Goal: Task Accomplishment & Management: Use online tool/utility

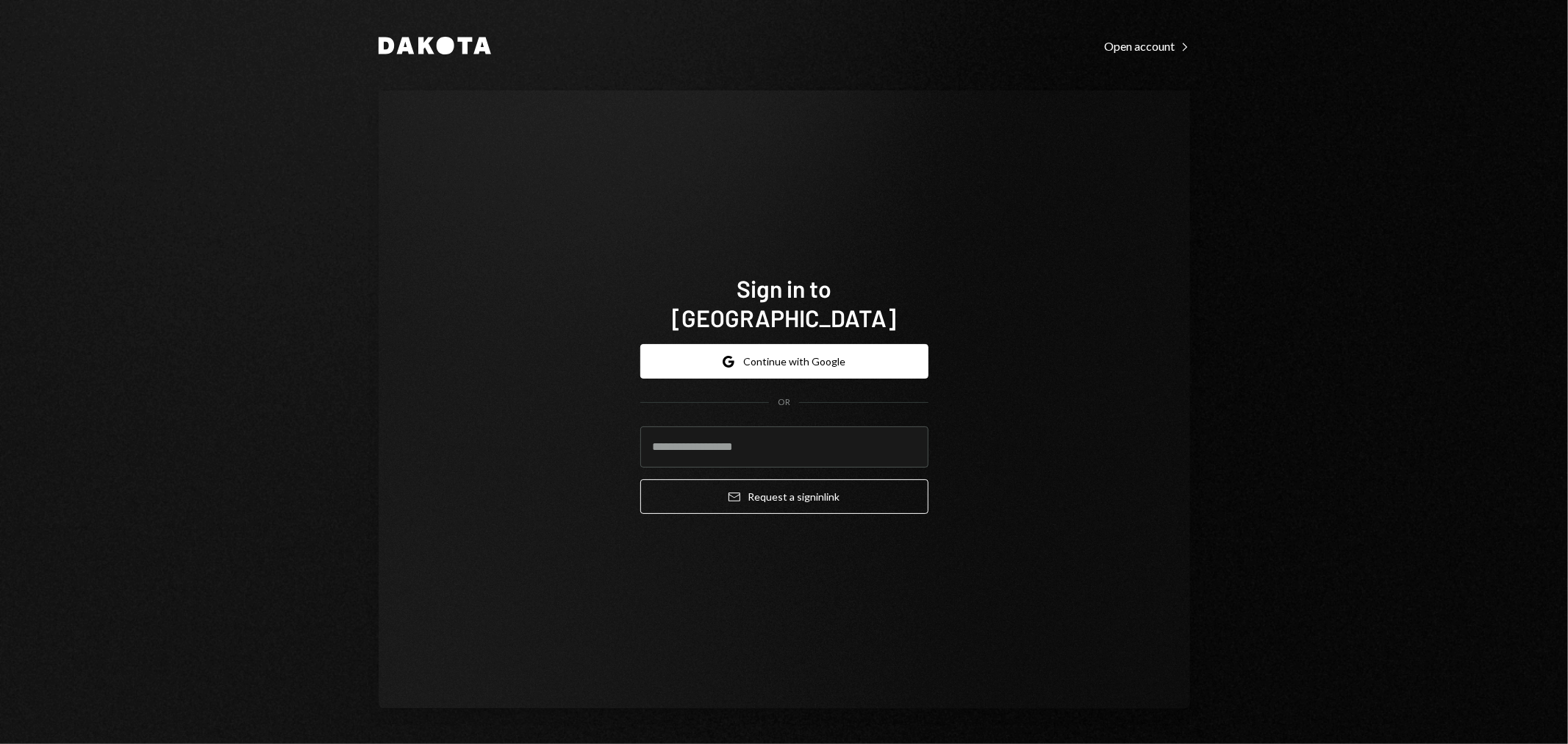
type input "**********"
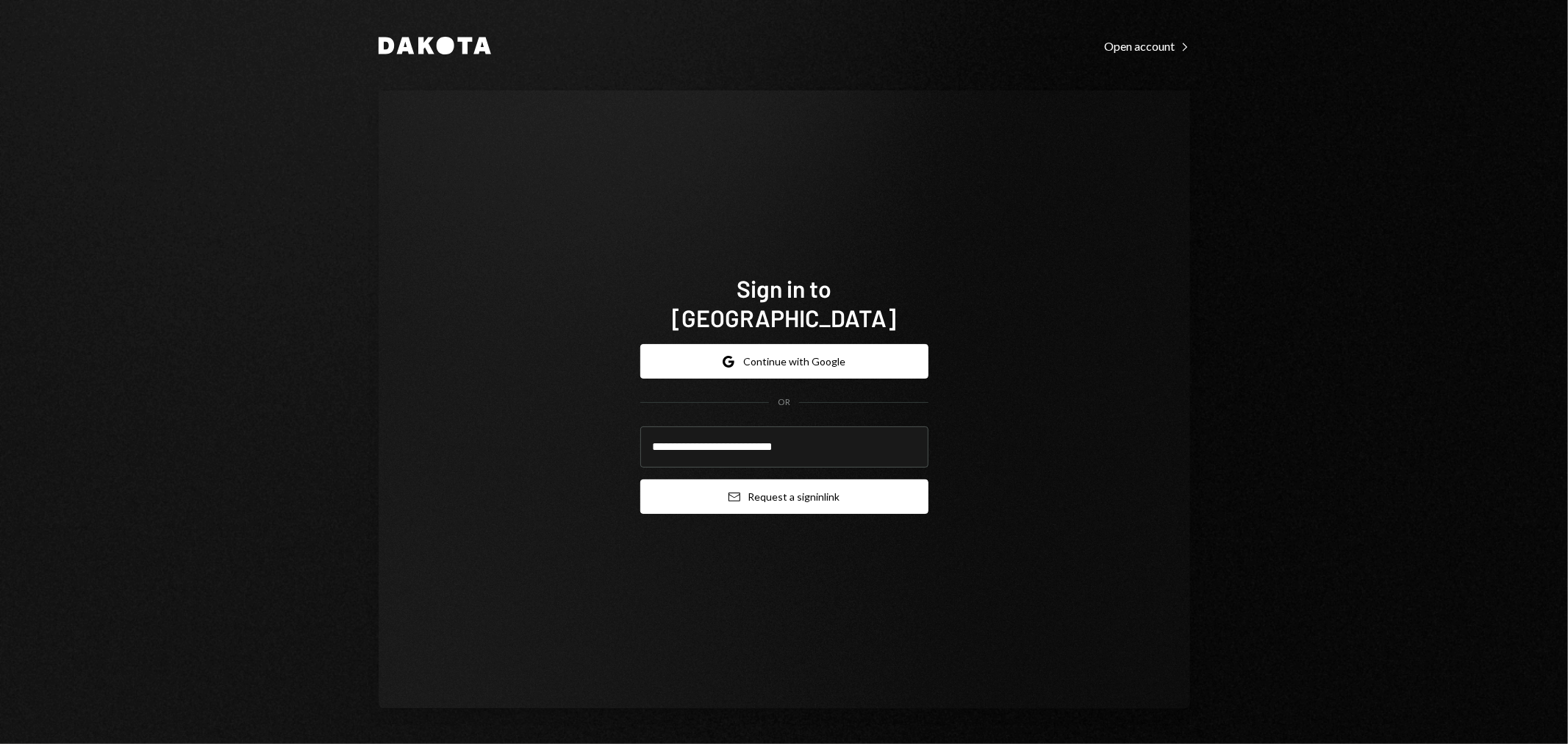
click at [710, 479] on button "Email Request a sign in link" at bounding box center [784, 496] width 288 height 34
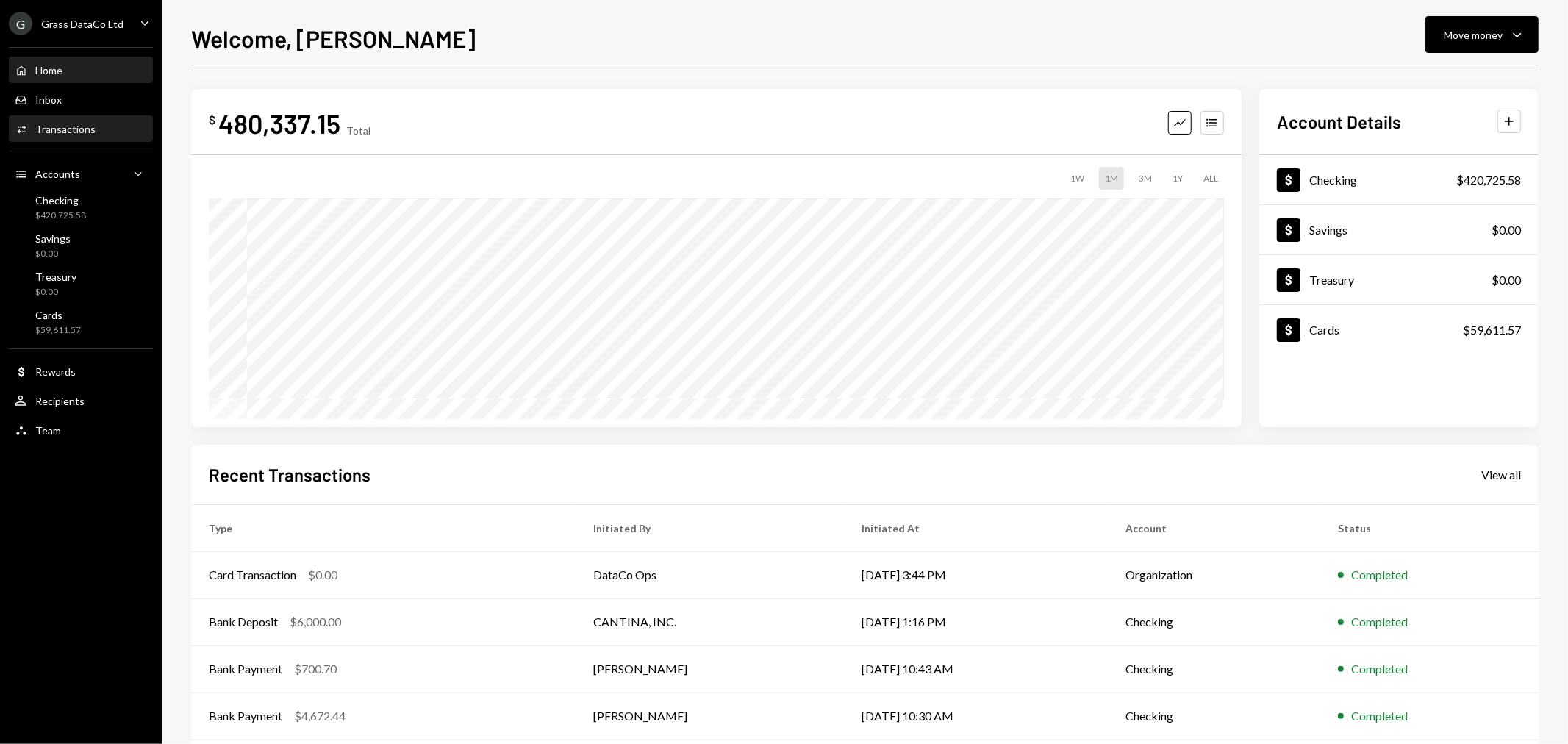
click at [108, 126] on div "Activities Transactions" at bounding box center [81, 129] width 132 height 13
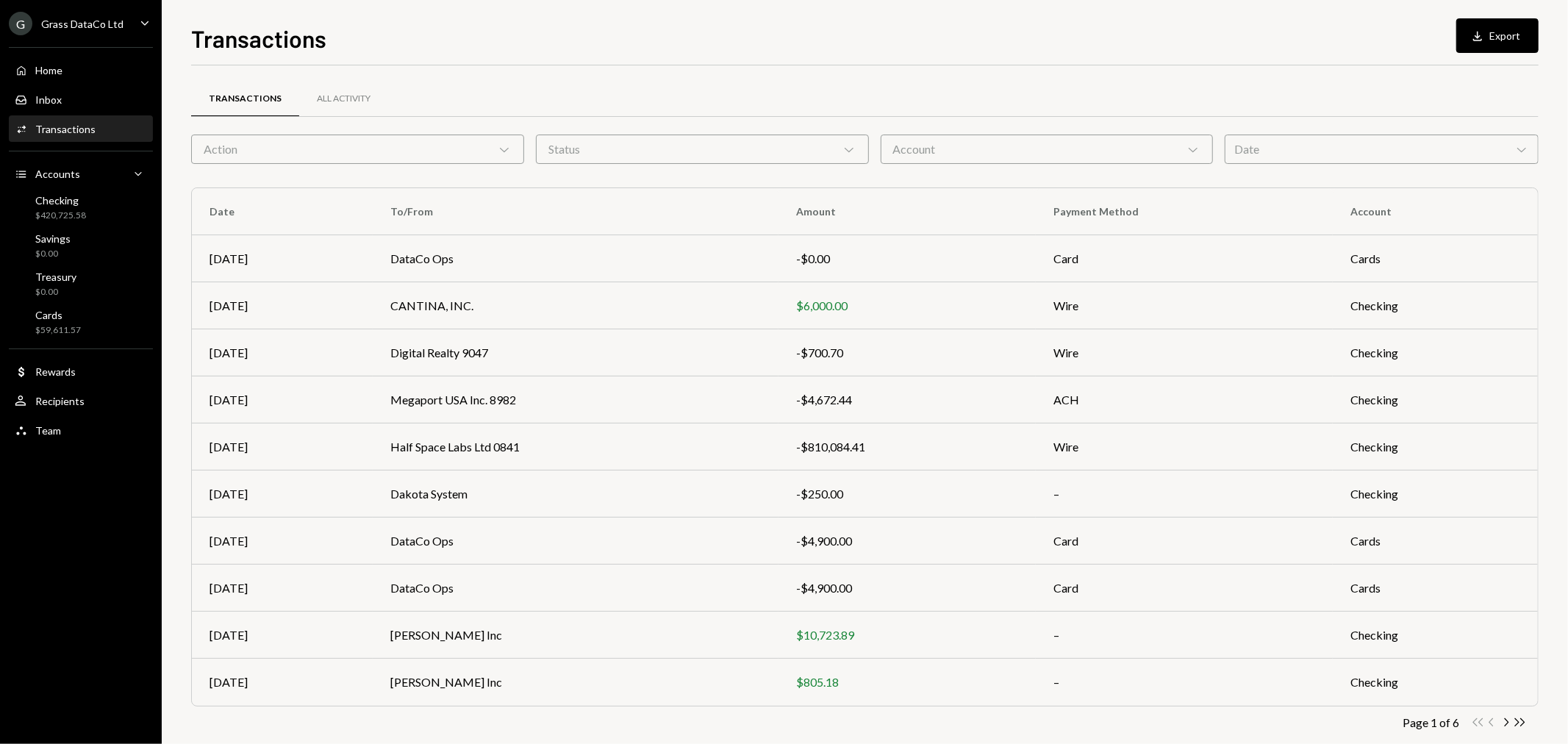
click at [89, 18] on div "Grass DataCo Ltd" at bounding box center [82, 23] width 83 height 12
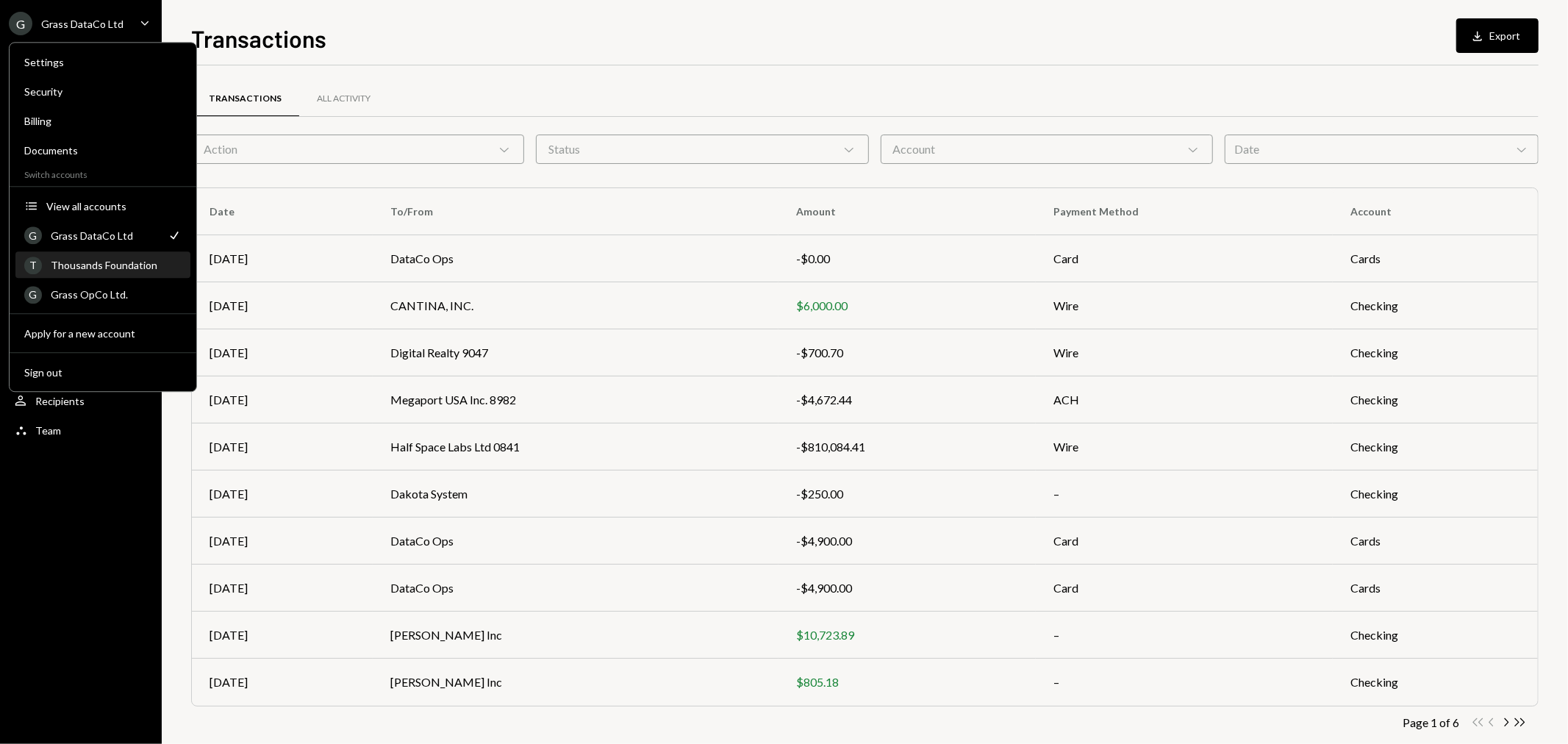
click at [103, 261] on div "Thousands Foundation" at bounding box center [116, 264] width 131 height 12
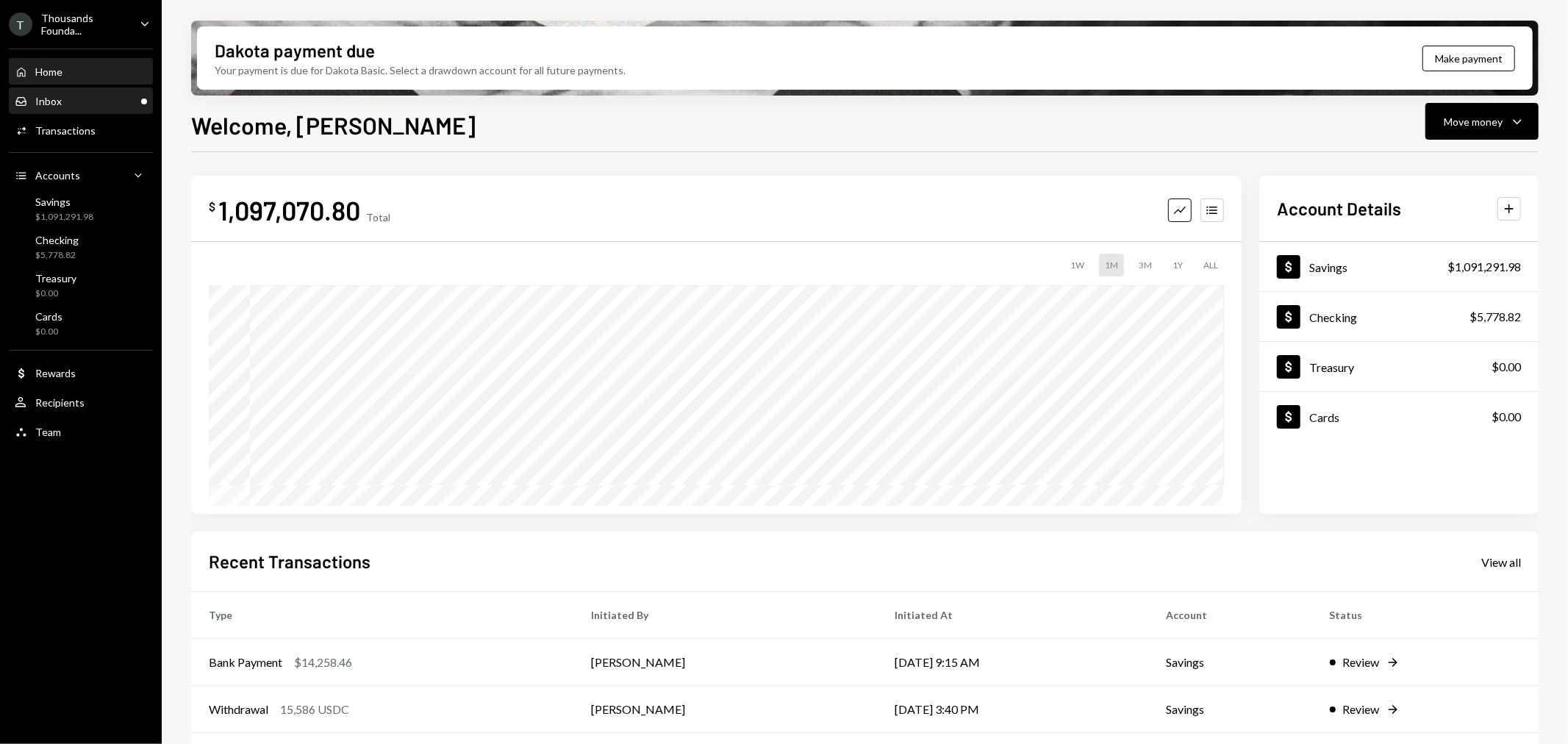
click at [81, 107] on div "Inbox Inbox" at bounding box center [81, 101] width 132 height 25
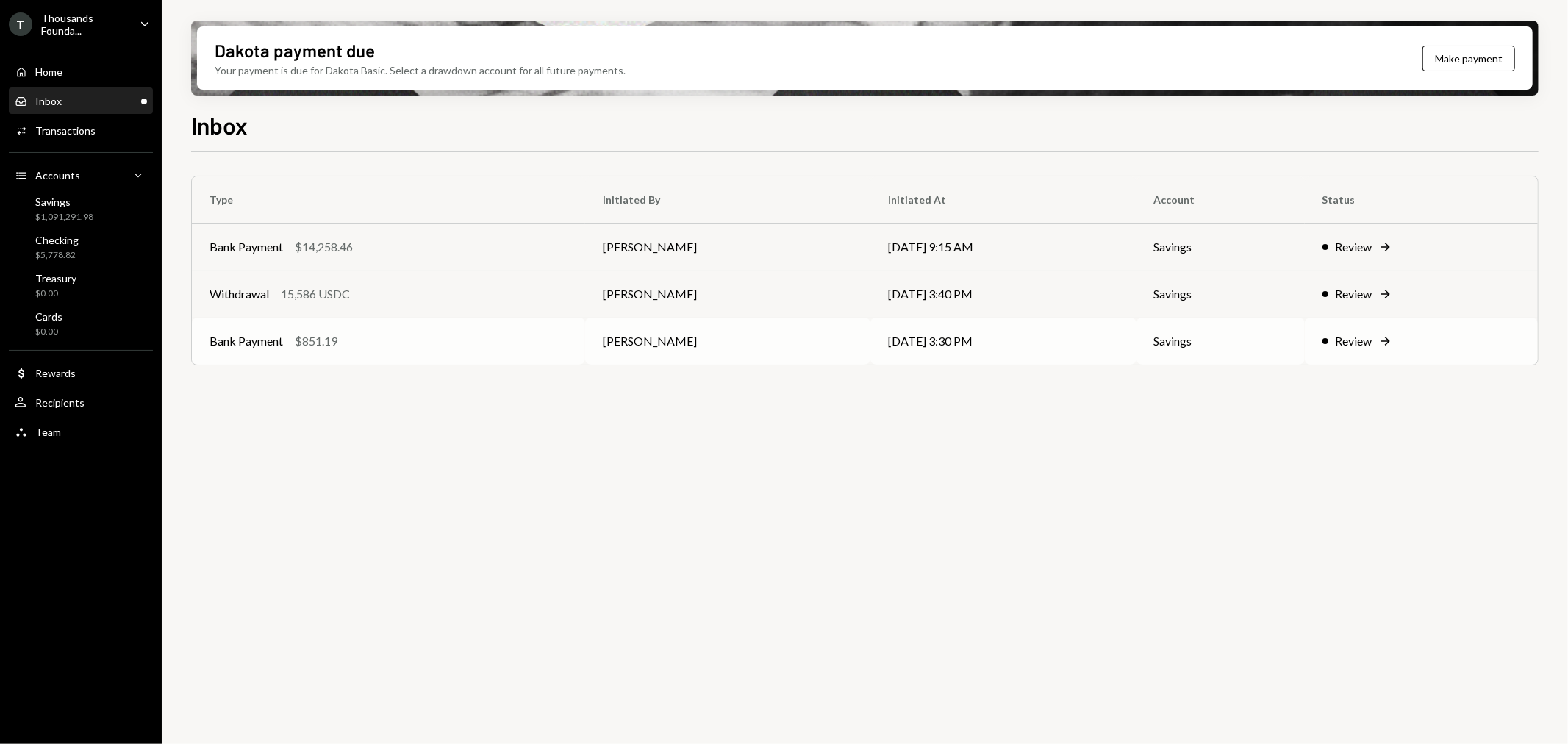
click at [377, 339] on div "Bank Payment $851.19" at bounding box center [388, 340] width 358 height 18
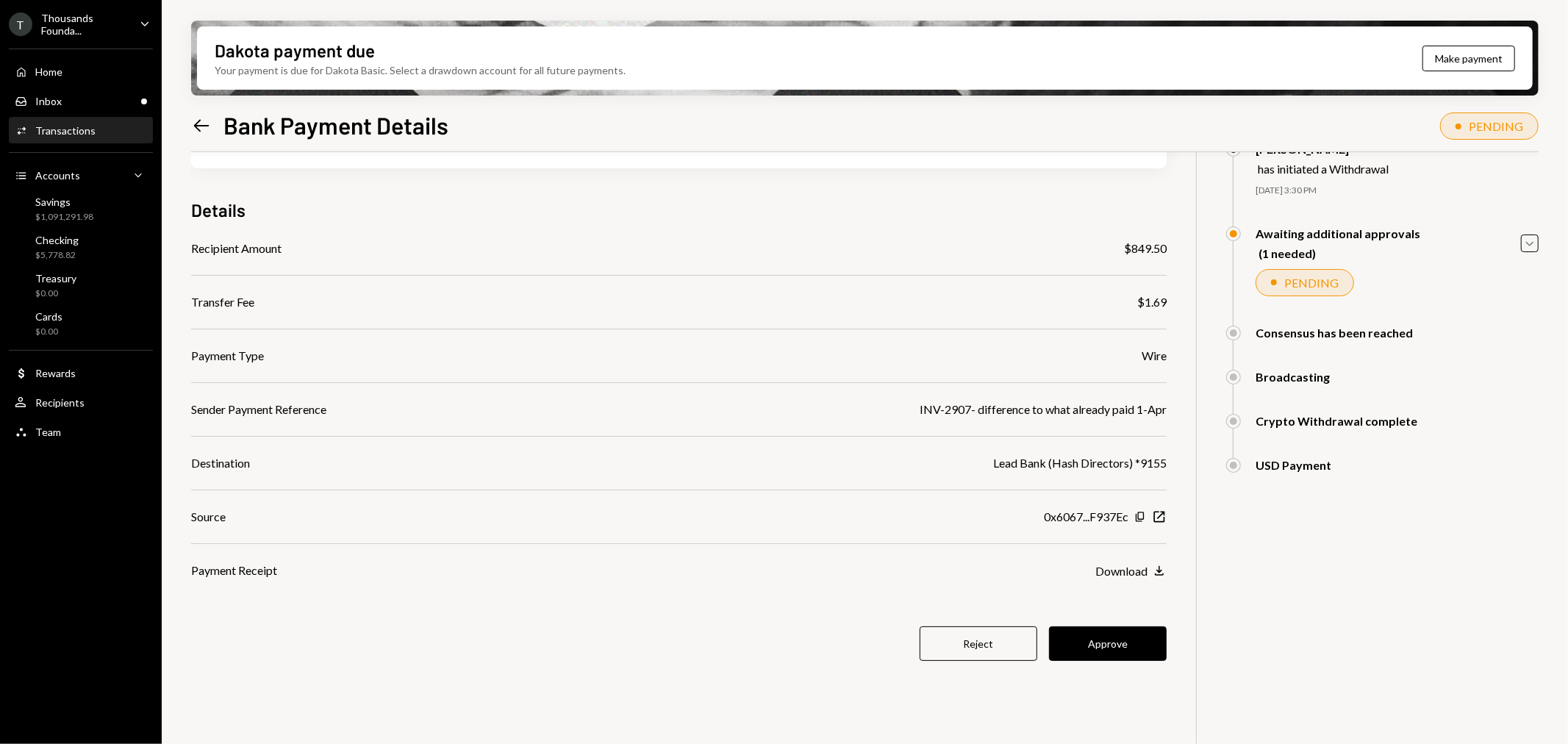
scroll to position [117, 0]
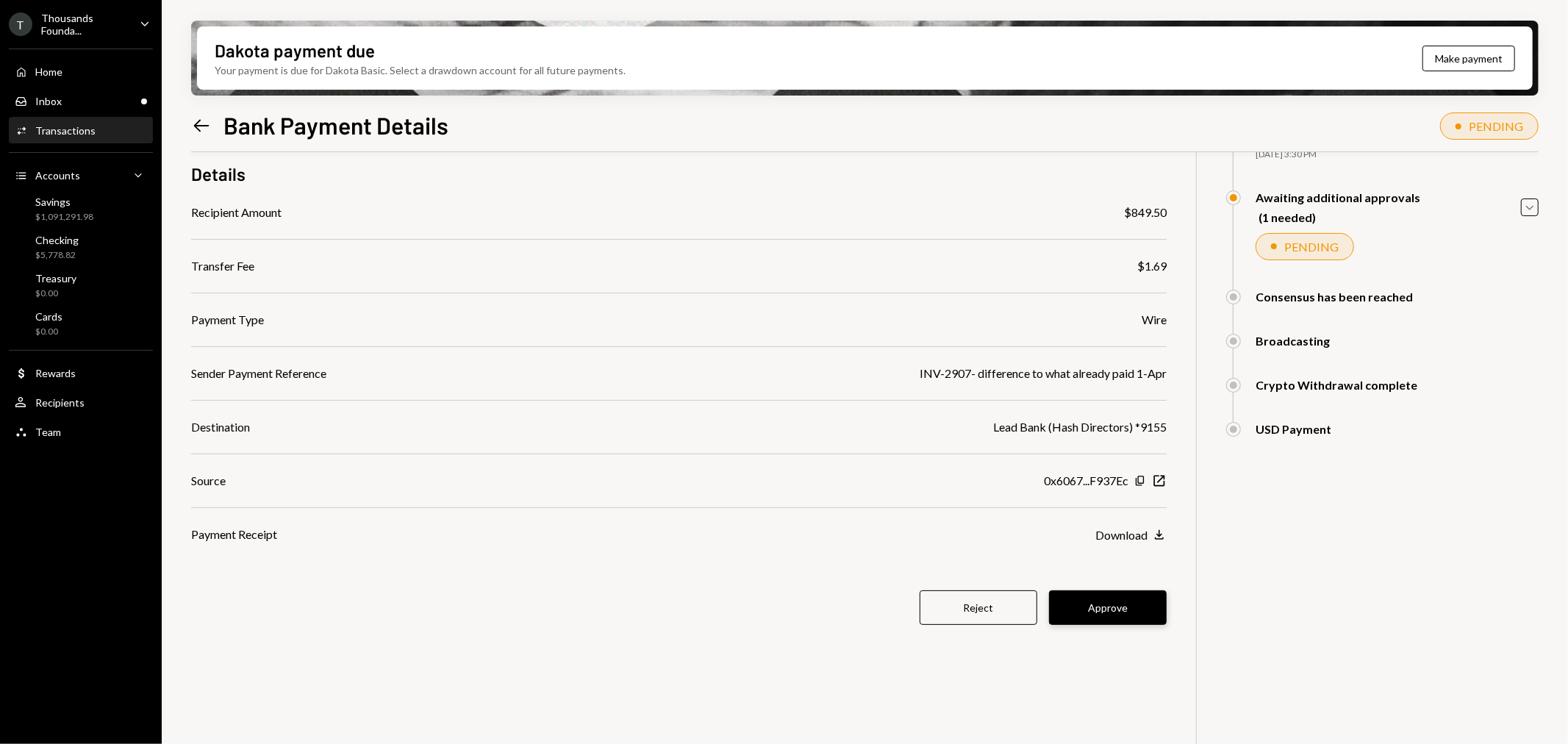
click at [1110, 608] on button "Approve" at bounding box center [1108, 607] width 117 height 34
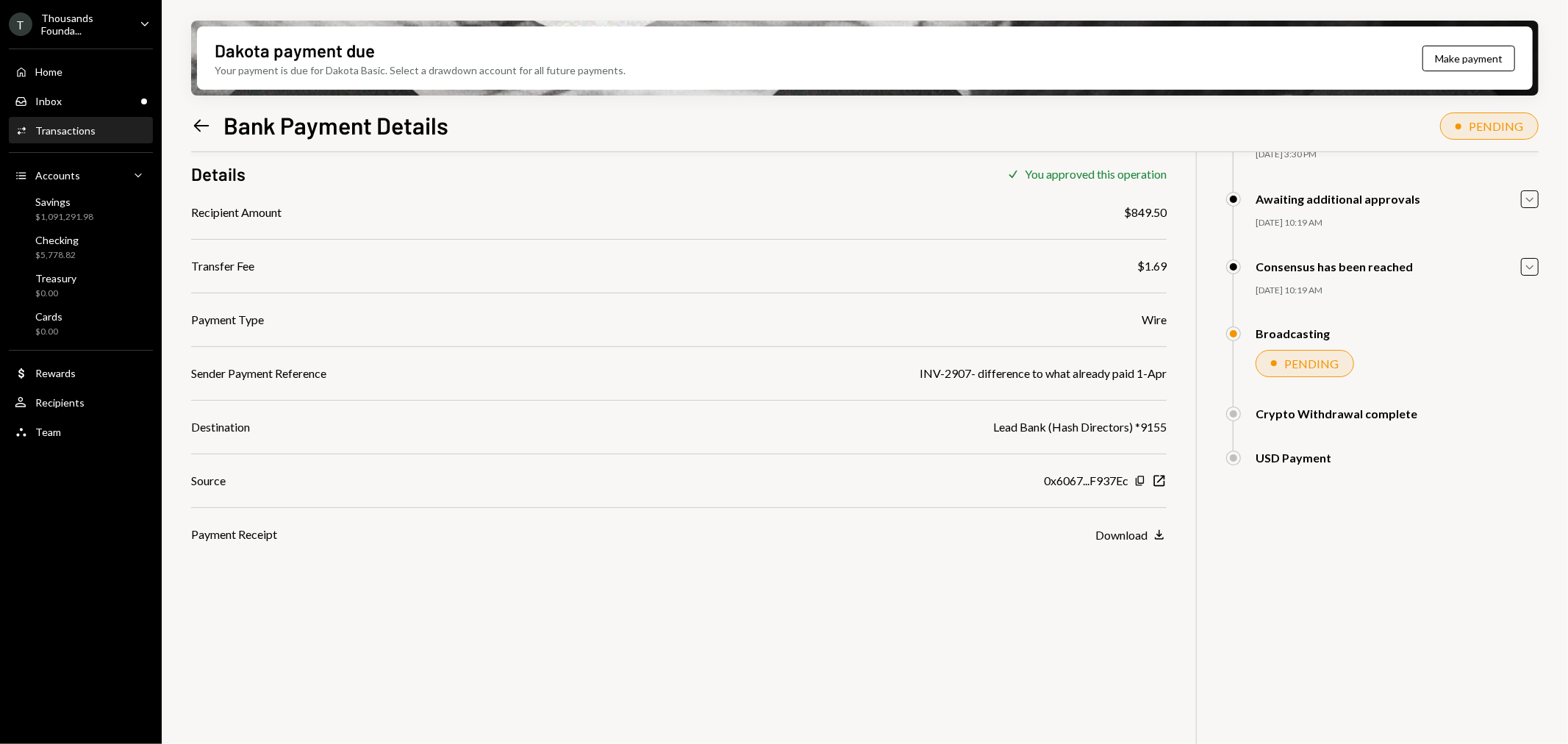
scroll to position [0, 0]
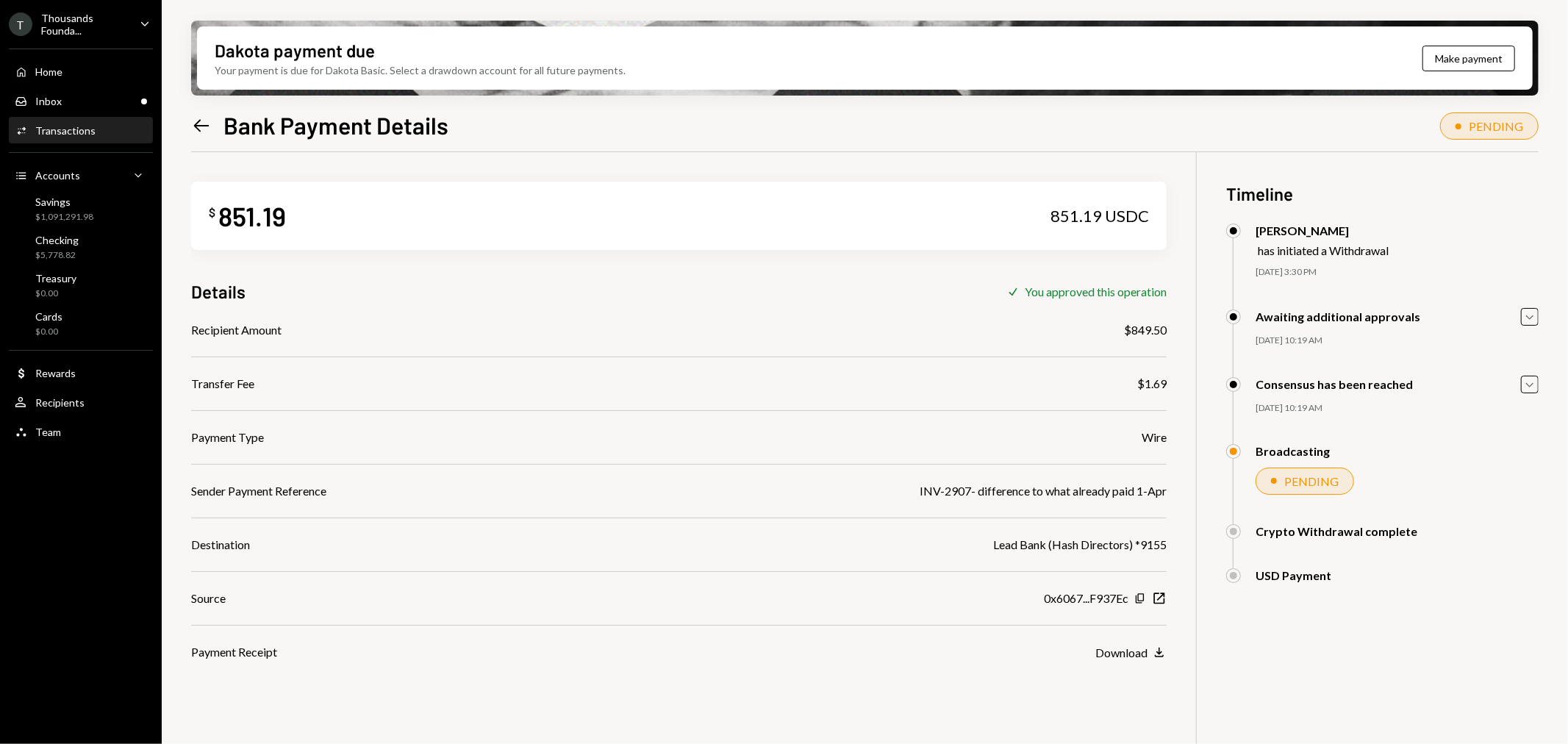
click at [202, 125] on icon at bounding box center [202, 125] width 16 height 12
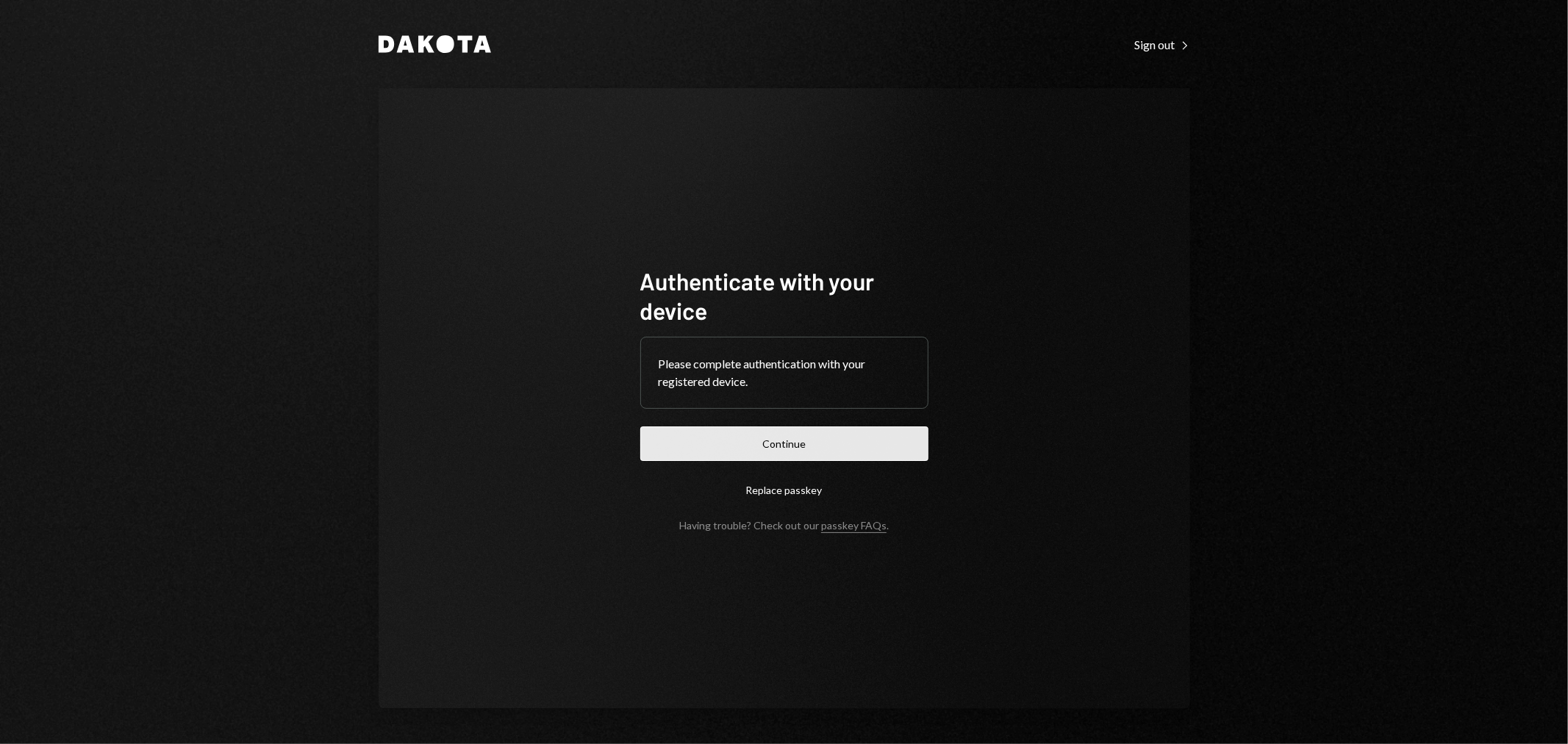
click at [804, 432] on button "Continue" at bounding box center [784, 443] width 288 height 34
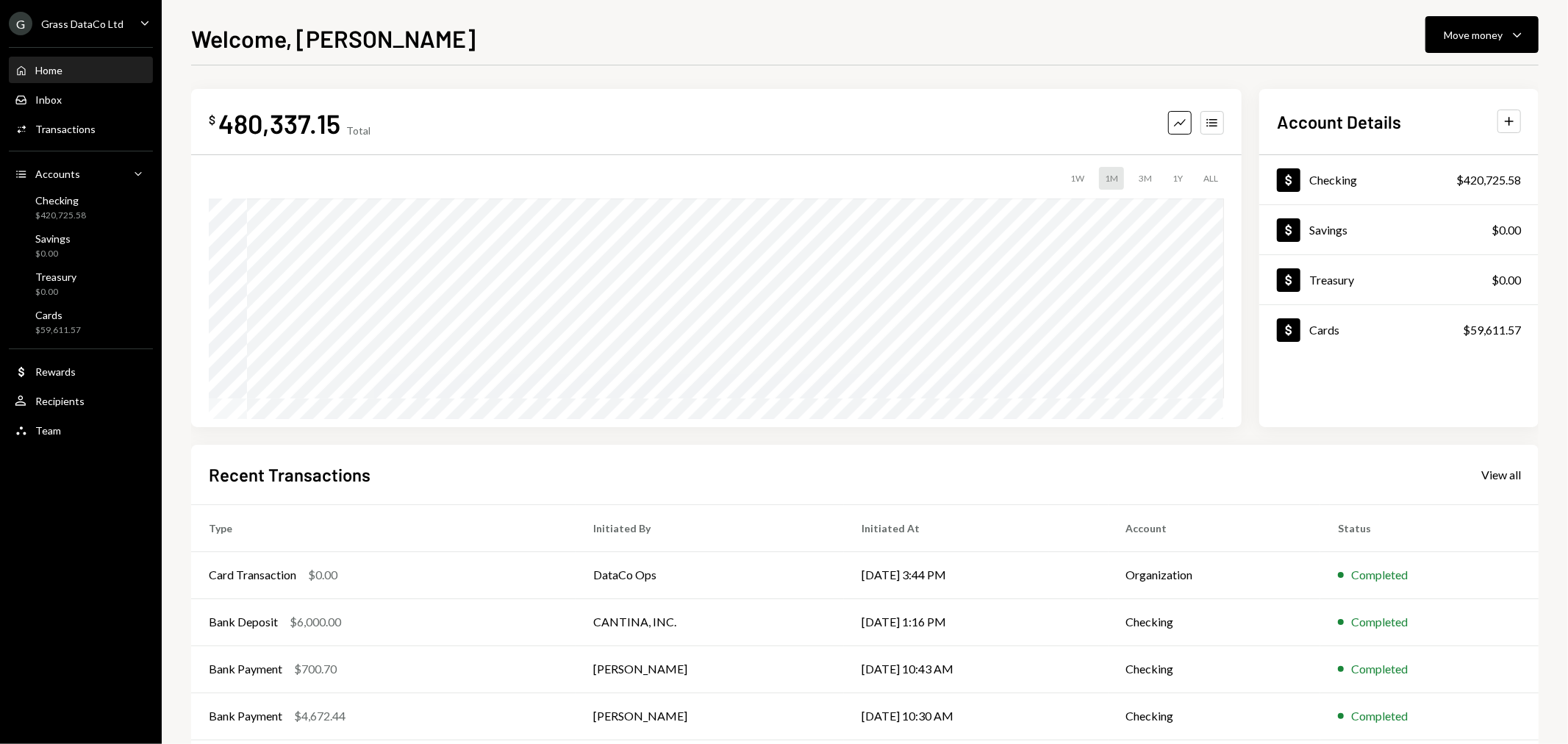
click at [93, 10] on ul "G Grass DataCo Ltd Caret Down Home Home Inbox Inbox Activities Transactions Acc…" at bounding box center [81, 223] width 162 height 446
click at [94, 18] on div "Grass DataCo Ltd" at bounding box center [82, 23] width 83 height 12
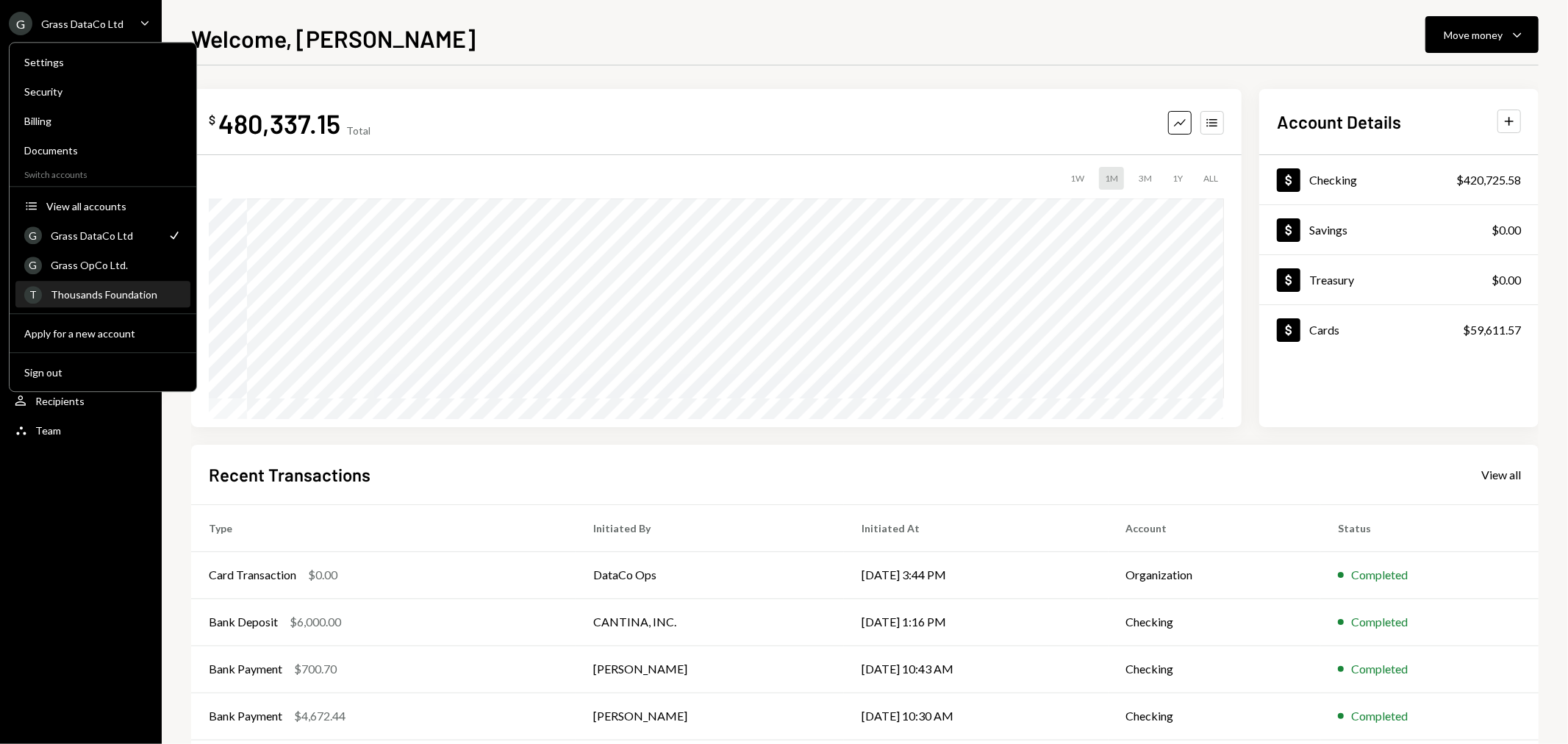
click at [89, 288] on div "Thousands Foundation" at bounding box center [116, 294] width 131 height 12
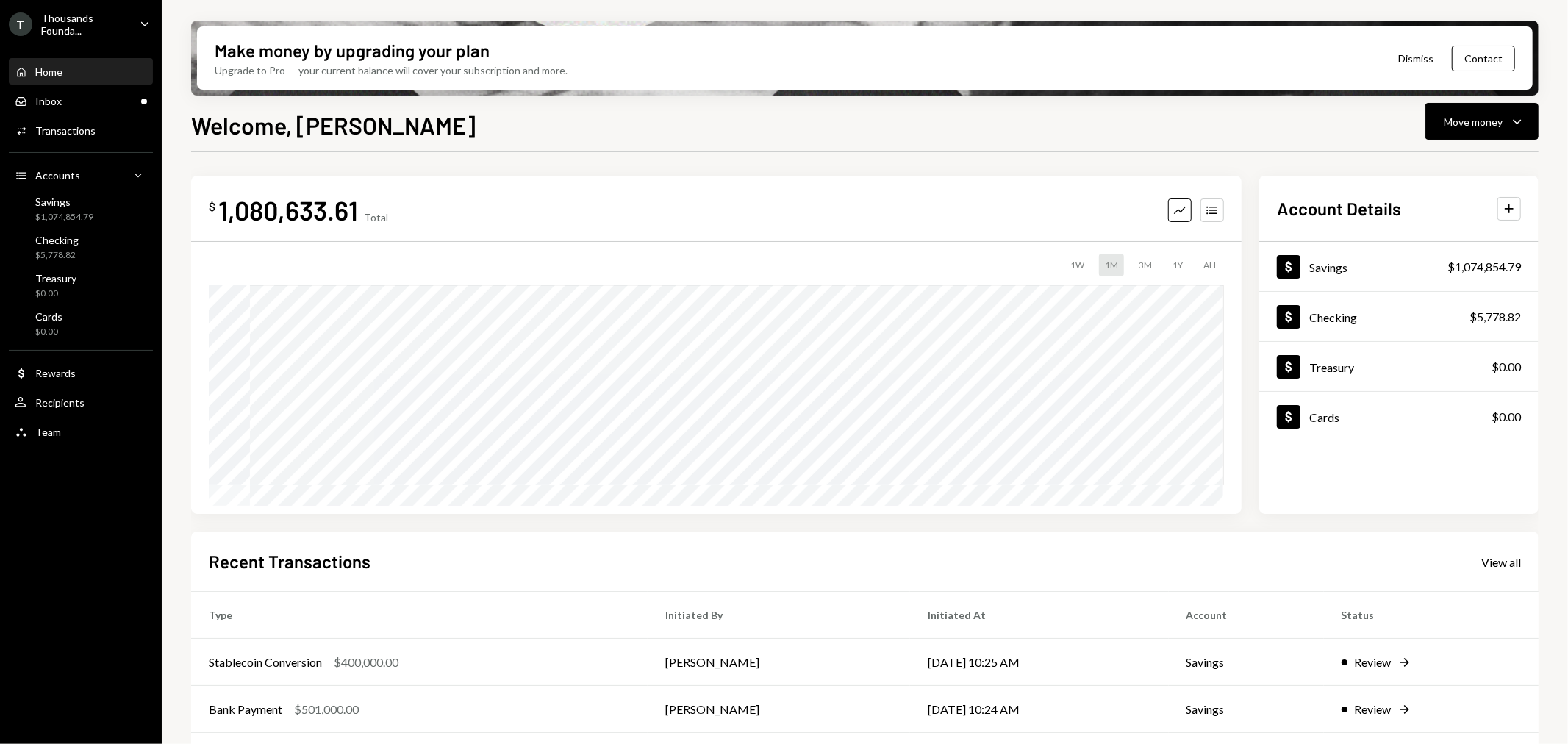
click at [89, 23] on div "Thousands Founda..." at bounding box center [84, 24] width 86 height 25
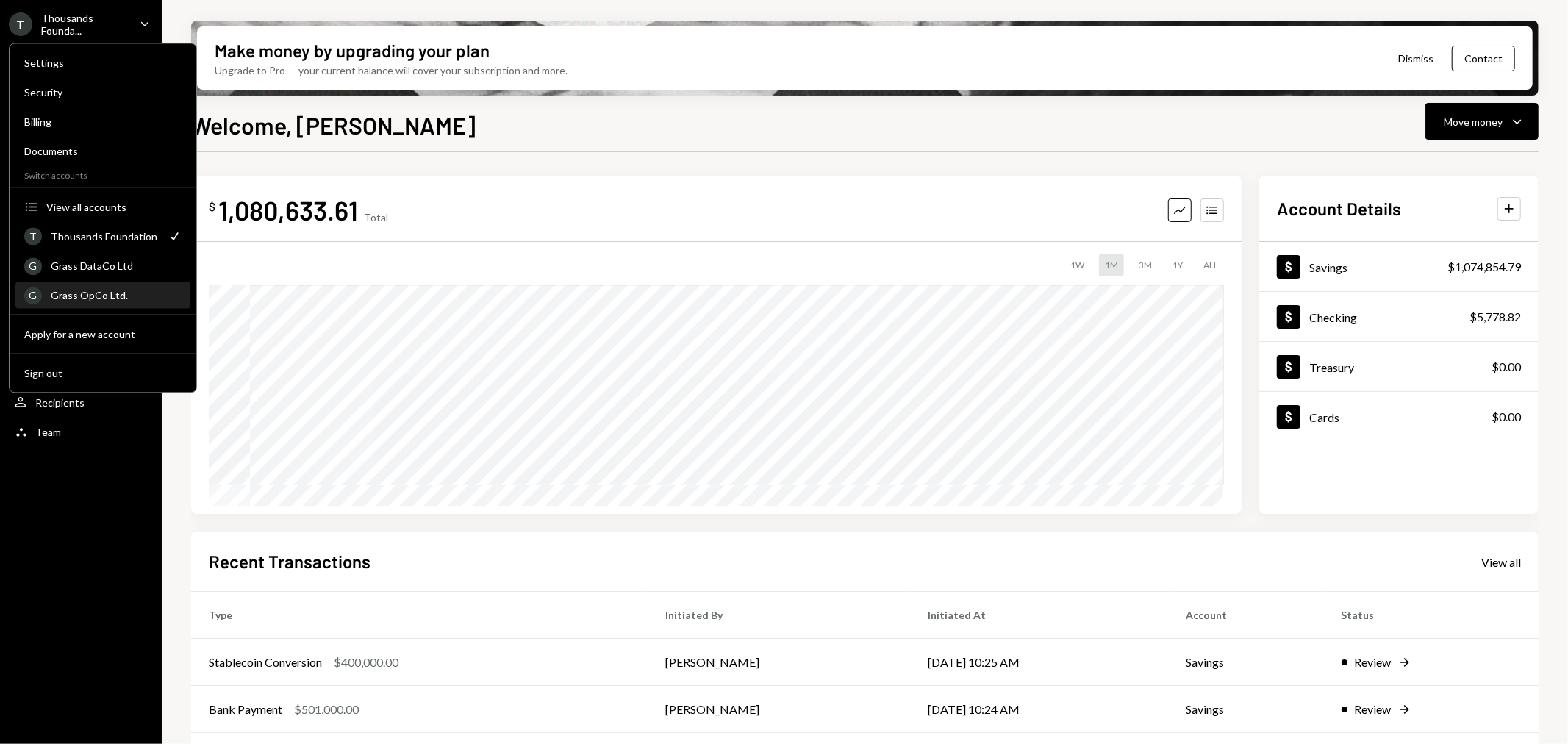
click at [115, 290] on div "Grass OpCo Ltd." at bounding box center [116, 295] width 131 height 12
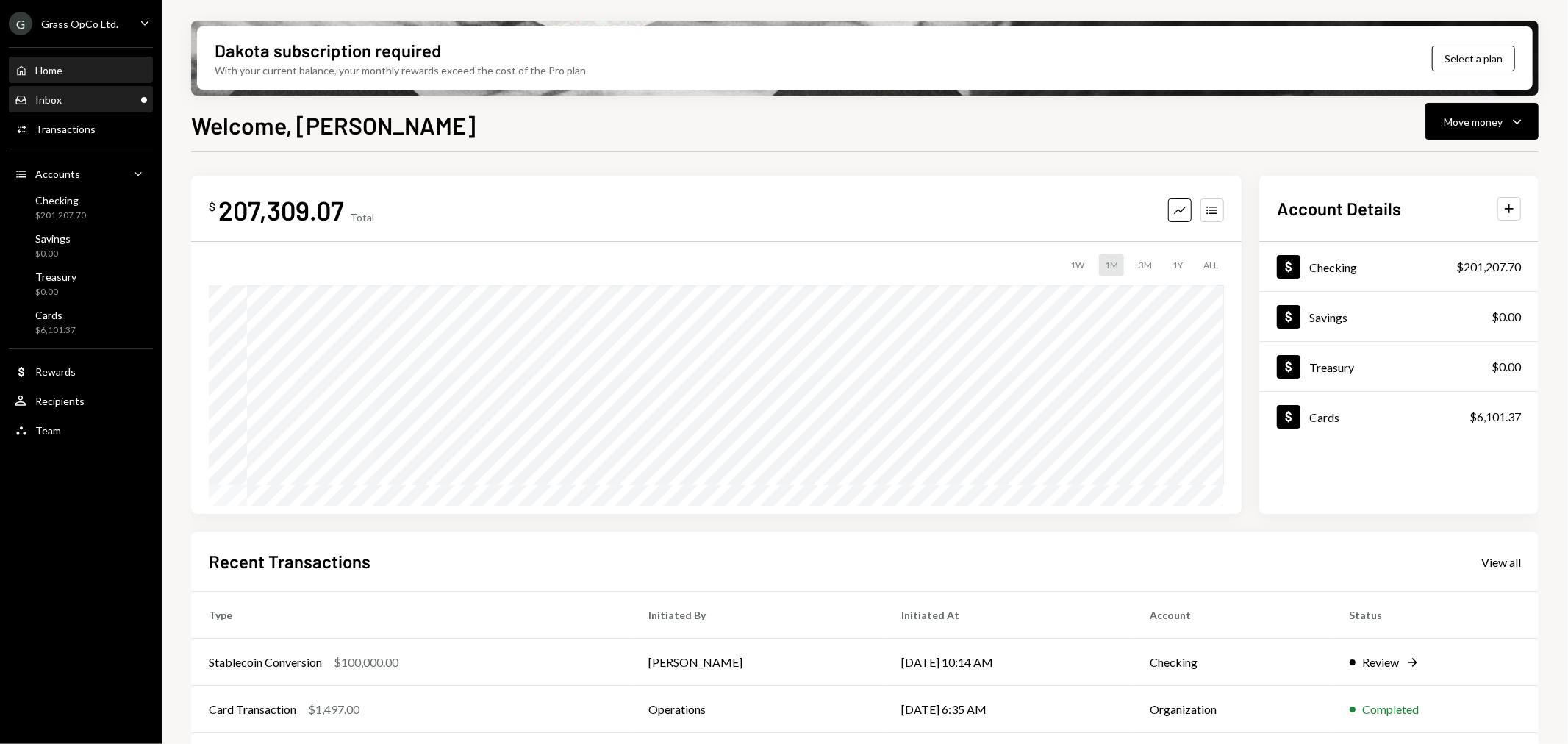
click at [85, 97] on div "Inbox Inbox" at bounding box center [81, 100] width 132 height 13
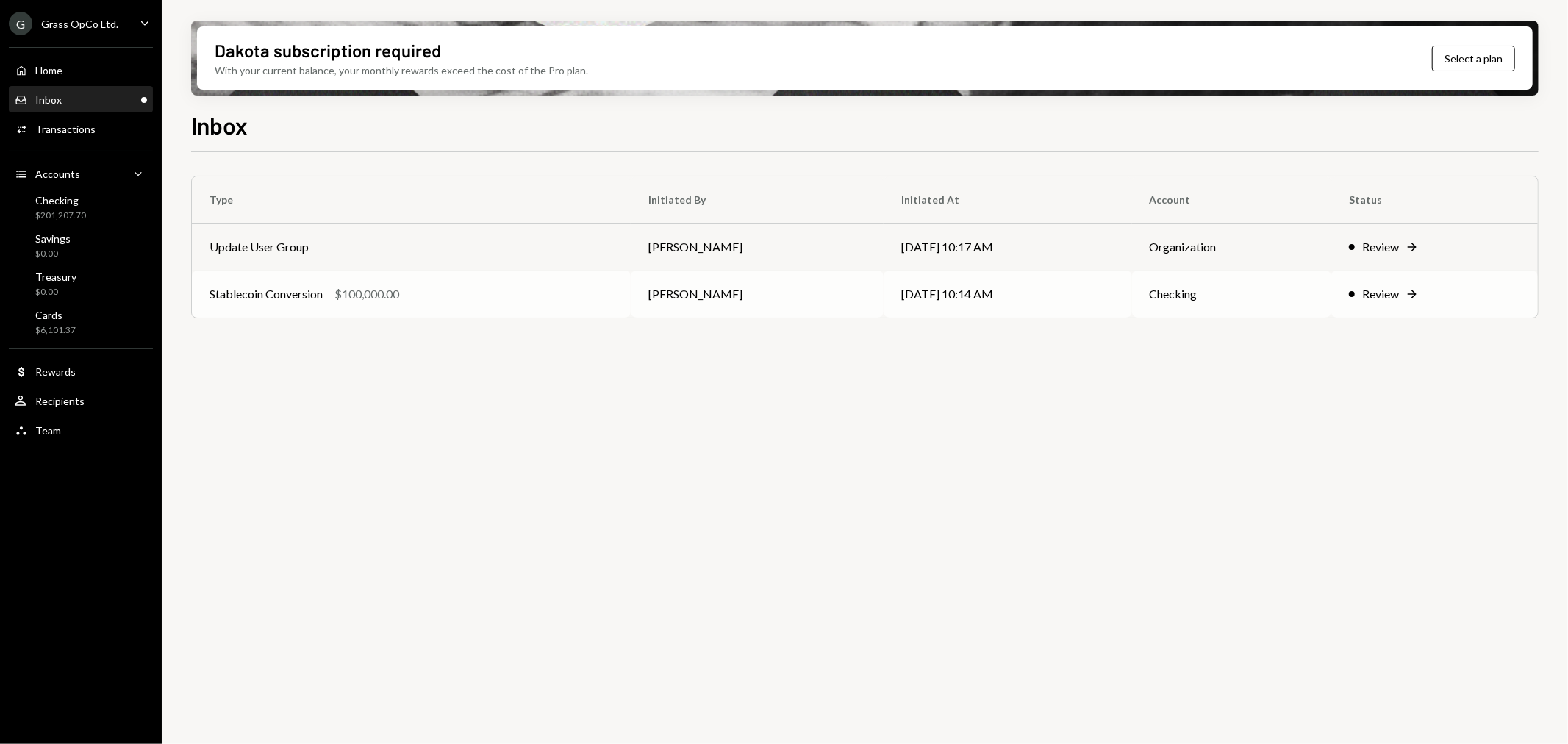
click at [441, 289] on div "Stablecoin Conversion $100,000.00" at bounding box center [411, 294] width 404 height 18
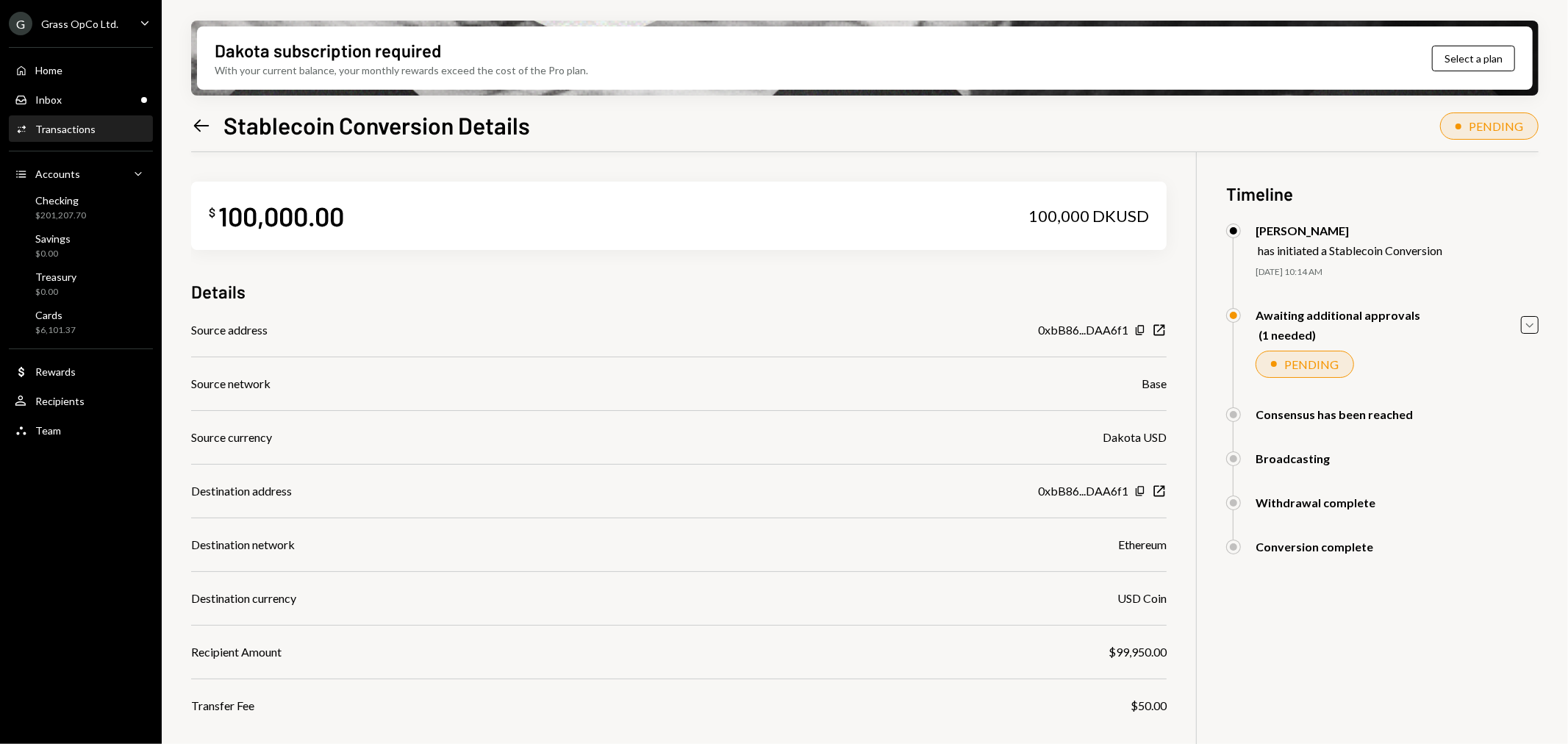
scroll to position [117, 0]
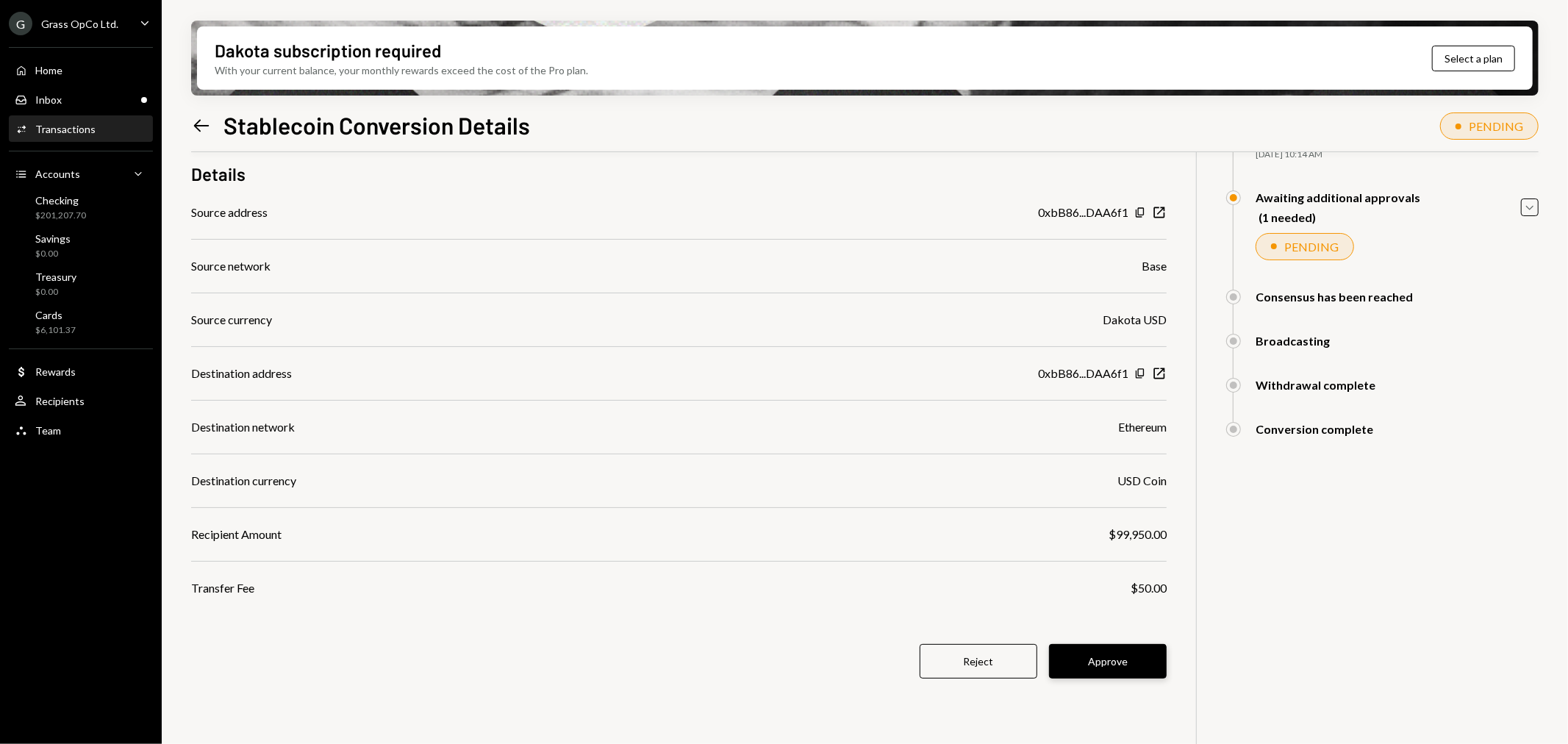
click at [1135, 657] on button "Approve" at bounding box center [1108, 660] width 117 height 34
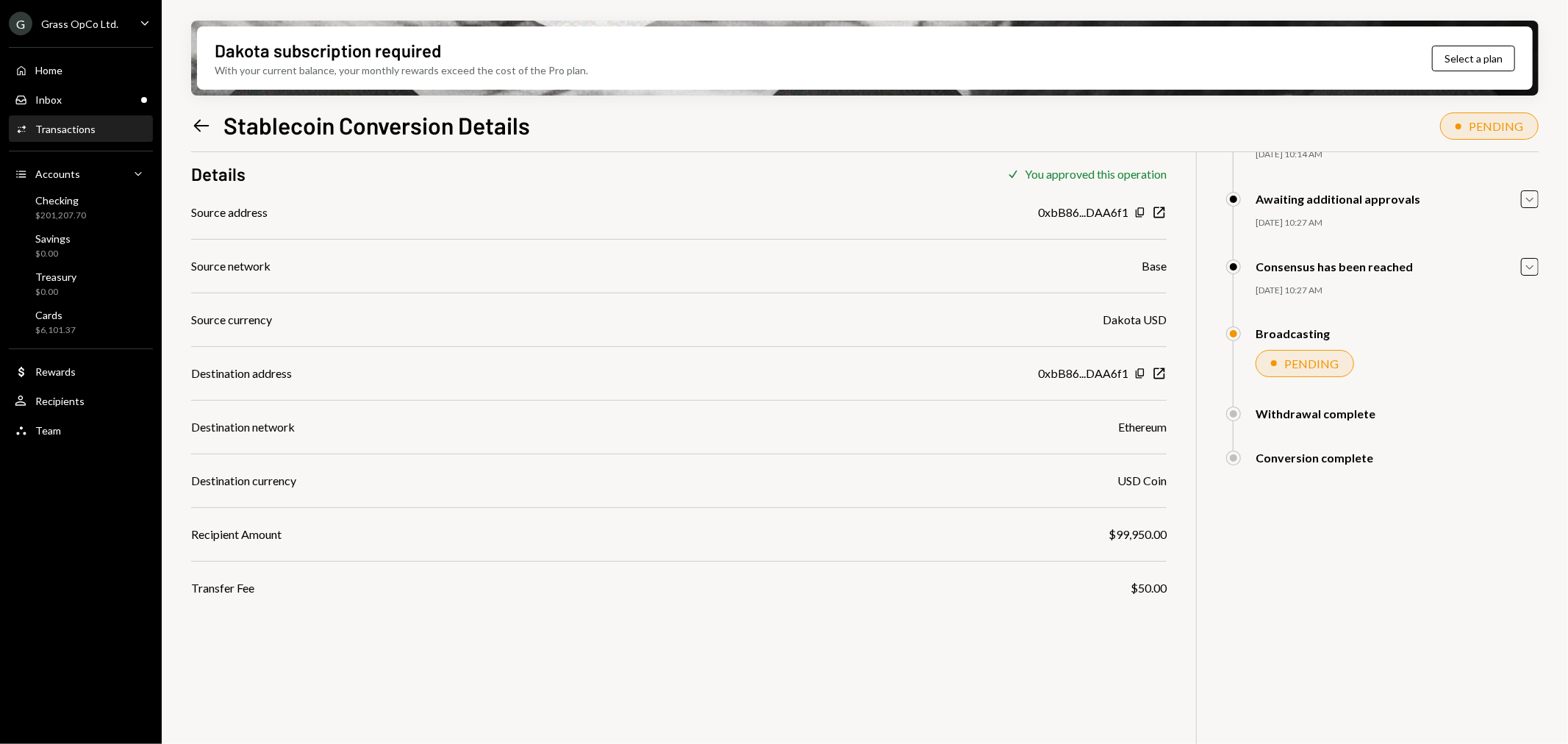
scroll to position [0, 0]
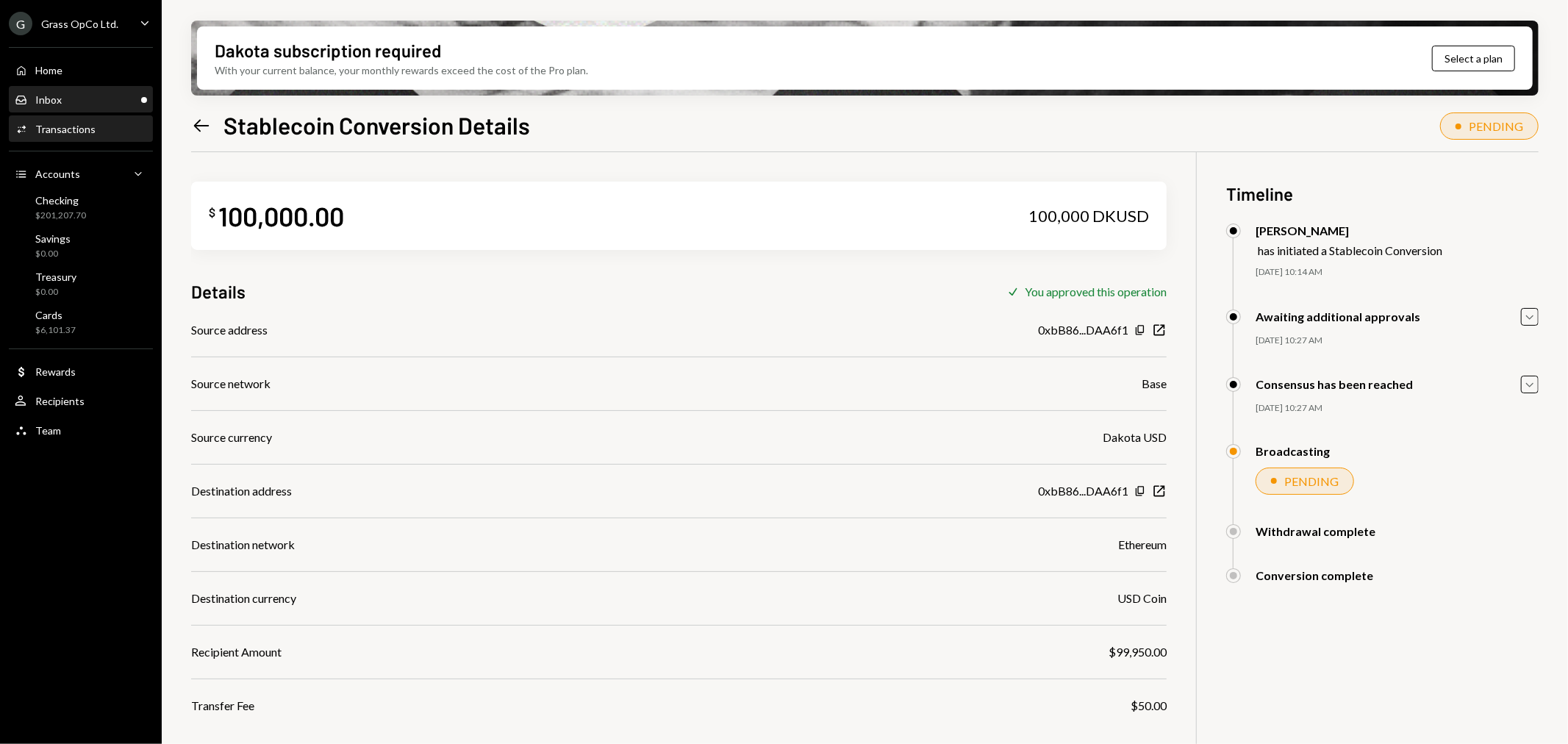
click at [117, 89] on div "Inbox Inbox" at bounding box center [81, 100] width 132 height 25
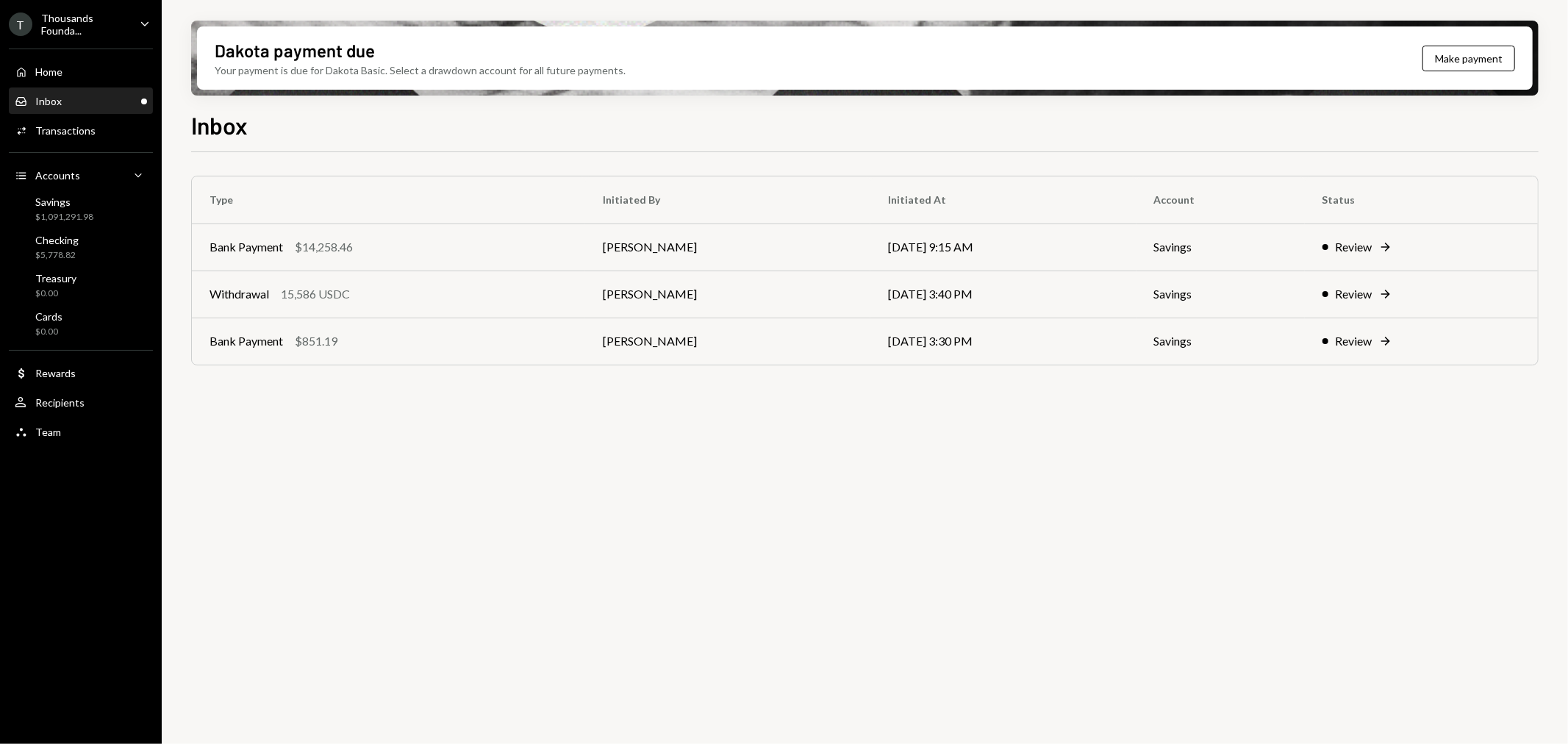
click at [310, 265] on td "Bank Payment $14,258.46" at bounding box center [388, 246] width 393 height 47
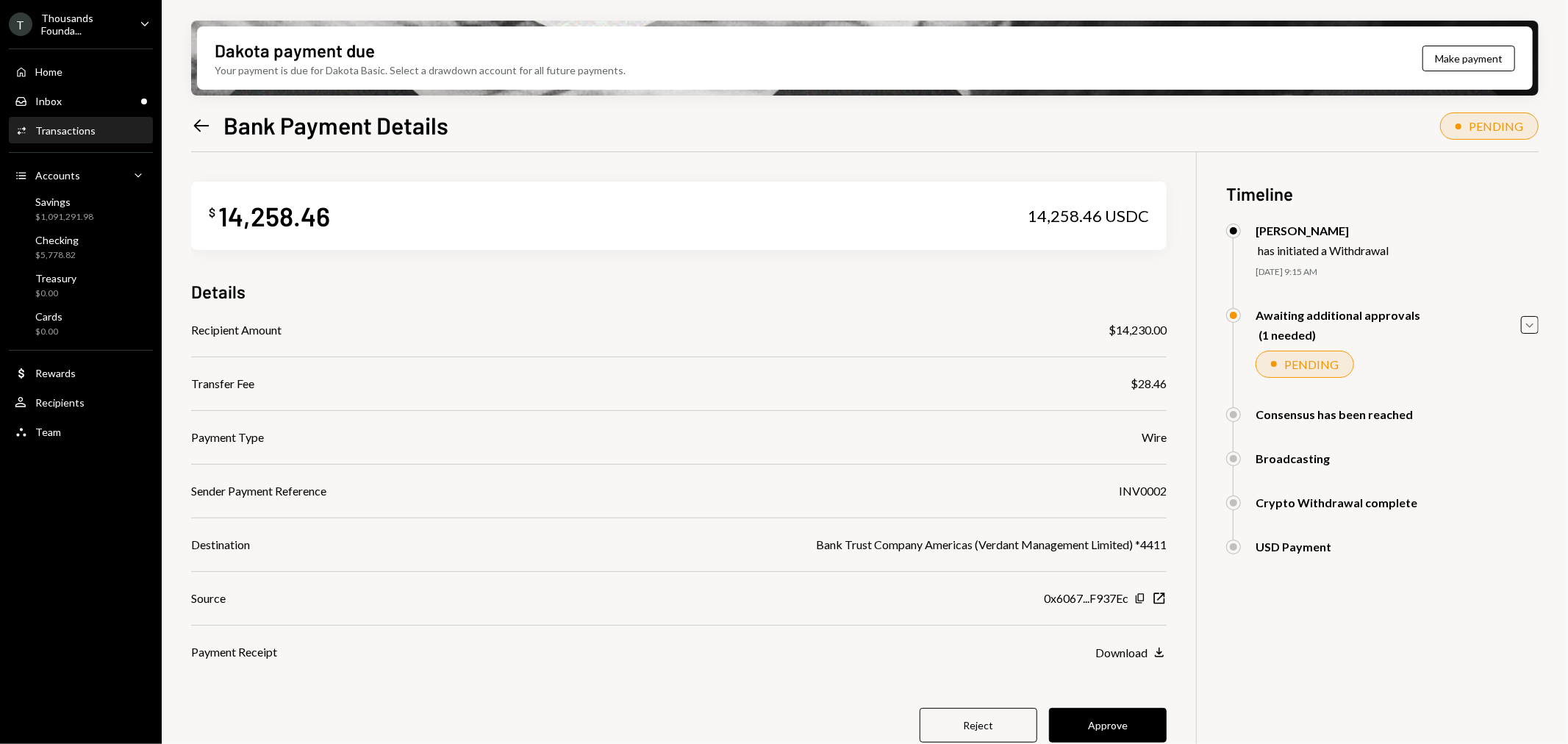
click at [201, 125] on icon at bounding box center [202, 125] width 16 height 12
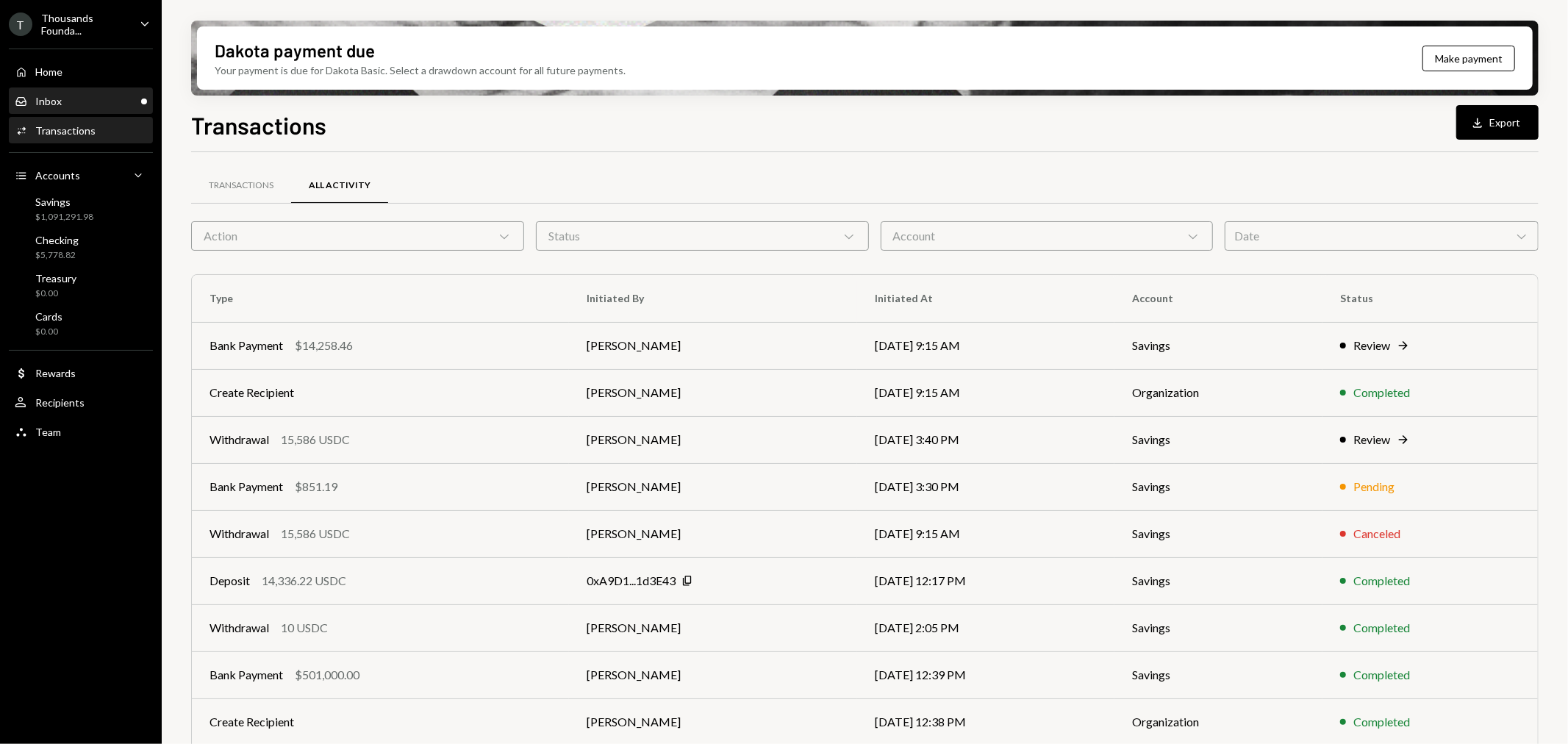
click at [89, 97] on div "Inbox Inbox" at bounding box center [81, 101] width 132 height 13
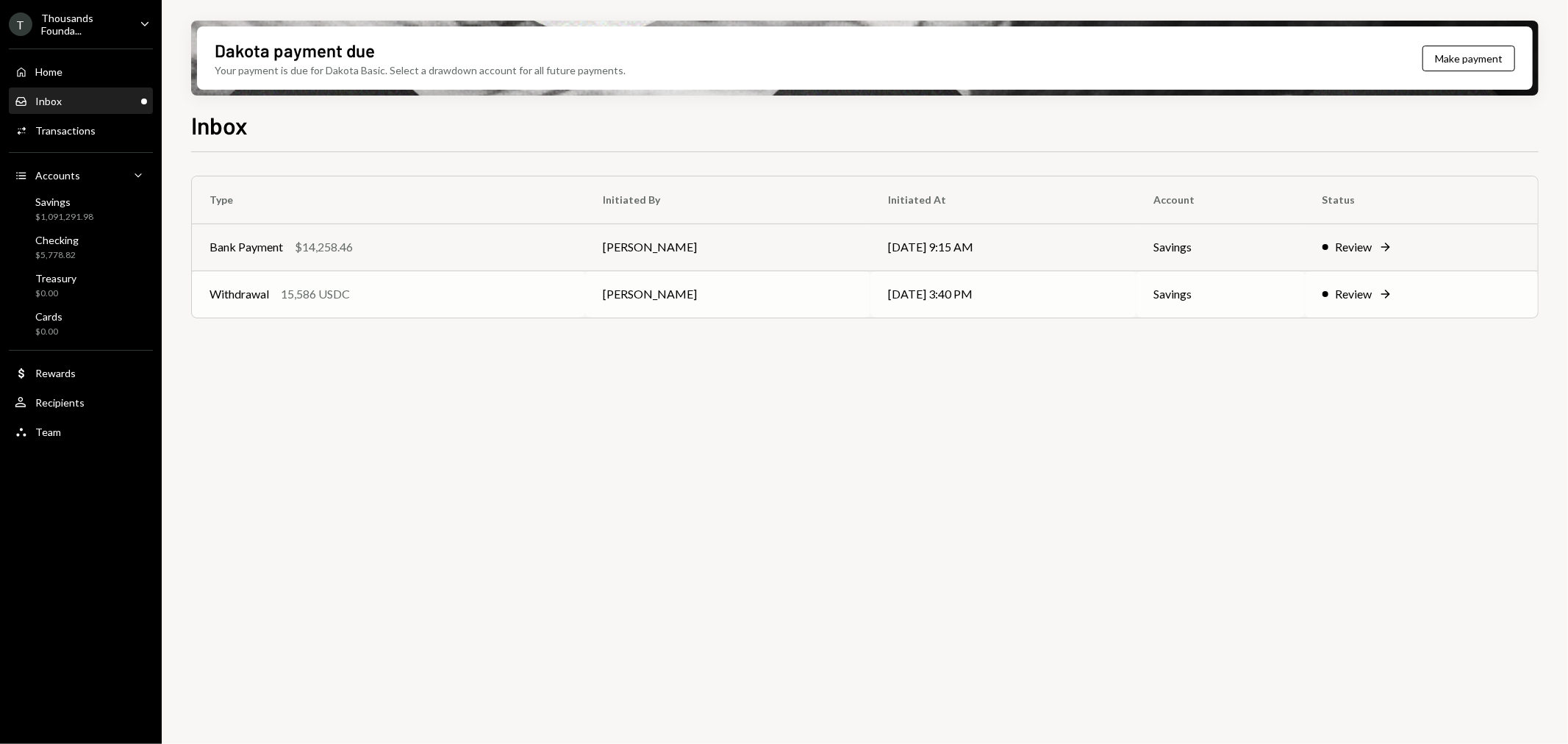
click at [363, 299] on div "Withdrawal 15,586 USDC" at bounding box center [388, 294] width 358 height 18
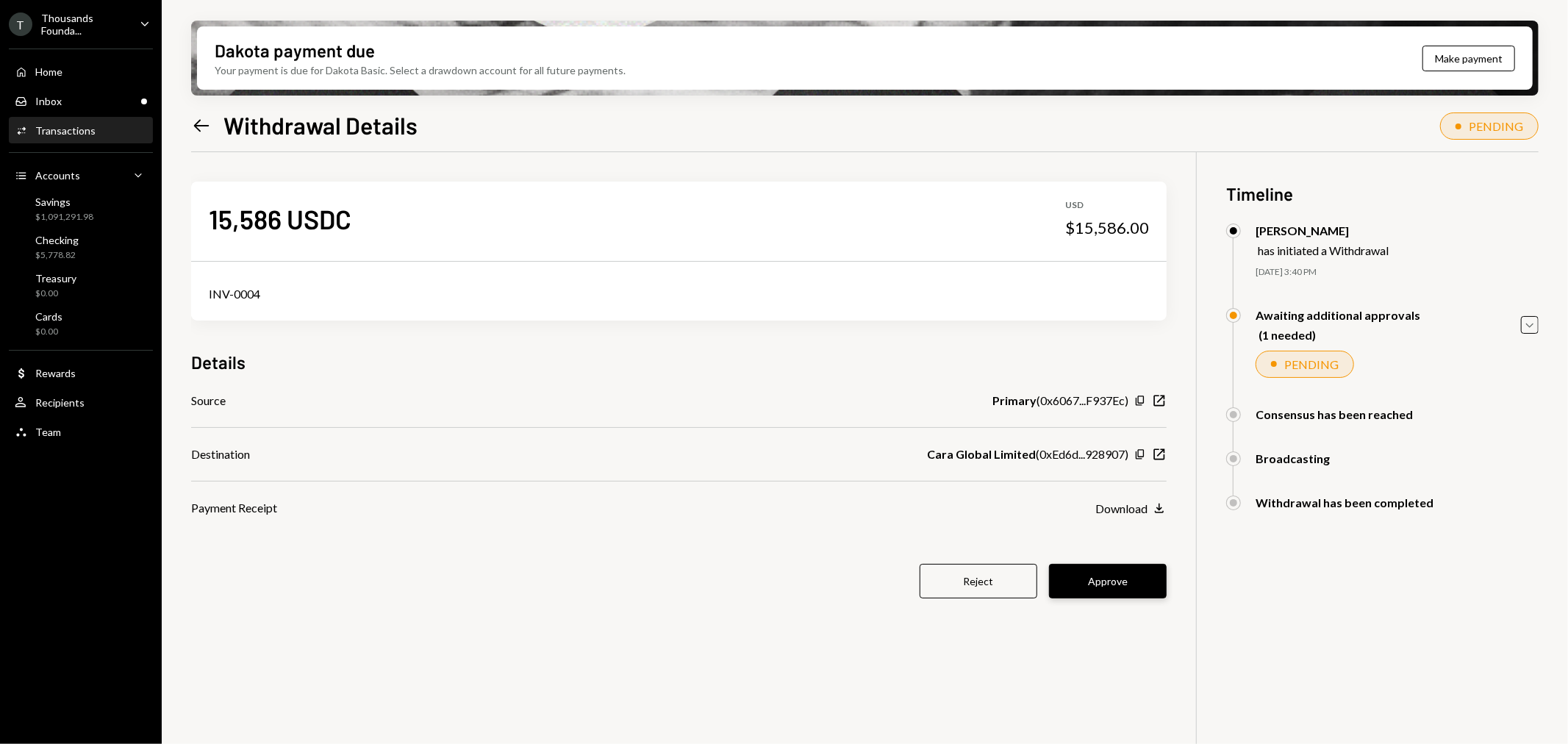
click at [1121, 586] on button "Approve" at bounding box center [1108, 580] width 117 height 34
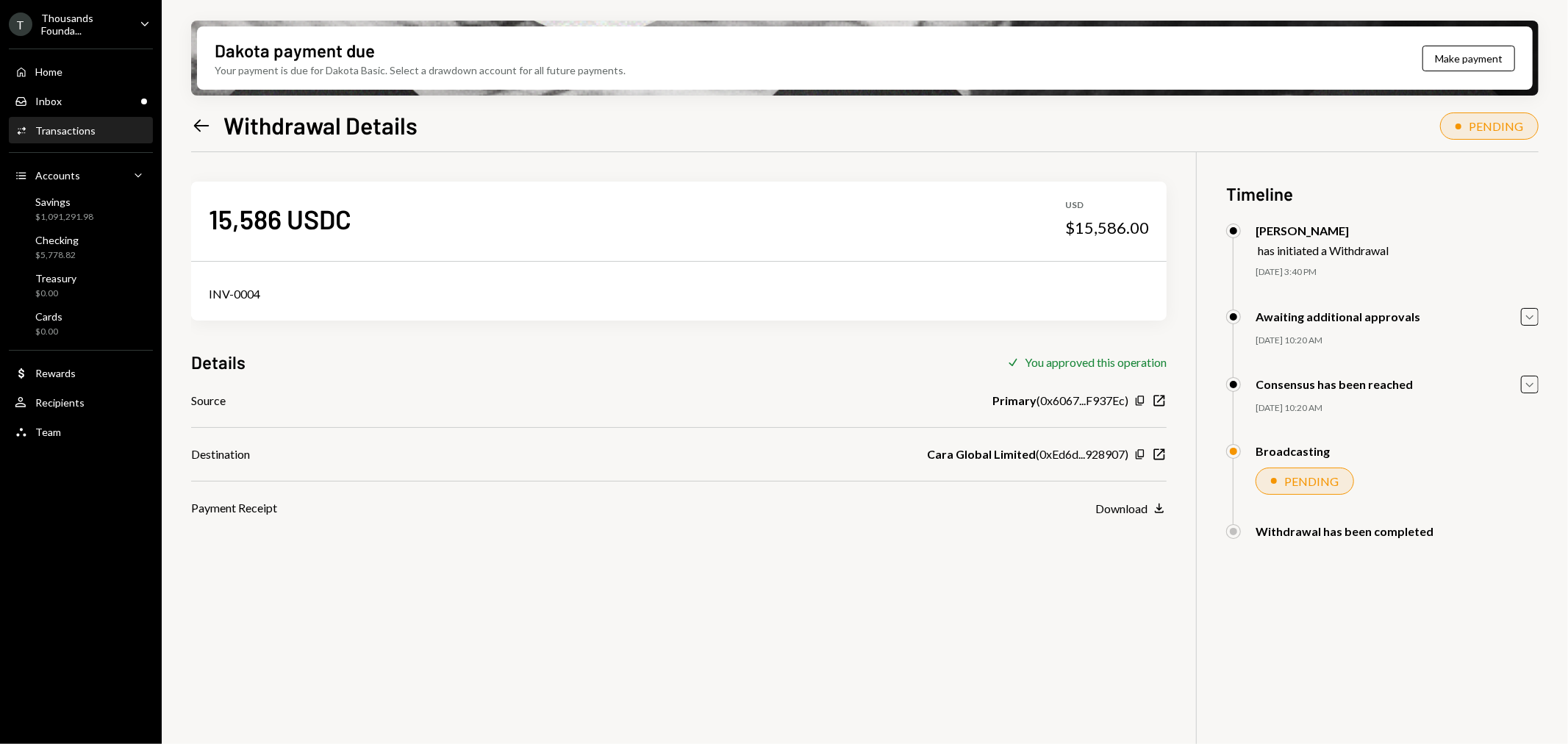
click at [208, 131] on div "Left Arrow Withdrawal Details" at bounding box center [303, 126] width 226 height 30
click at [208, 130] on icon "Left Arrow" at bounding box center [201, 126] width 20 height 20
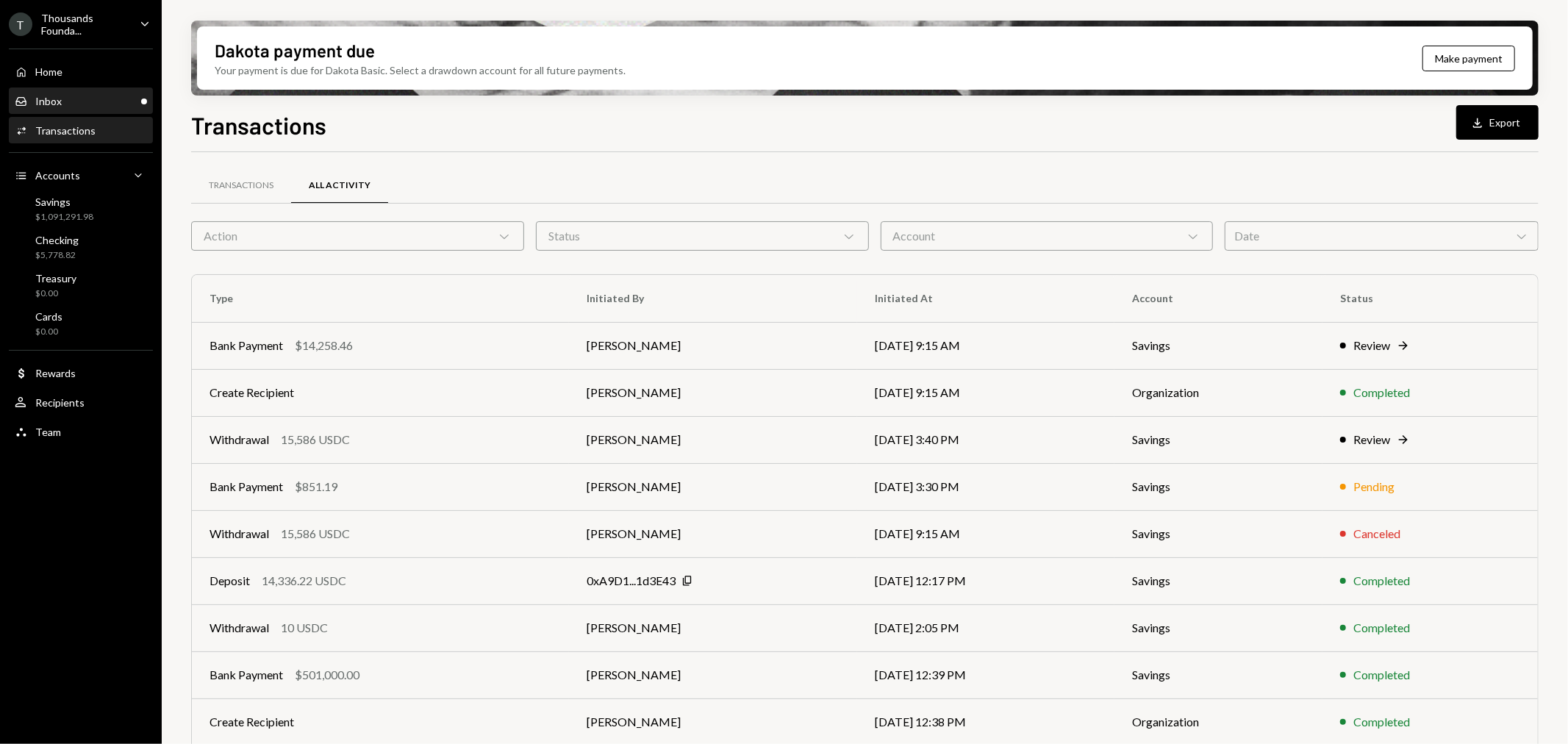
click at [101, 108] on div "Inbox Inbox" at bounding box center [81, 101] width 132 height 25
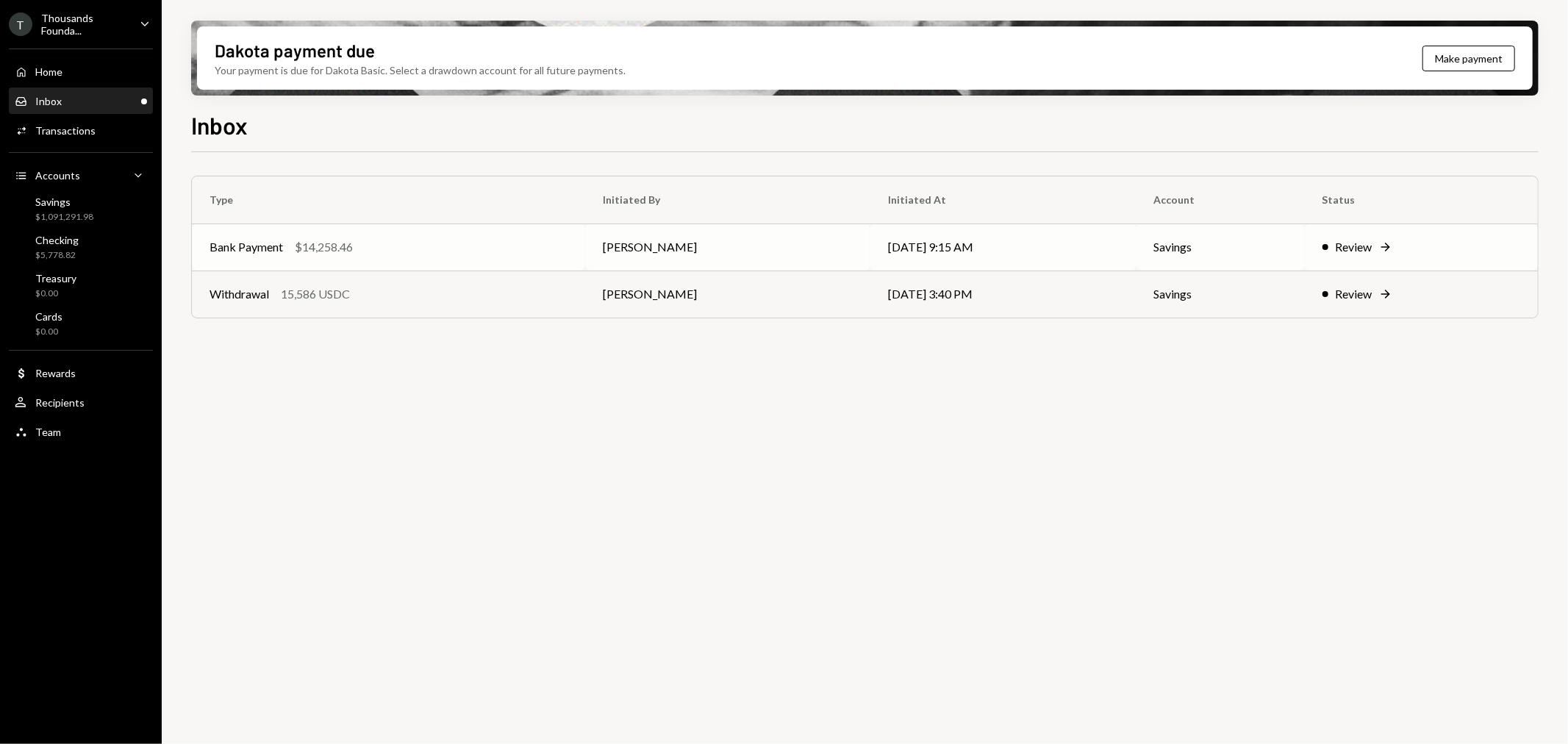
click at [332, 248] on div "$14,258.46" at bounding box center [324, 246] width 58 height 18
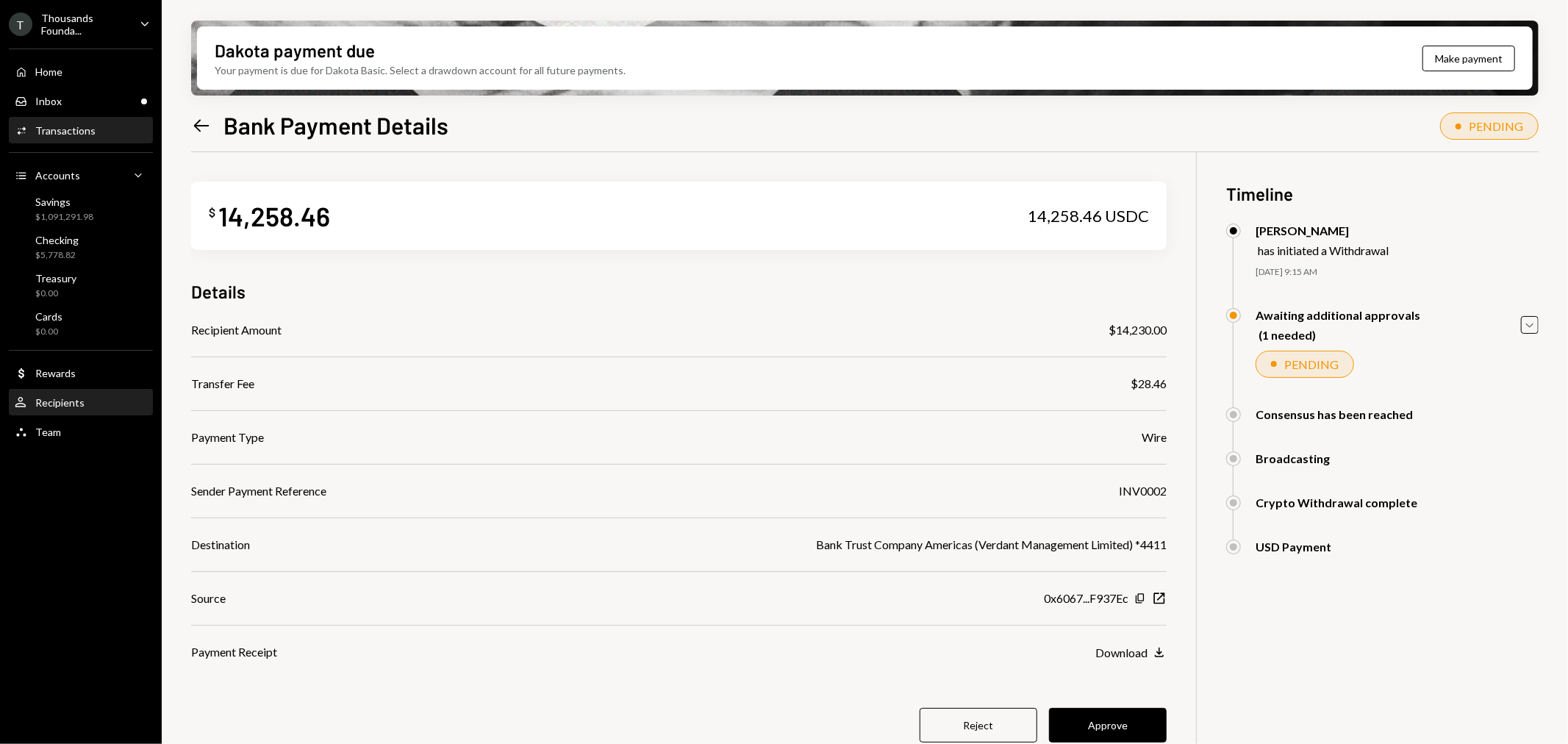
click at [82, 402] on div "Recipients" at bounding box center [60, 402] width 49 height 12
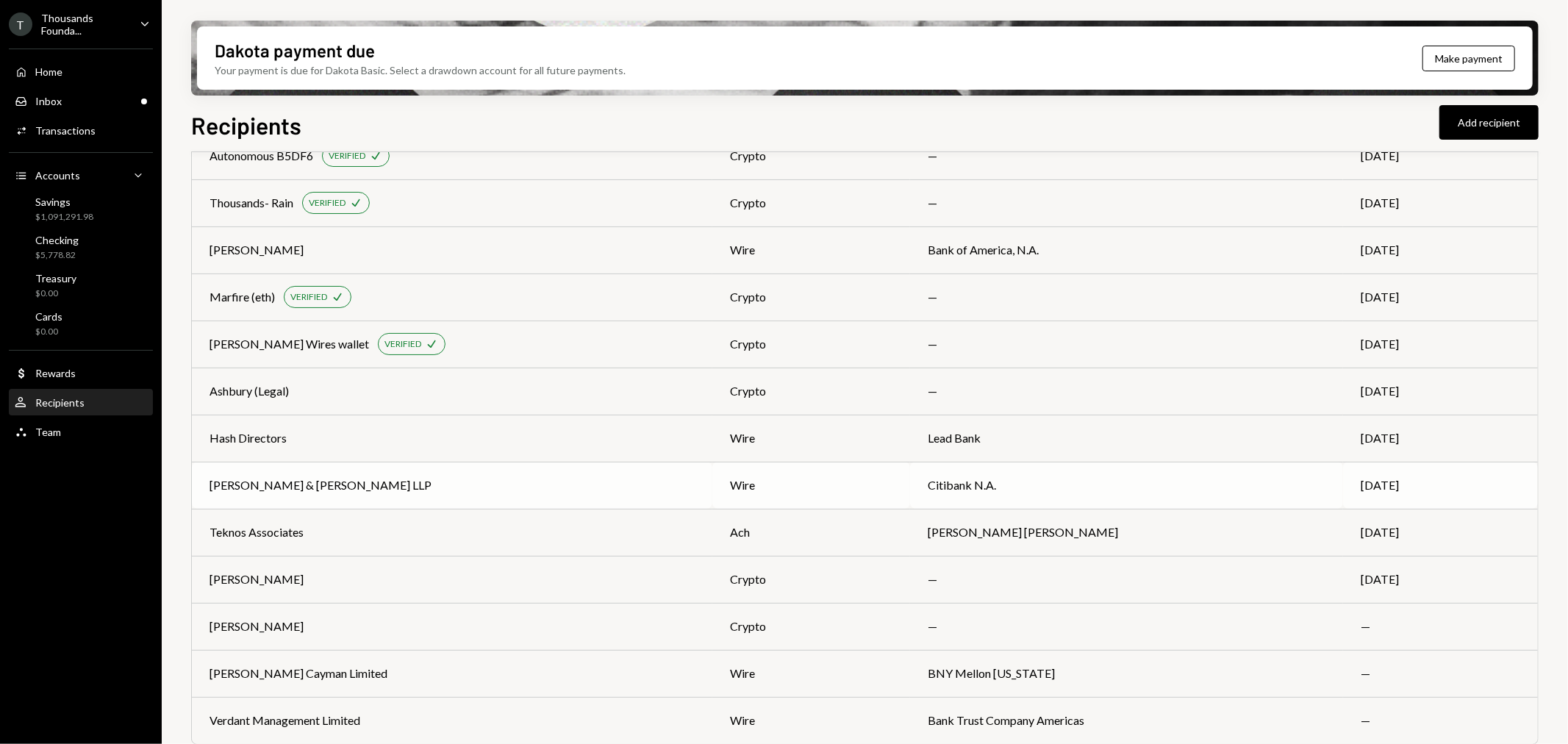
scroll to position [339, 0]
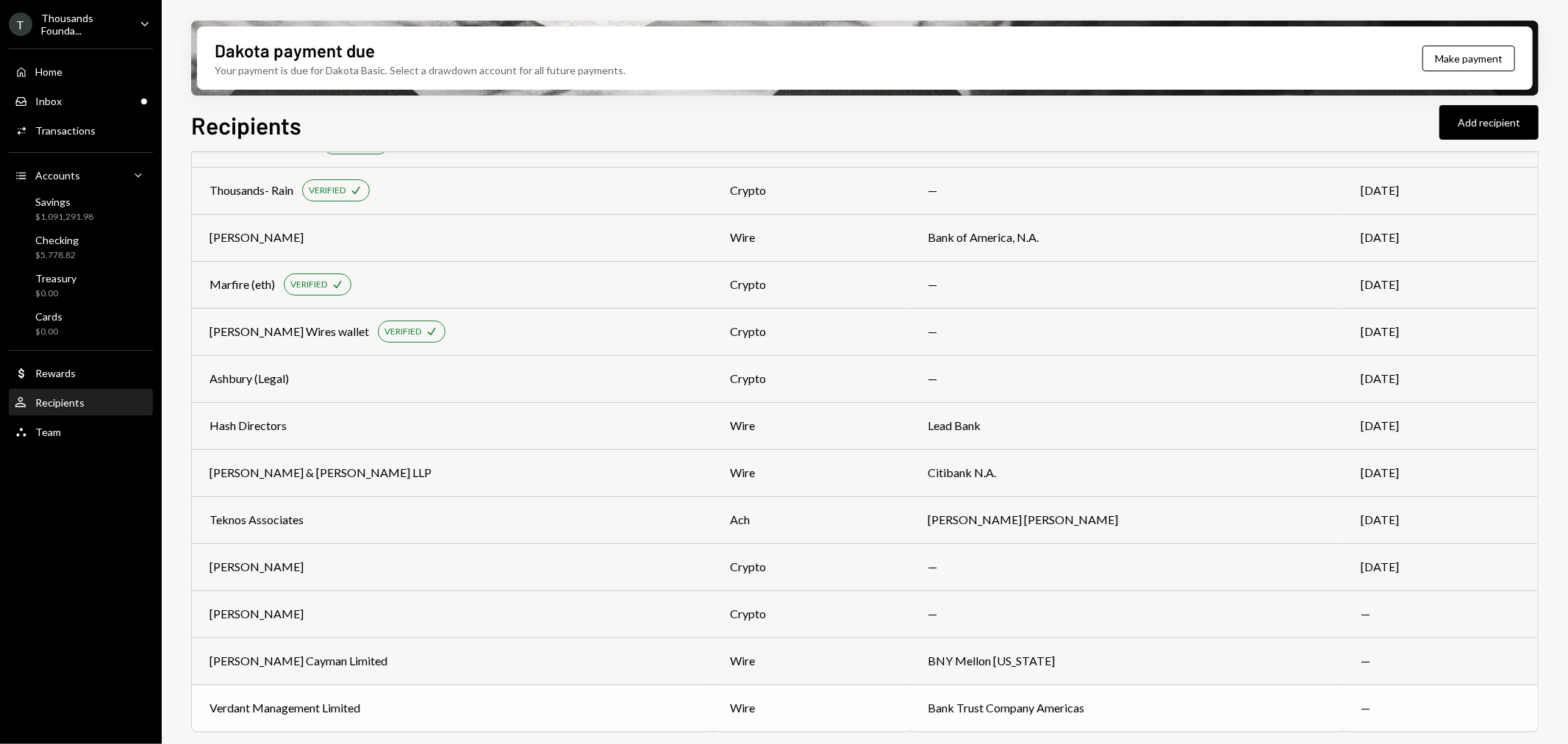
click at [342, 695] on td "Verdant Management Limited" at bounding box center [452, 708] width 521 height 47
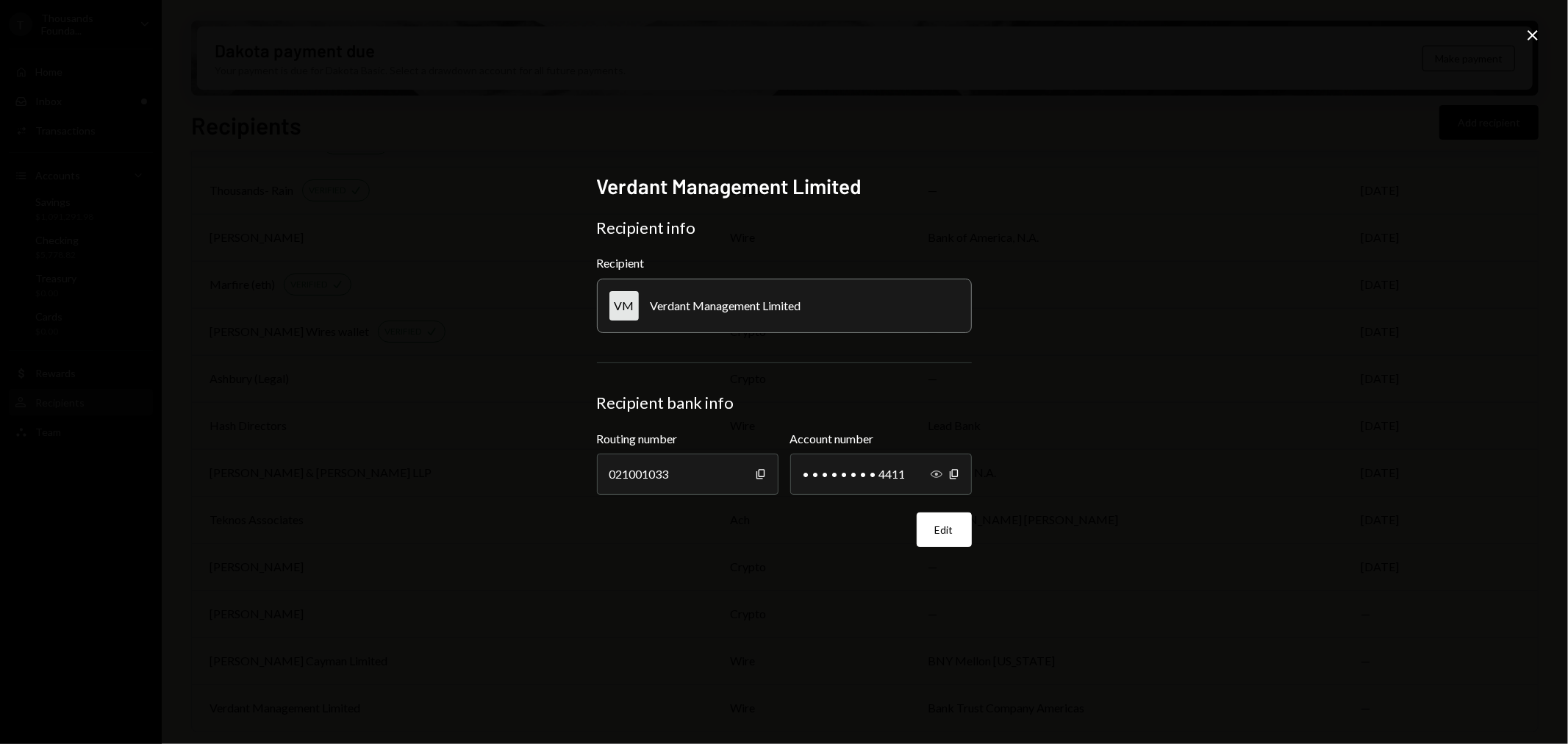
click at [937, 475] on icon "Show" at bounding box center [937, 473] width 12 height 12
click at [1530, 37] on icon at bounding box center [1532, 34] width 10 height 10
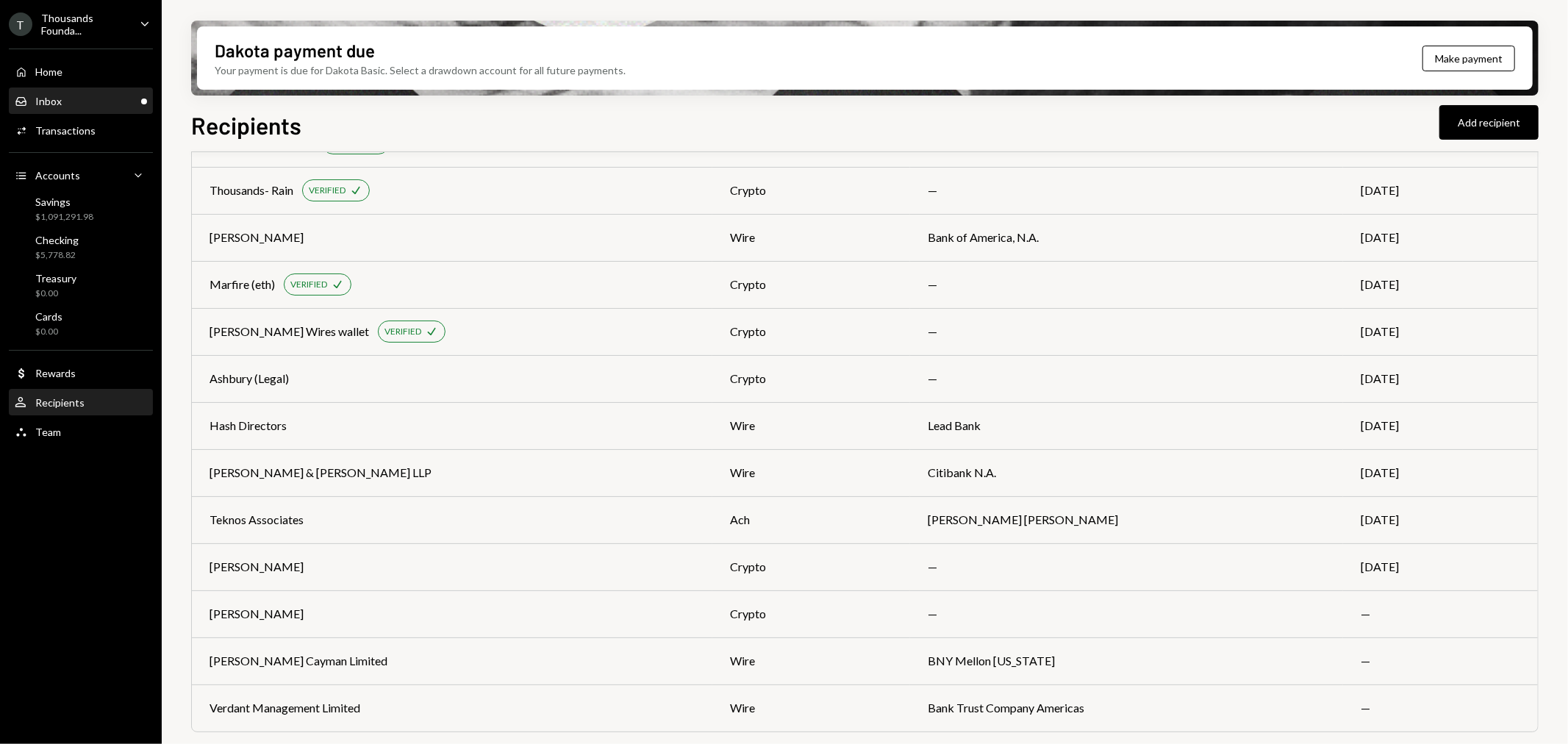
click at [121, 103] on div "Inbox Inbox" at bounding box center [81, 101] width 132 height 13
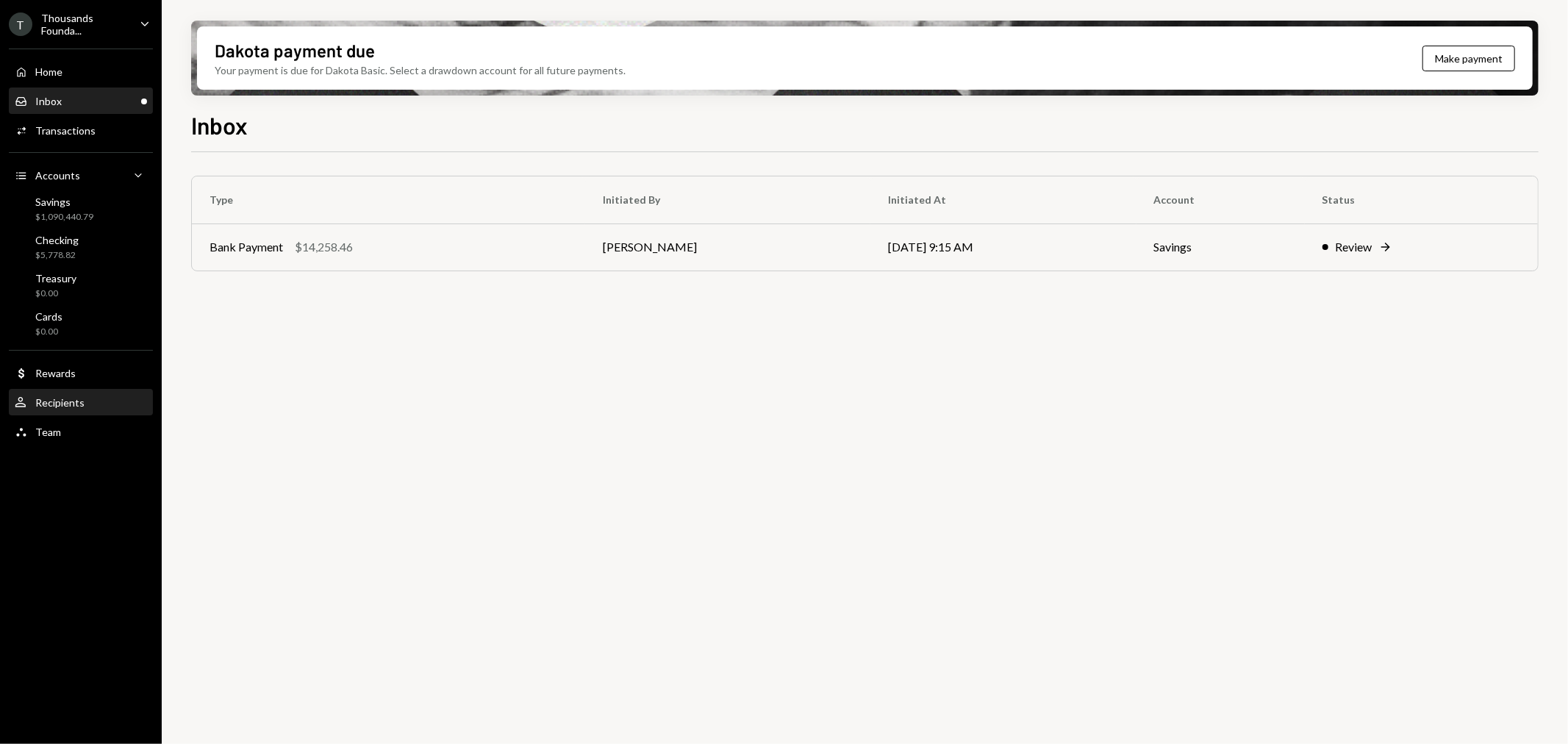
click at [81, 402] on div "Recipients" at bounding box center [60, 402] width 49 height 12
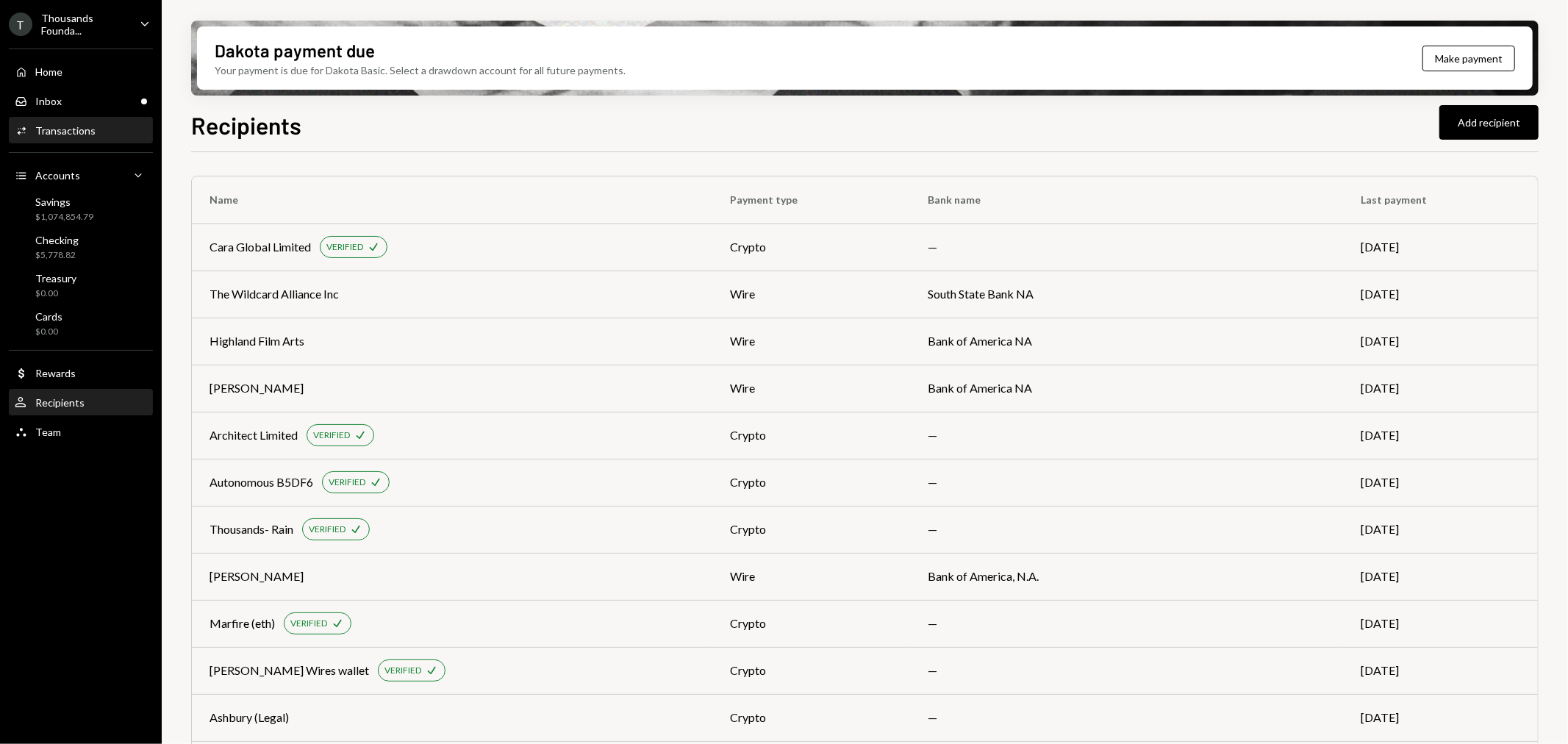
click at [97, 121] on div "Activities Transactions" at bounding box center [81, 130] width 132 height 25
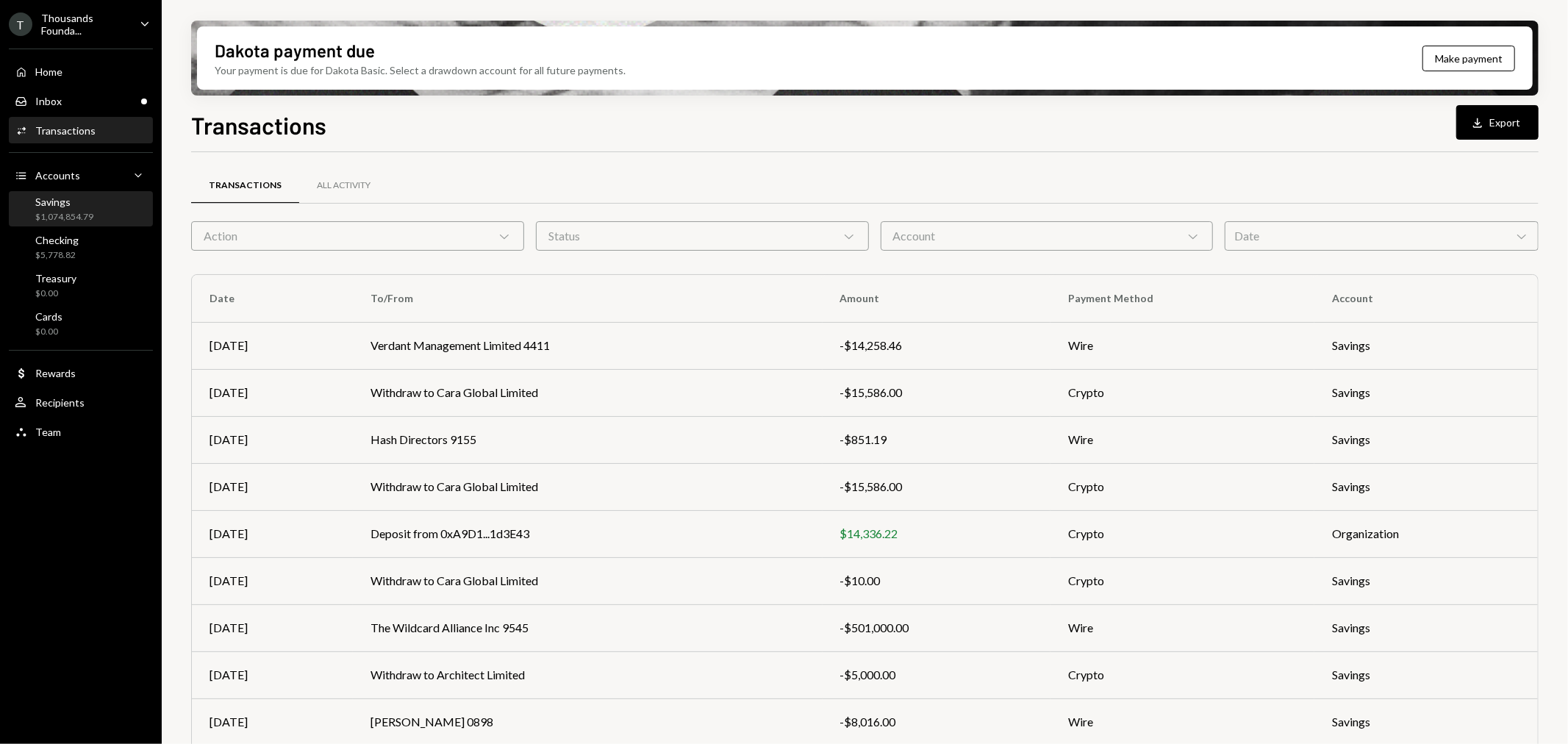
click at [65, 214] on div "$1,074,854.79" at bounding box center [64, 217] width 58 height 12
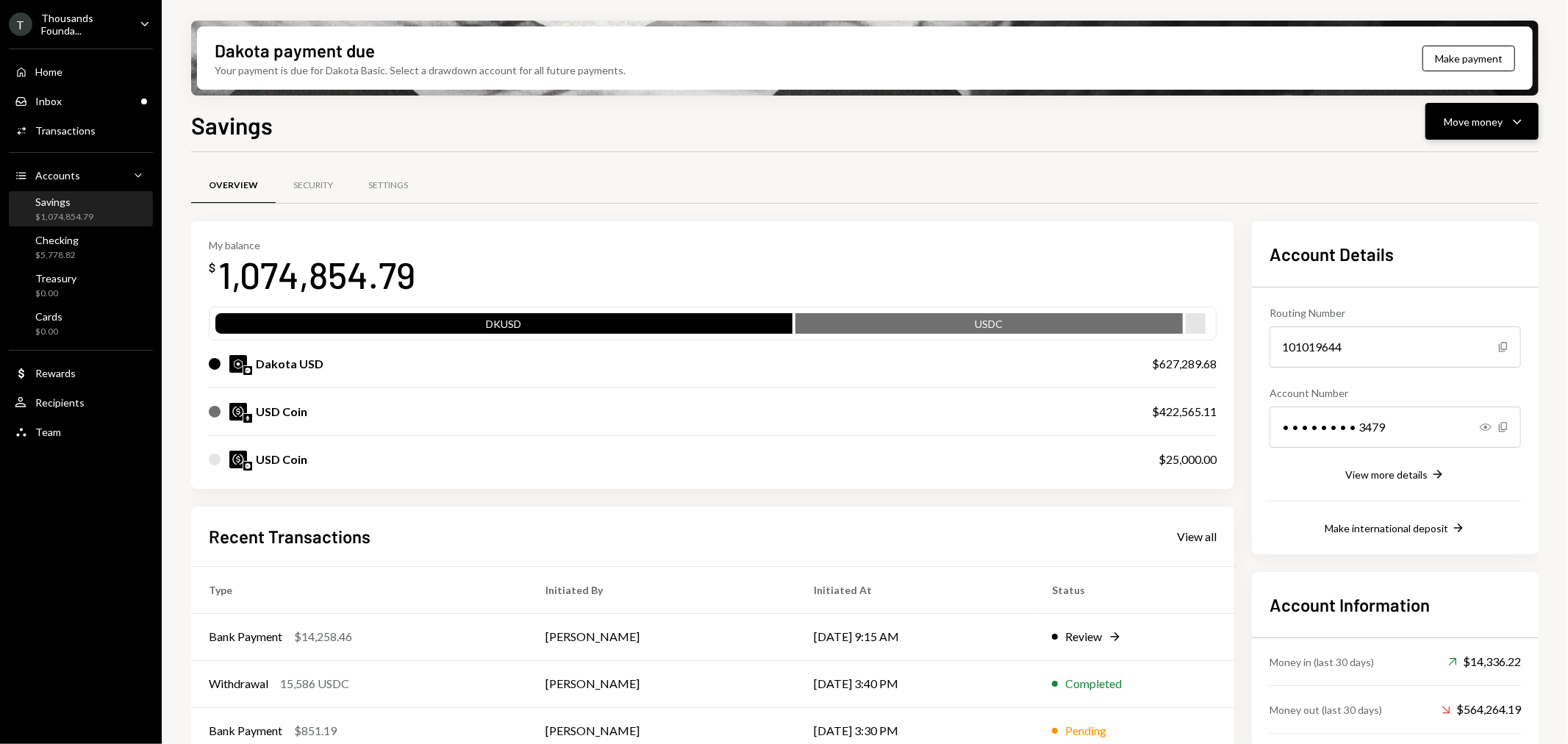
click at [1441, 114] on button "Move money Caret Down" at bounding box center [1482, 122] width 113 height 37
click at [1445, 163] on div "Send" at bounding box center [1470, 165] width 107 height 16
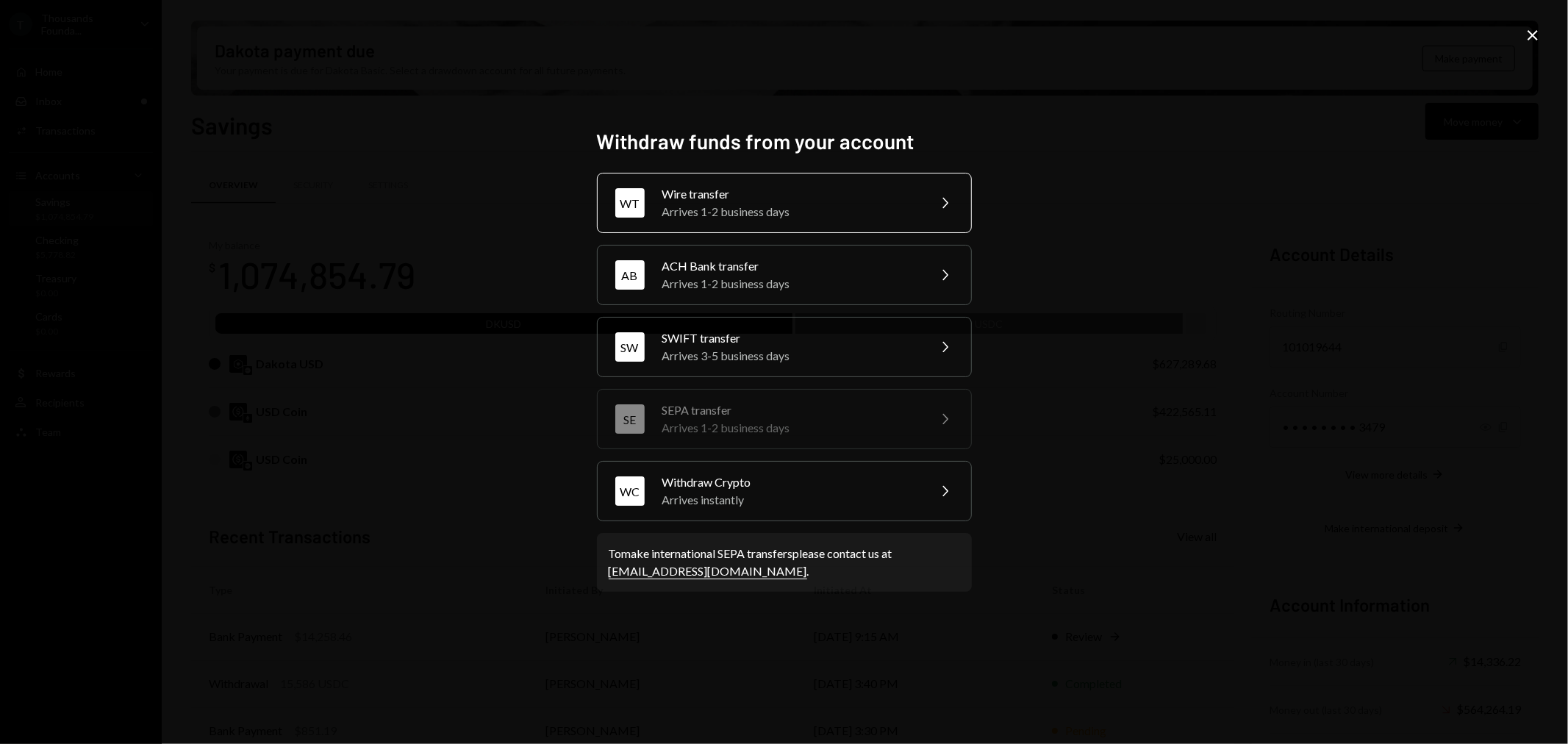
click at [711, 198] on div "Wire transfer" at bounding box center [790, 193] width 256 height 18
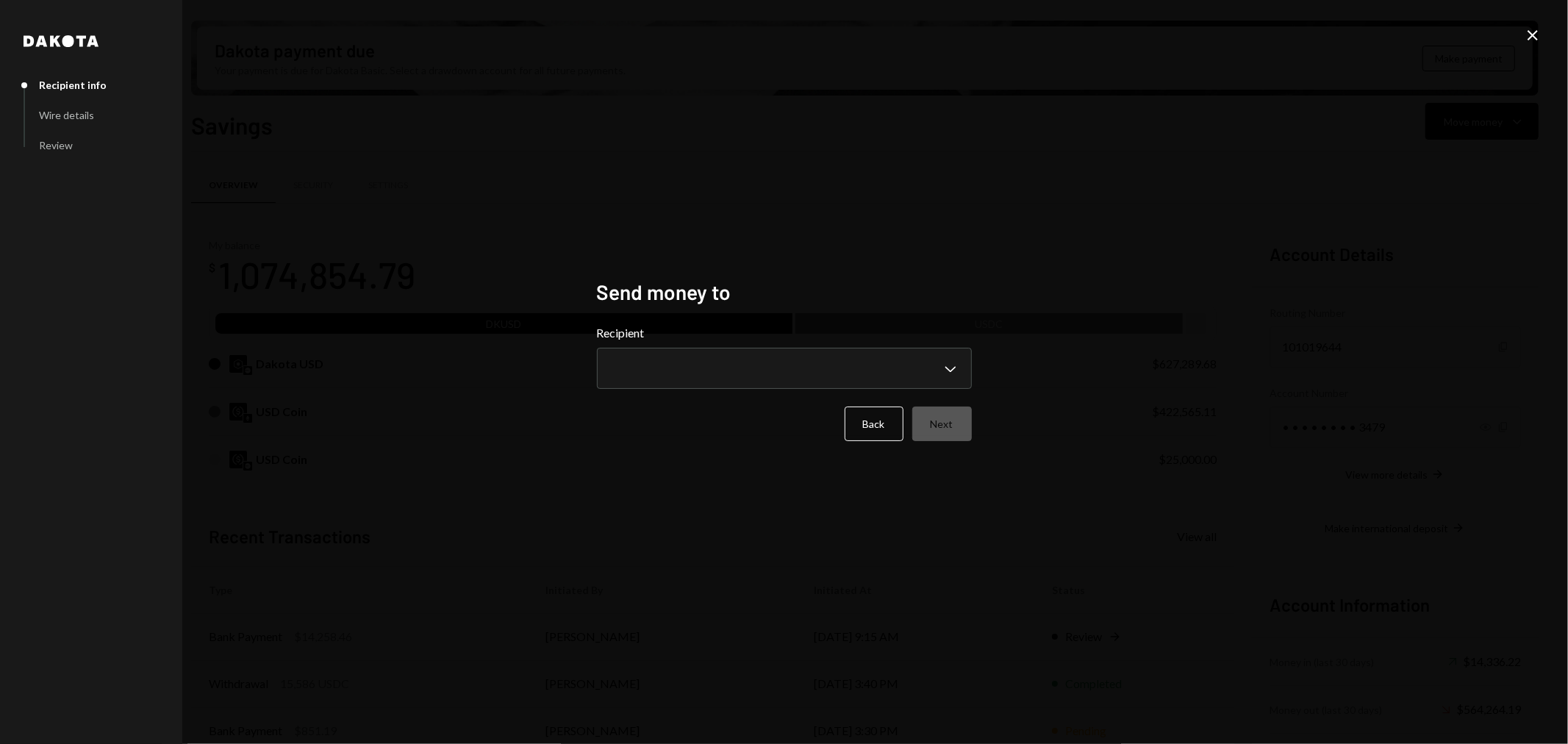
click at [722, 344] on div "**********" at bounding box center [784, 357] width 375 height 65
click at [702, 378] on body "T Thousands Founda... Caret Down Home Home Inbox Inbox Activities Transactions …" at bounding box center [784, 372] width 1568 height 744
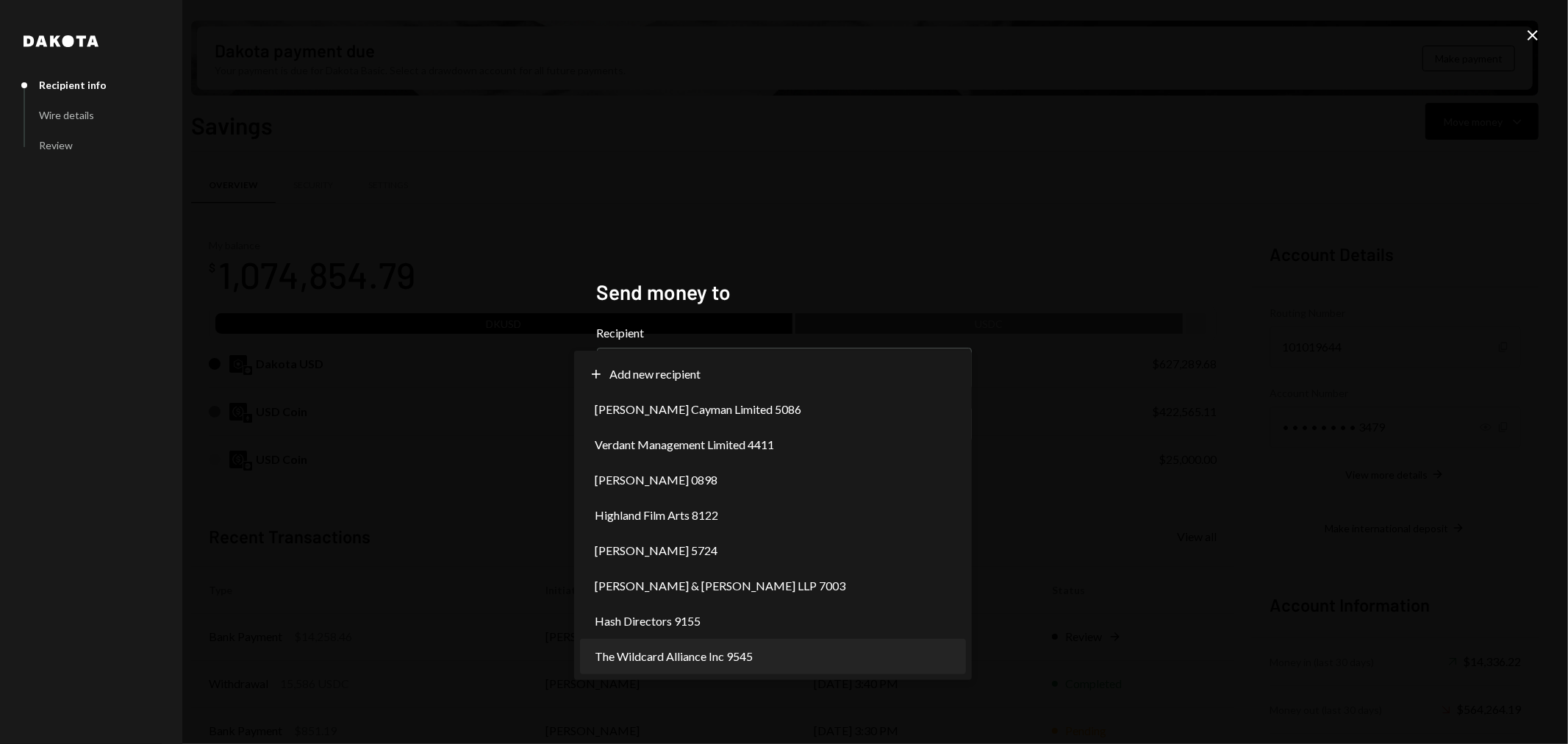
select select "**********"
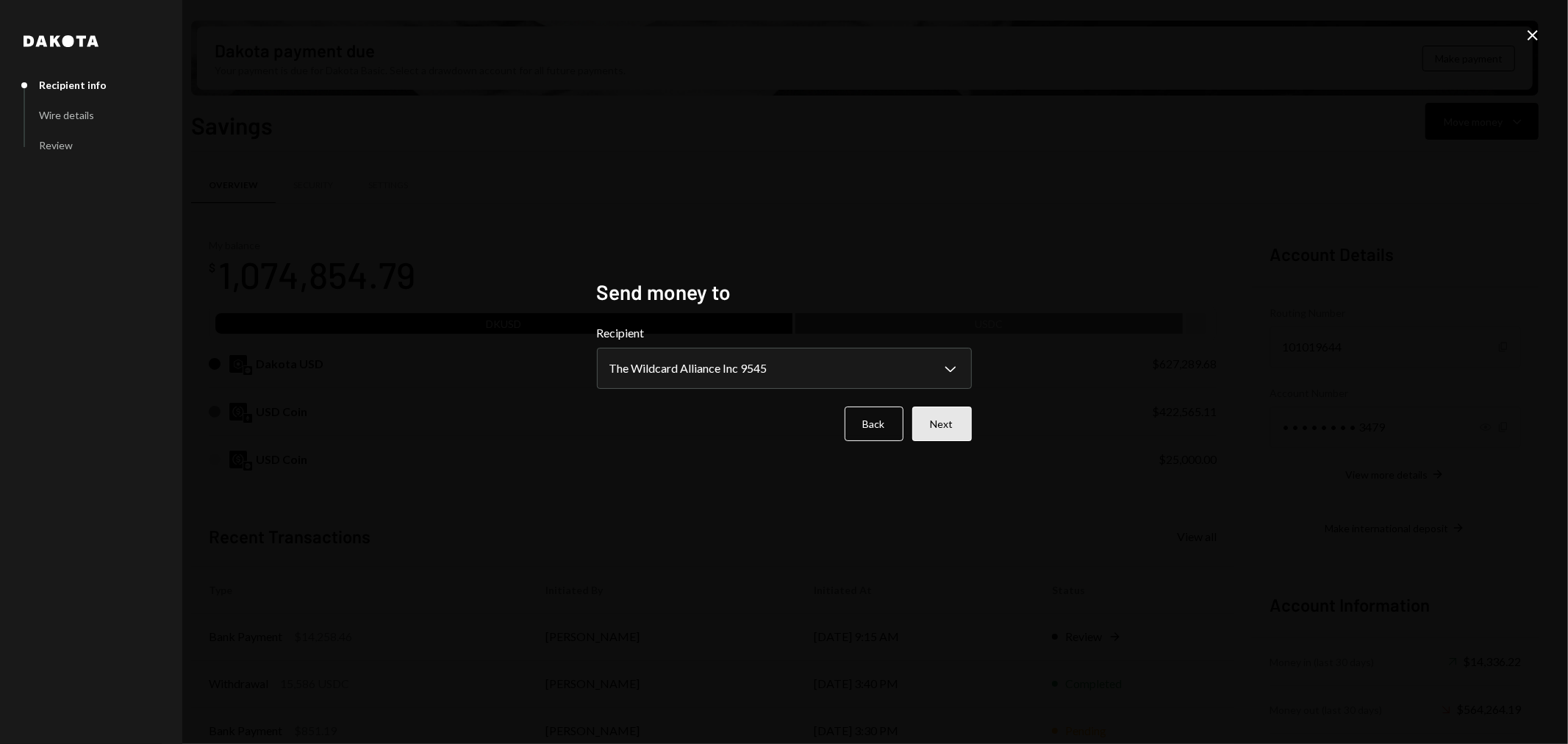
click at [959, 418] on button "Next" at bounding box center [942, 423] width 60 height 34
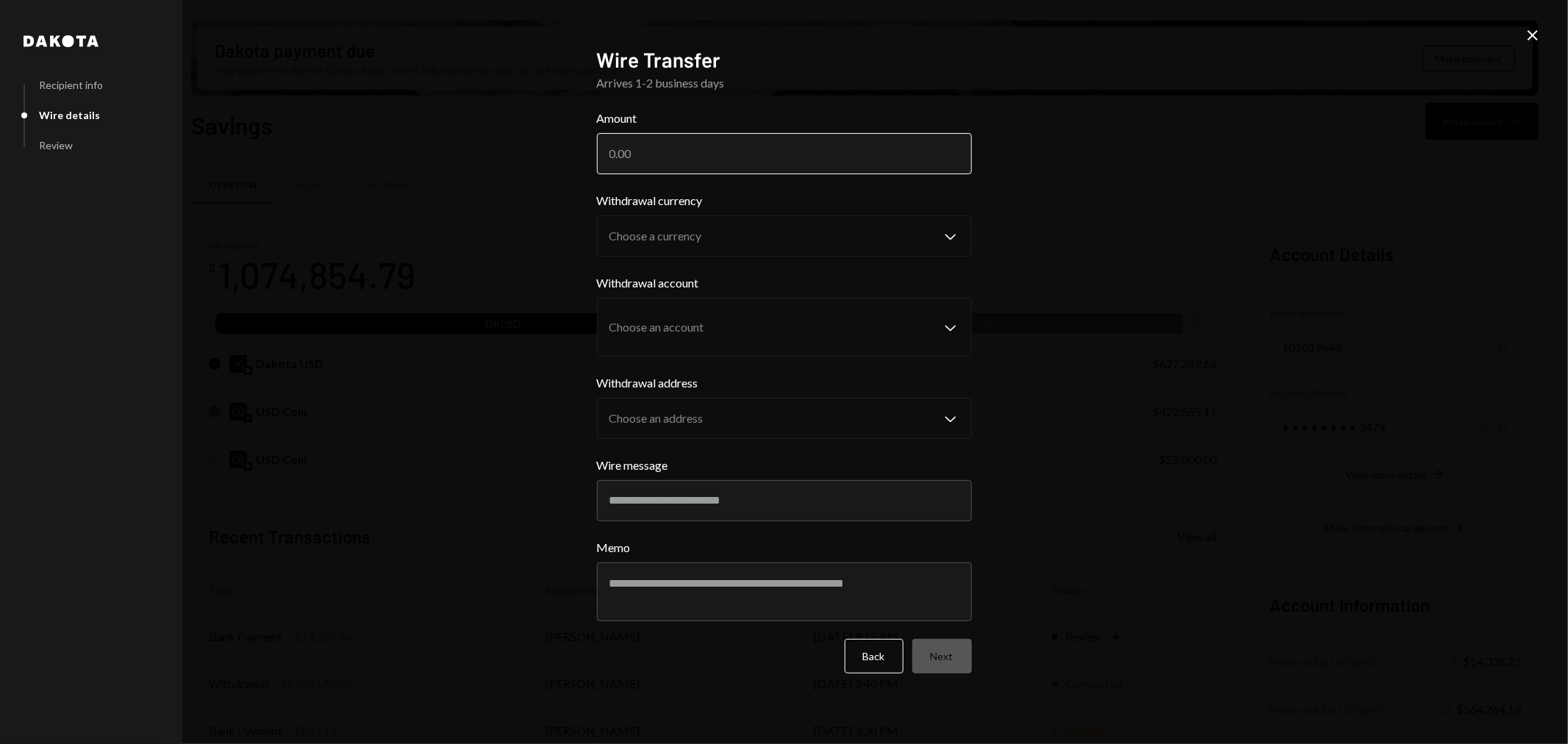
click at [665, 145] on input "Amount" at bounding box center [784, 153] width 375 height 41
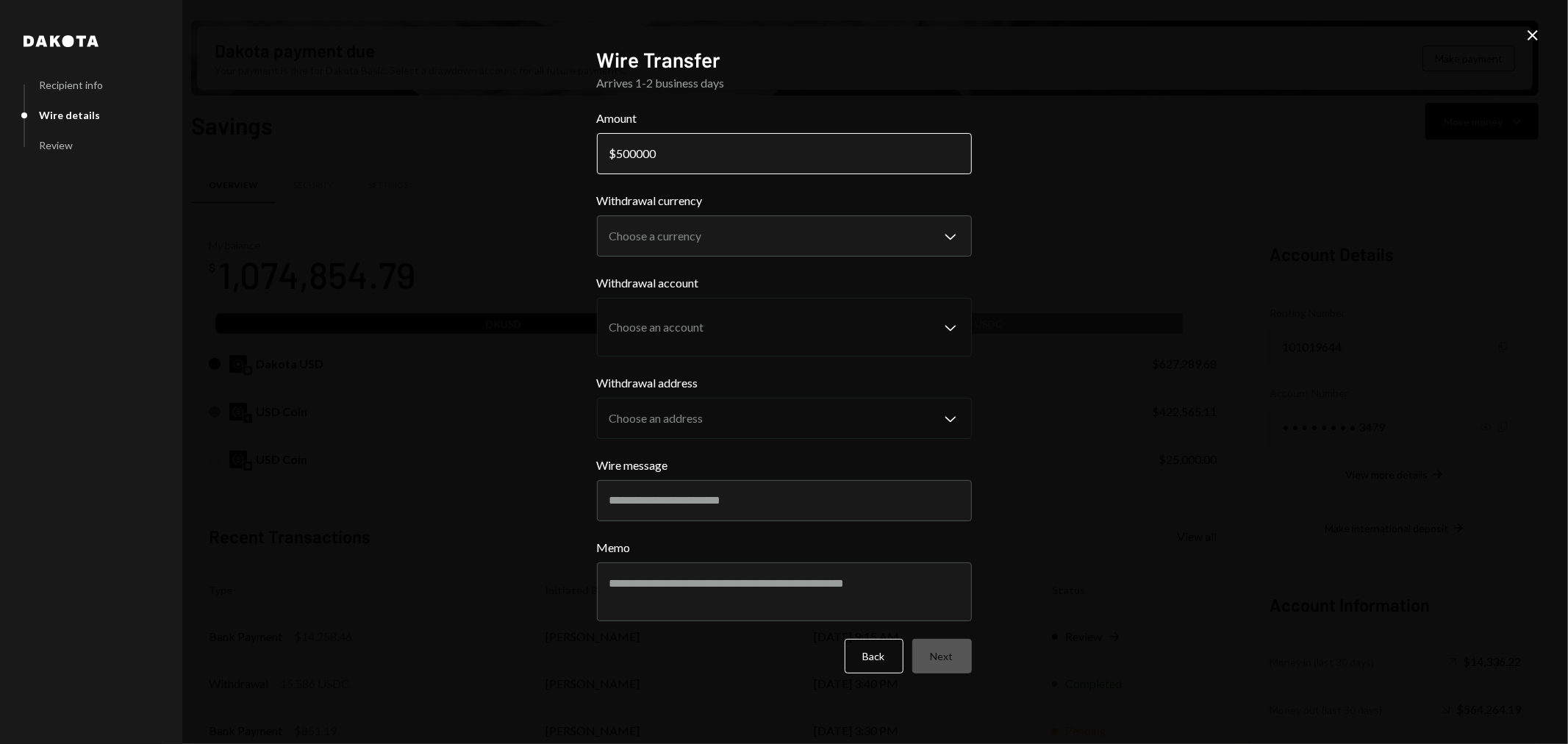
type input "500000"
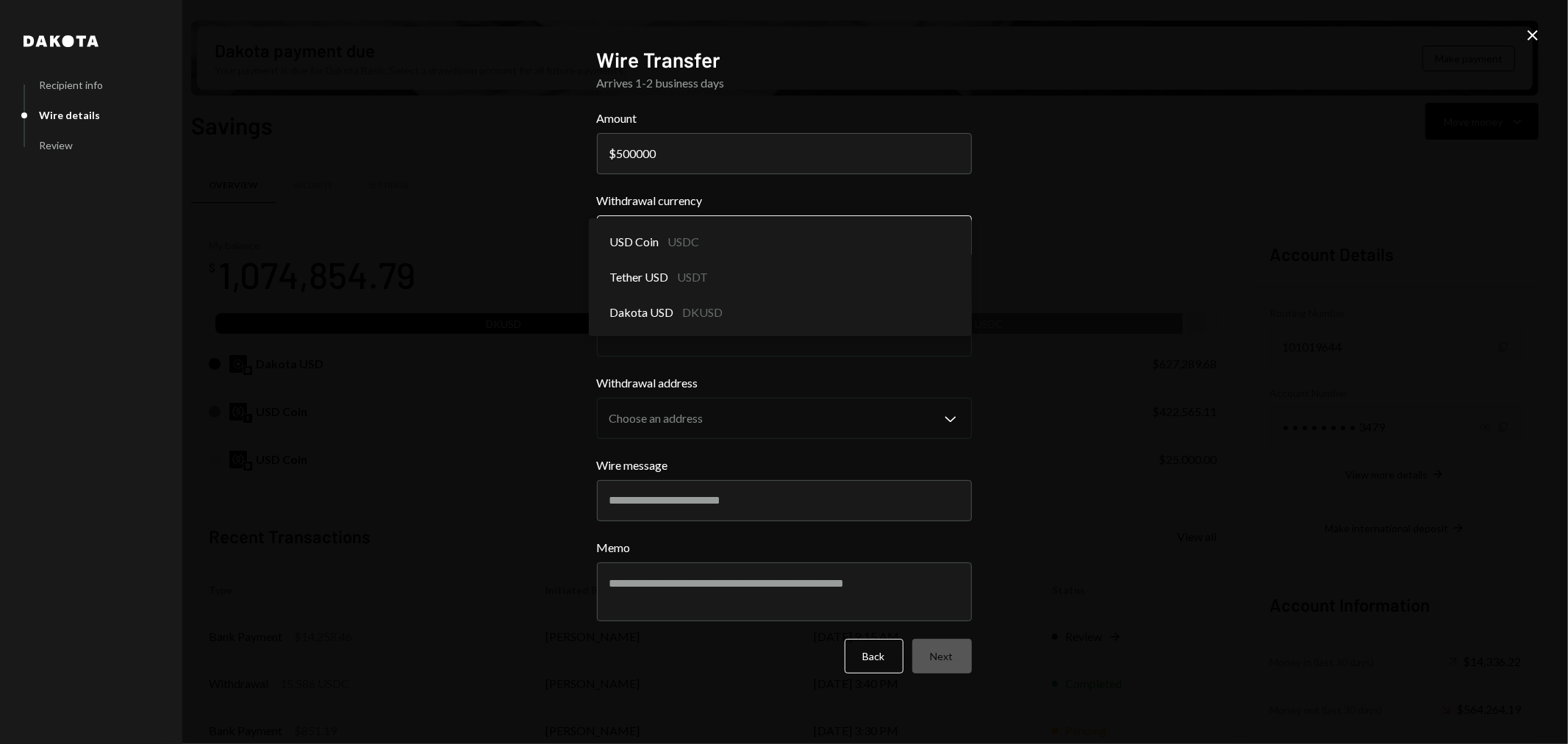
click at [699, 243] on body "T Thousands Founda... Caret Down Home Home Inbox Inbox Activities Transactions …" at bounding box center [784, 372] width 1568 height 744
select select "*****"
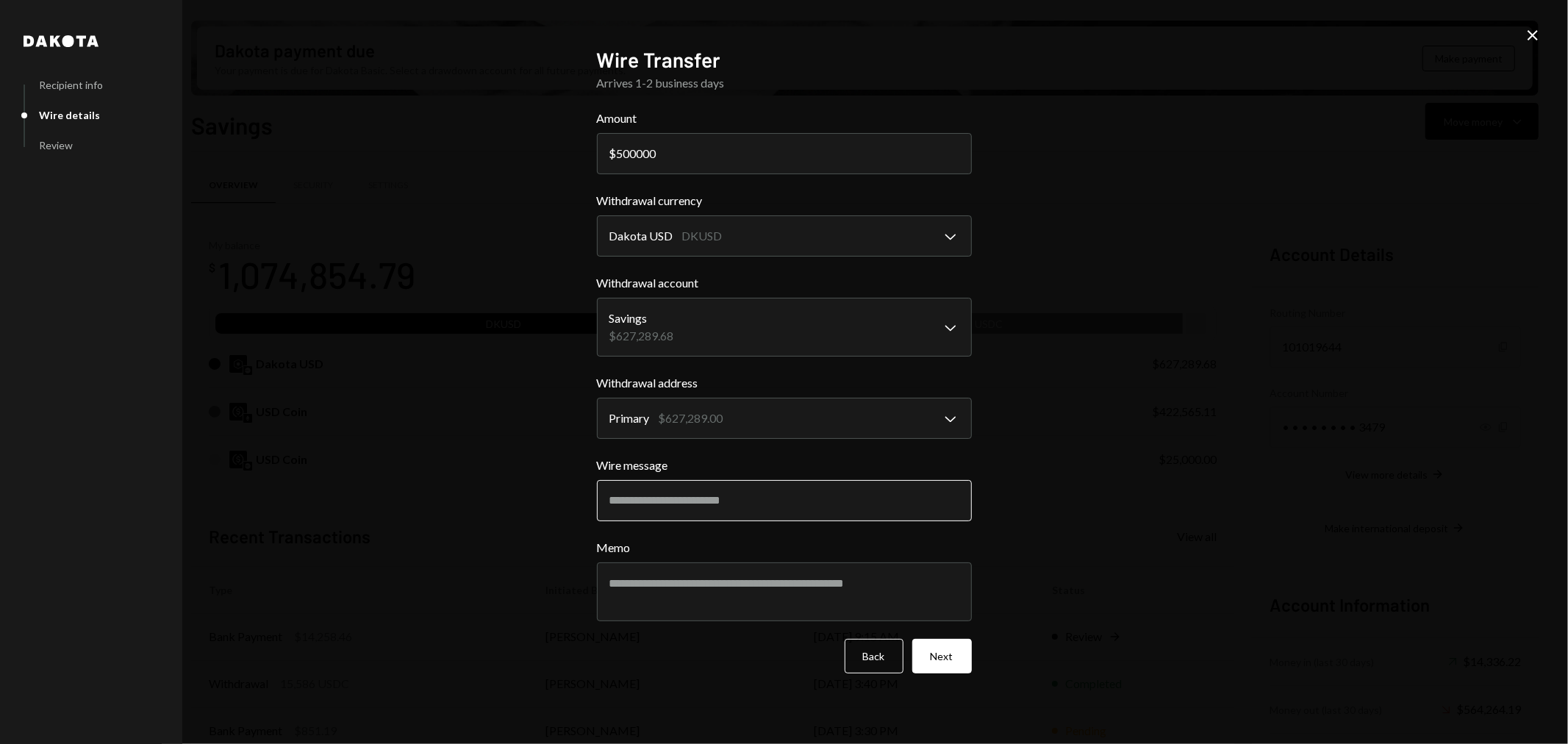
click at [711, 503] on input "Wire message" at bounding box center [784, 500] width 375 height 41
drag, startPoint x: 754, startPoint y: 497, endPoint x: 532, endPoint y: 490, distance: 222.1
click at [532, 490] on div "**********" at bounding box center [784, 372] width 1568 height 744
type input "**********"
type textarea "**********"
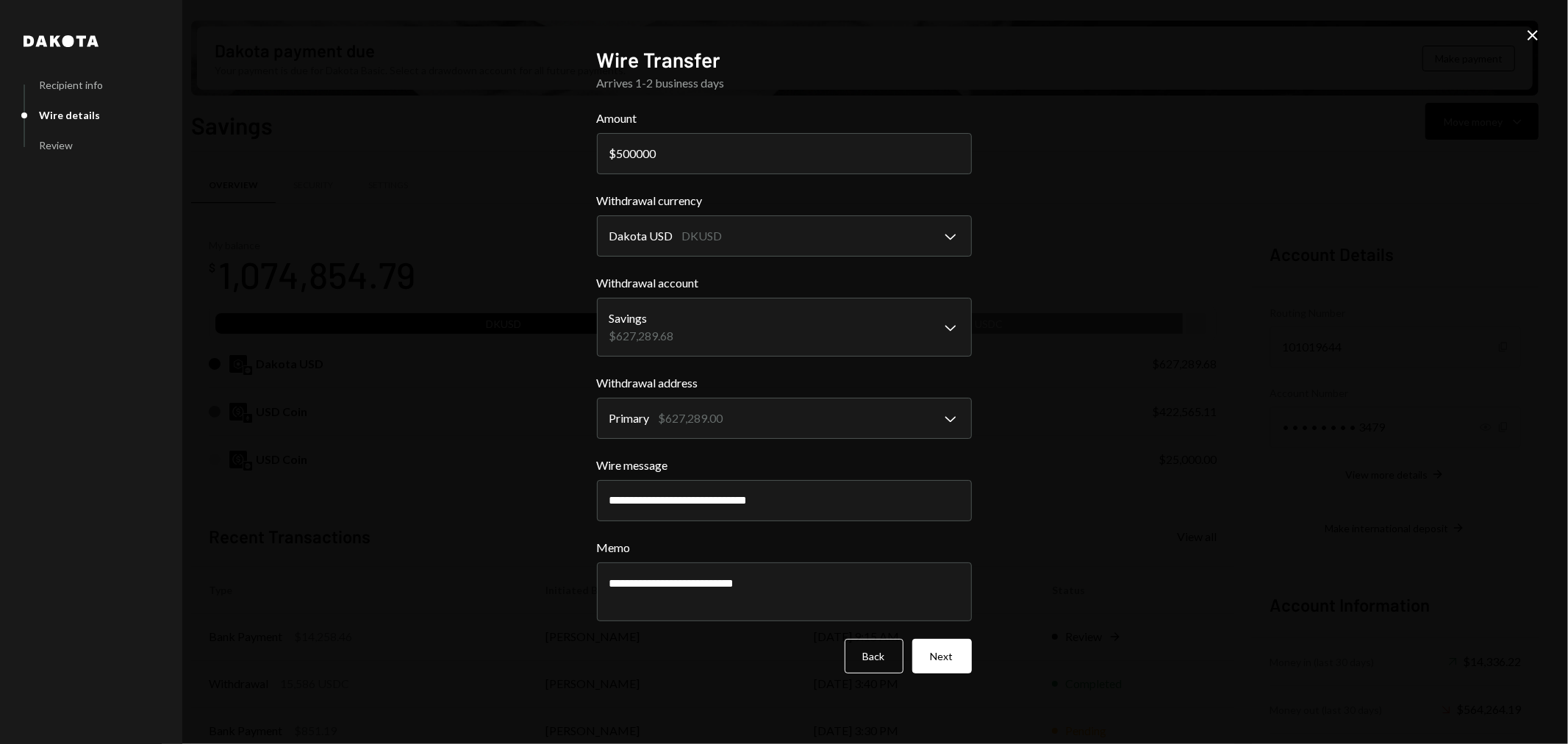
click at [936, 661] on button "Next" at bounding box center [942, 656] width 60 height 34
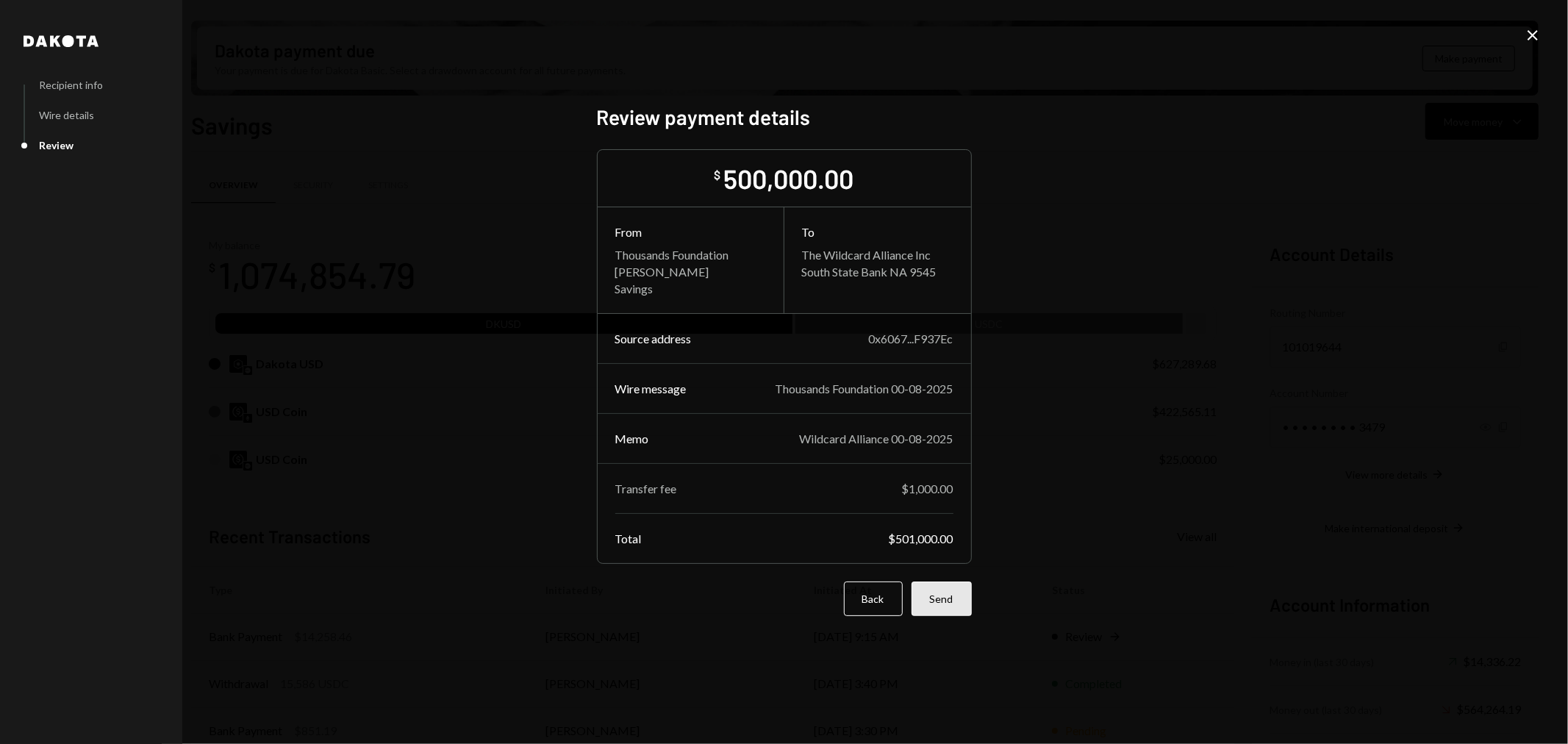
drag, startPoint x: 949, startPoint y: 616, endPoint x: 941, endPoint y: 604, distance: 14.4
click at [949, 616] on div "Review payment details $ 500,000.00 From Thousands Foundation Kevin Foster-Arch…" at bounding box center [784, 371] width 375 height 535
click at [941, 604] on button "Send" at bounding box center [941, 598] width 60 height 34
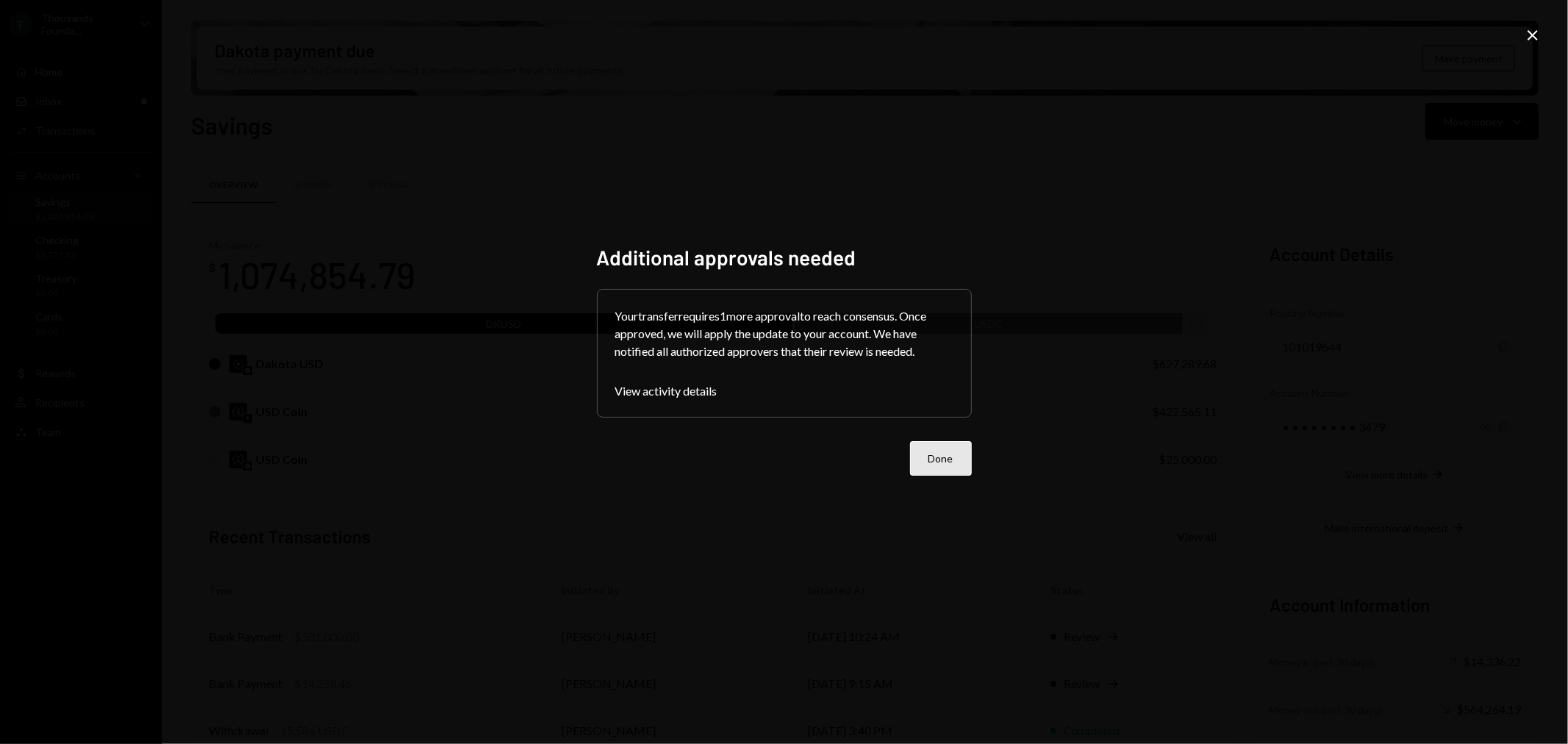
click at [949, 448] on button "Done" at bounding box center [940, 458] width 61 height 34
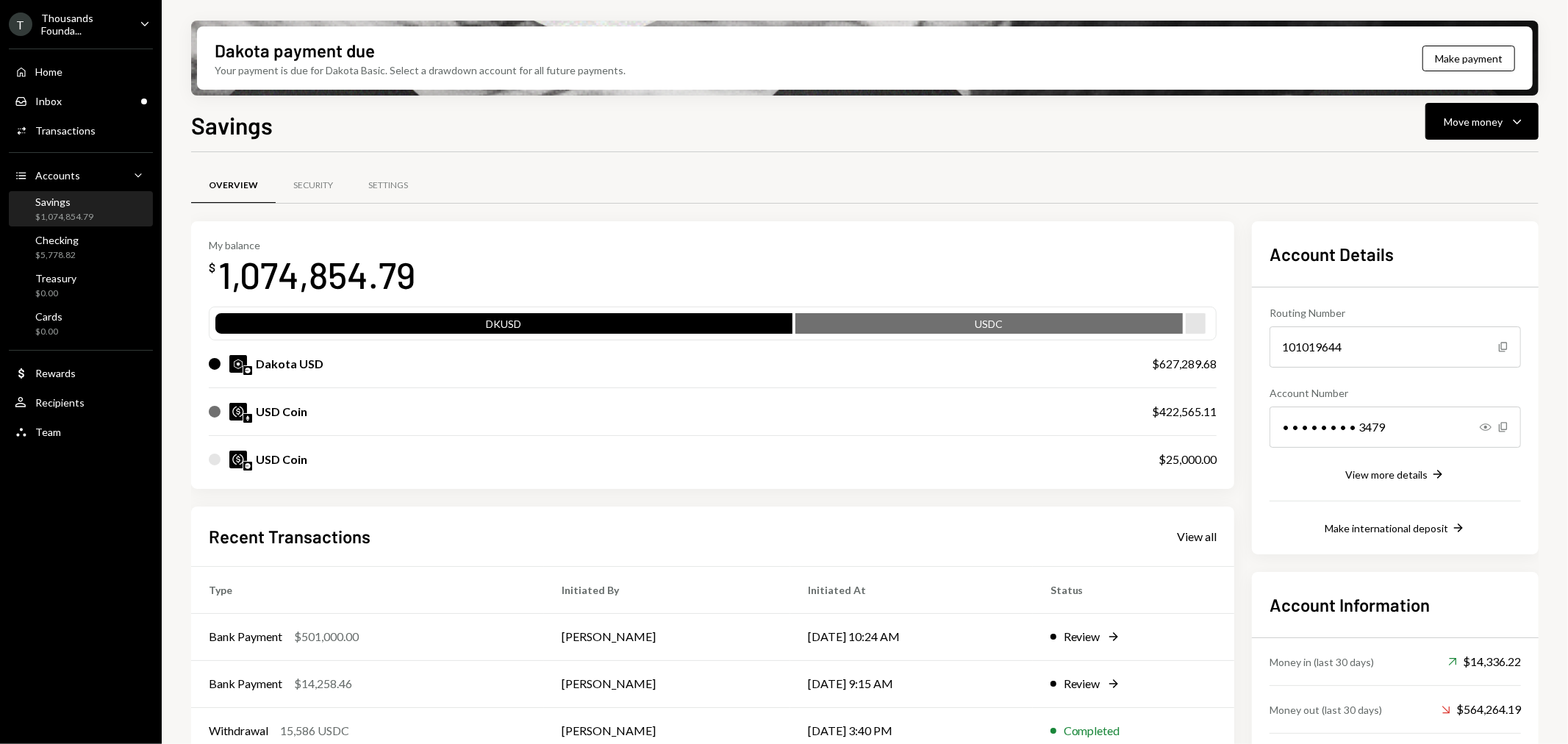
click at [69, 228] on div "Home Home Inbox Inbox Activities Transactions Accounts Accounts Caret Down Savi…" at bounding box center [81, 244] width 162 height 408
click at [58, 204] on div "Savings" at bounding box center [64, 201] width 58 height 12
click at [79, 149] on div "Home Home Inbox Inbox Activities Transactions Accounts Accounts Caret Down Savi…" at bounding box center [81, 244] width 162 height 408
click at [75, 137] on div "Activities Transactions" at bounding box center [81, 130] width 132 height 25
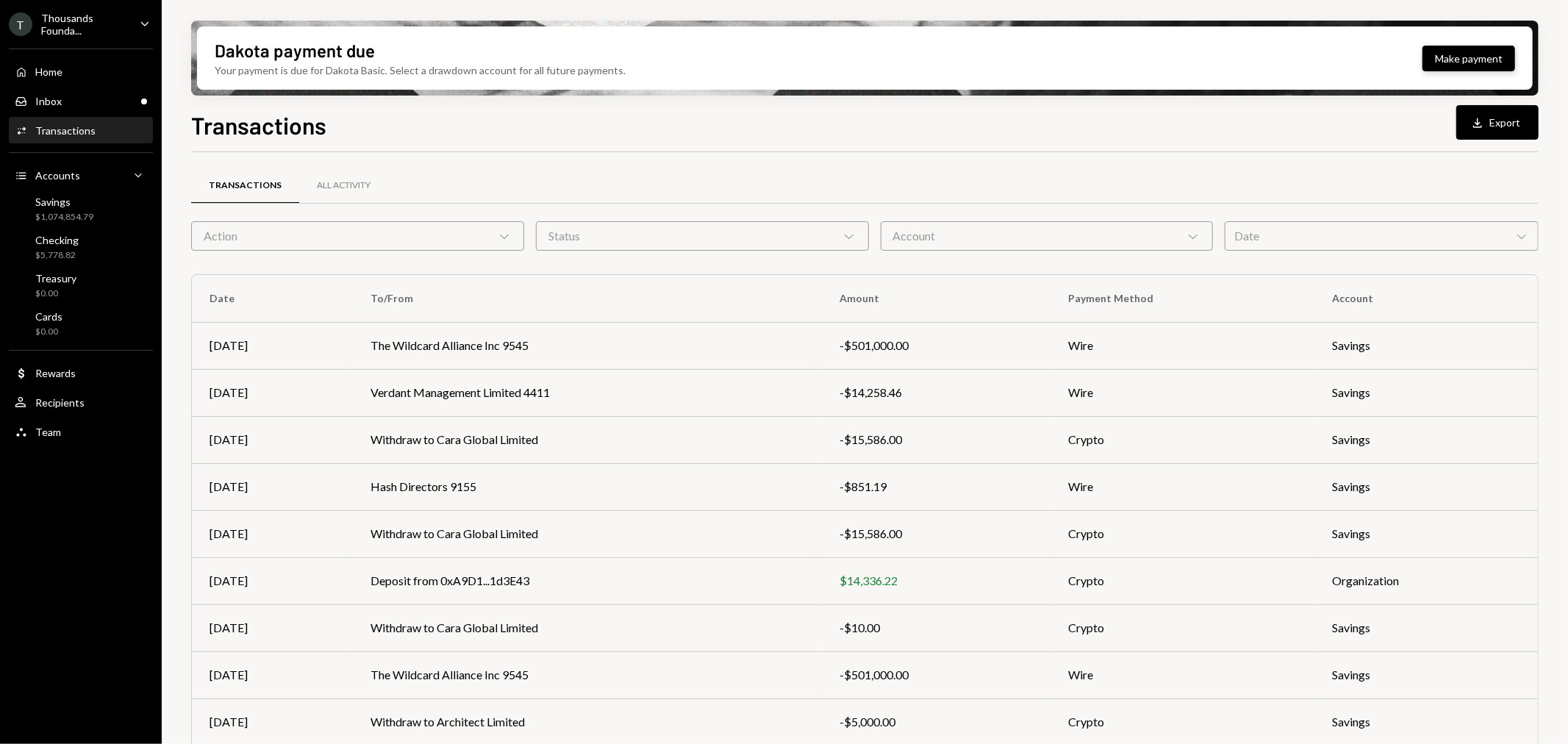
click at [1484, 61] on button "Make payment" at bounding box center [1468, 59] width 93 height 26
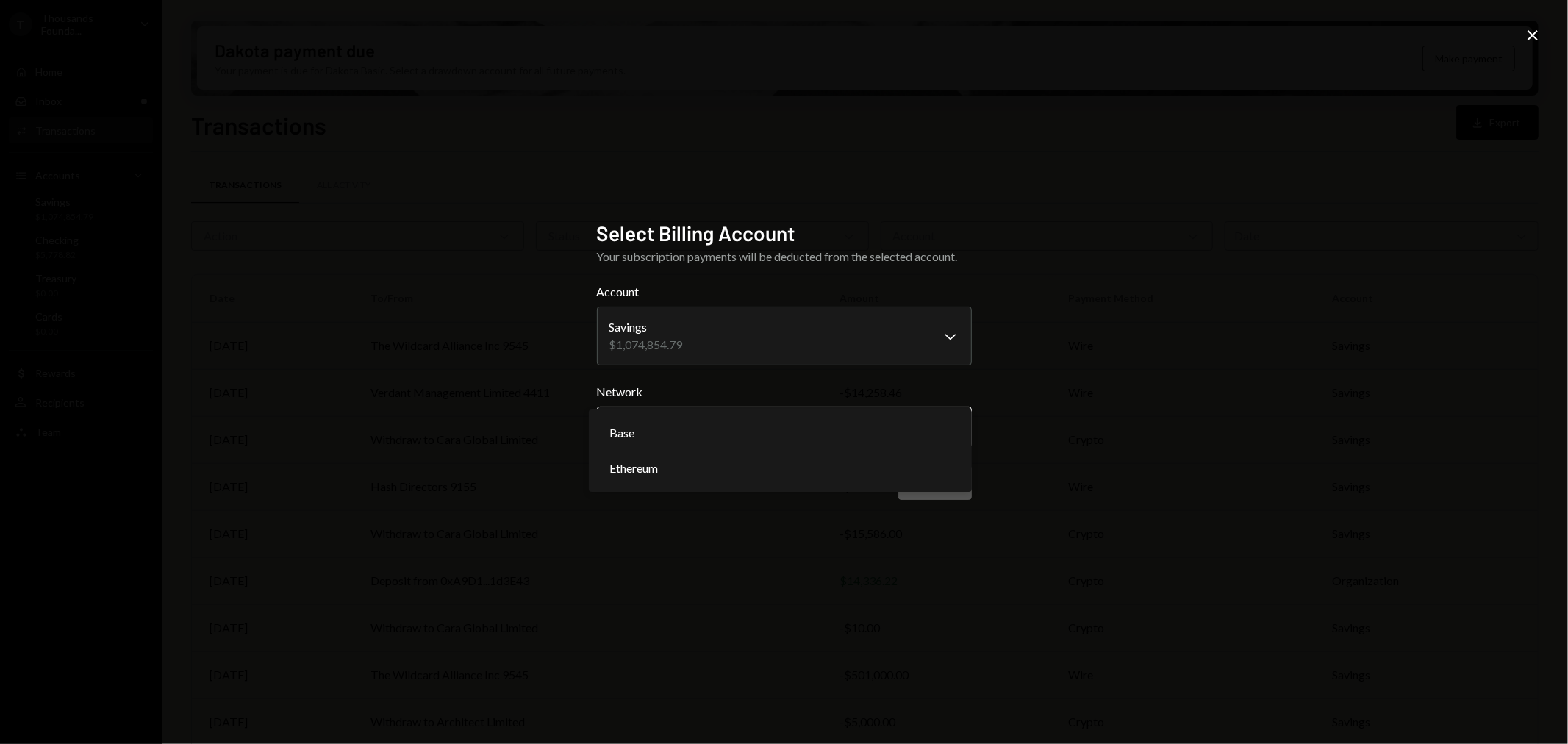
click at [716, 429] on body "T Thousands Founda... Caret Down Home Home Inbox Inbox Activities Transactions …" at bounding box center [784, 372] width 1568 height 744
select select "**********"
click at [931, 484] on button "Confirm" at bounding box center [935, 482] width 73 height 34
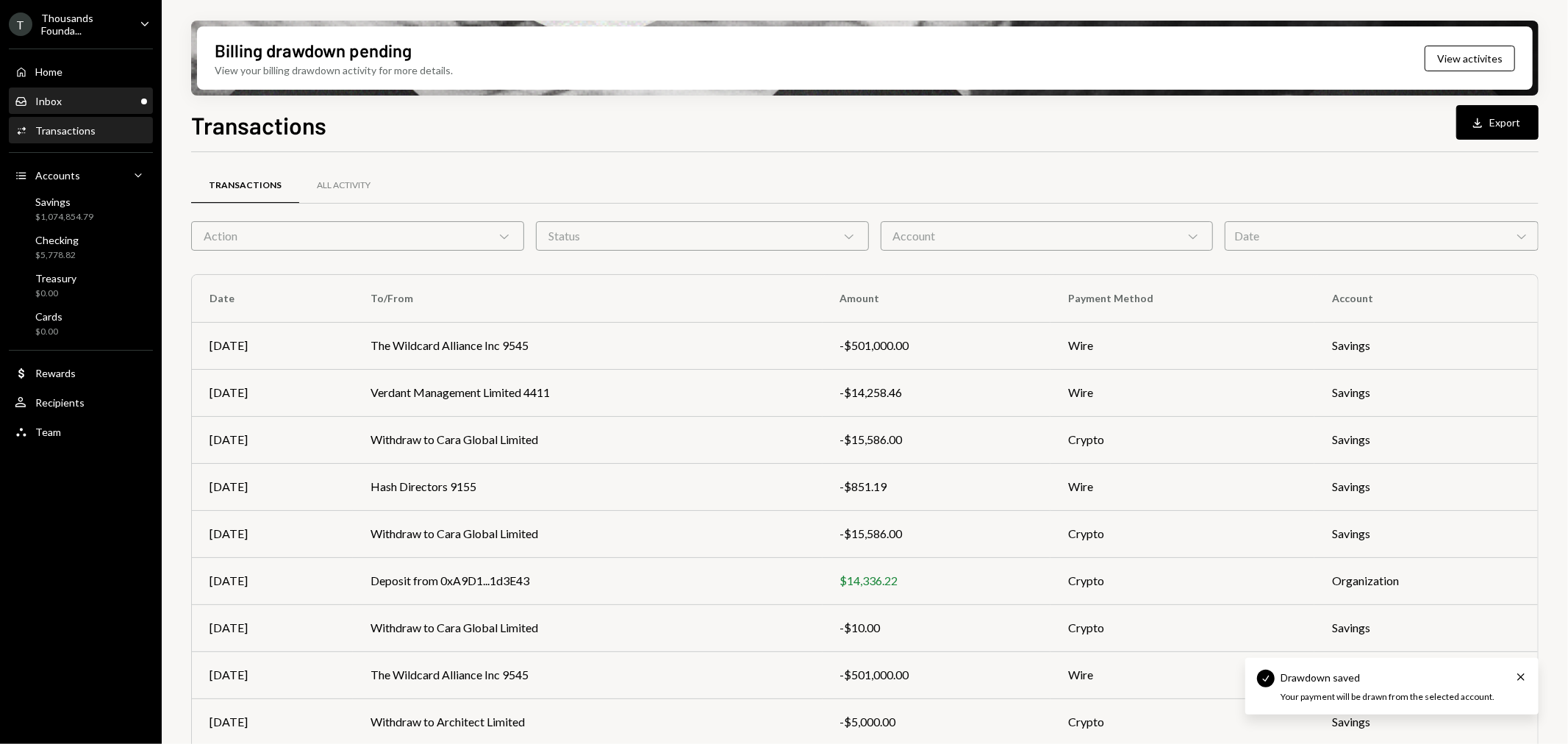
click at [81, 103] on div "Inbox Inbox" at bounding box center [81, 101] width 132 height 13
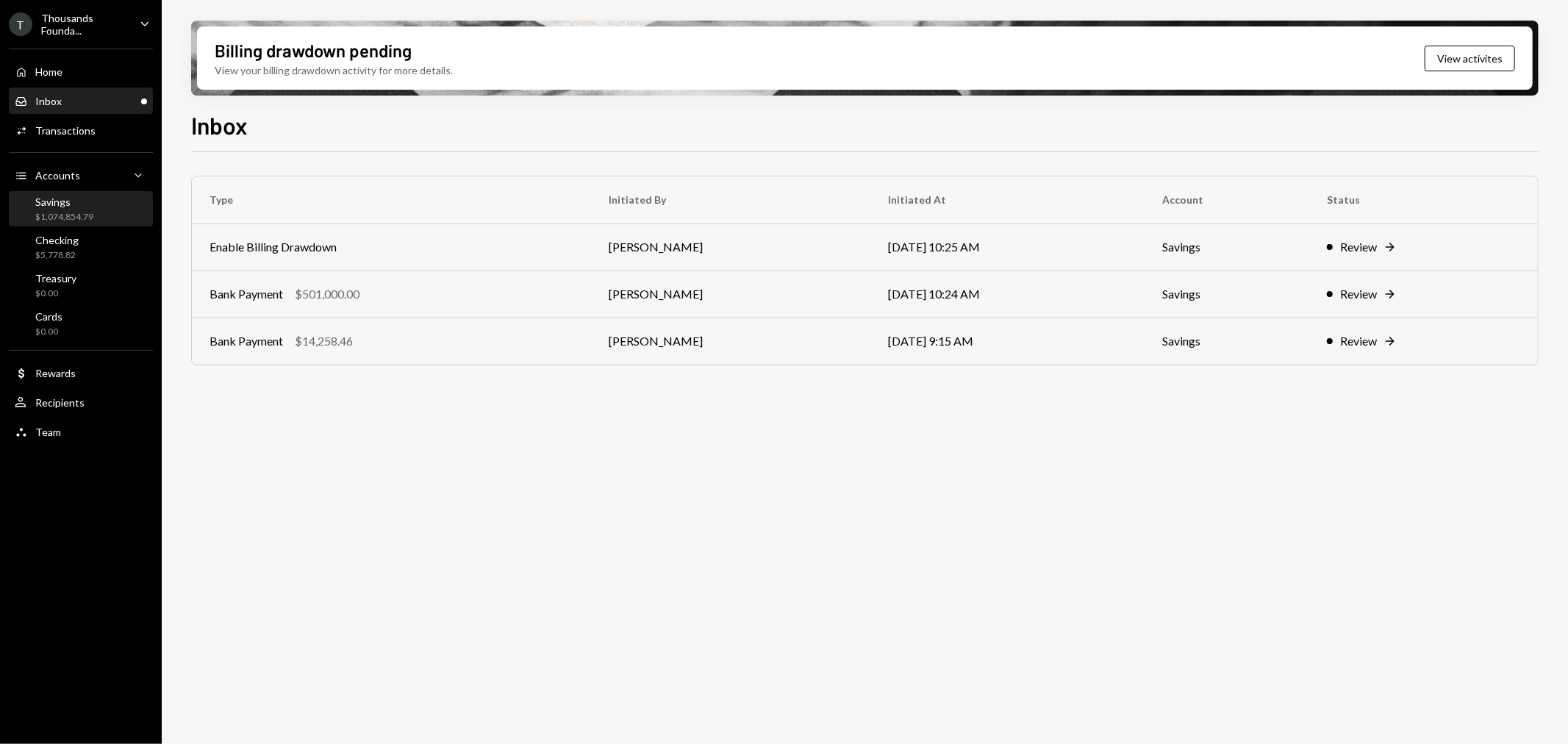
click at [93, 204] on div "Savings $1,074,854.79" at bounding box center [81, 209] width 132 height 28
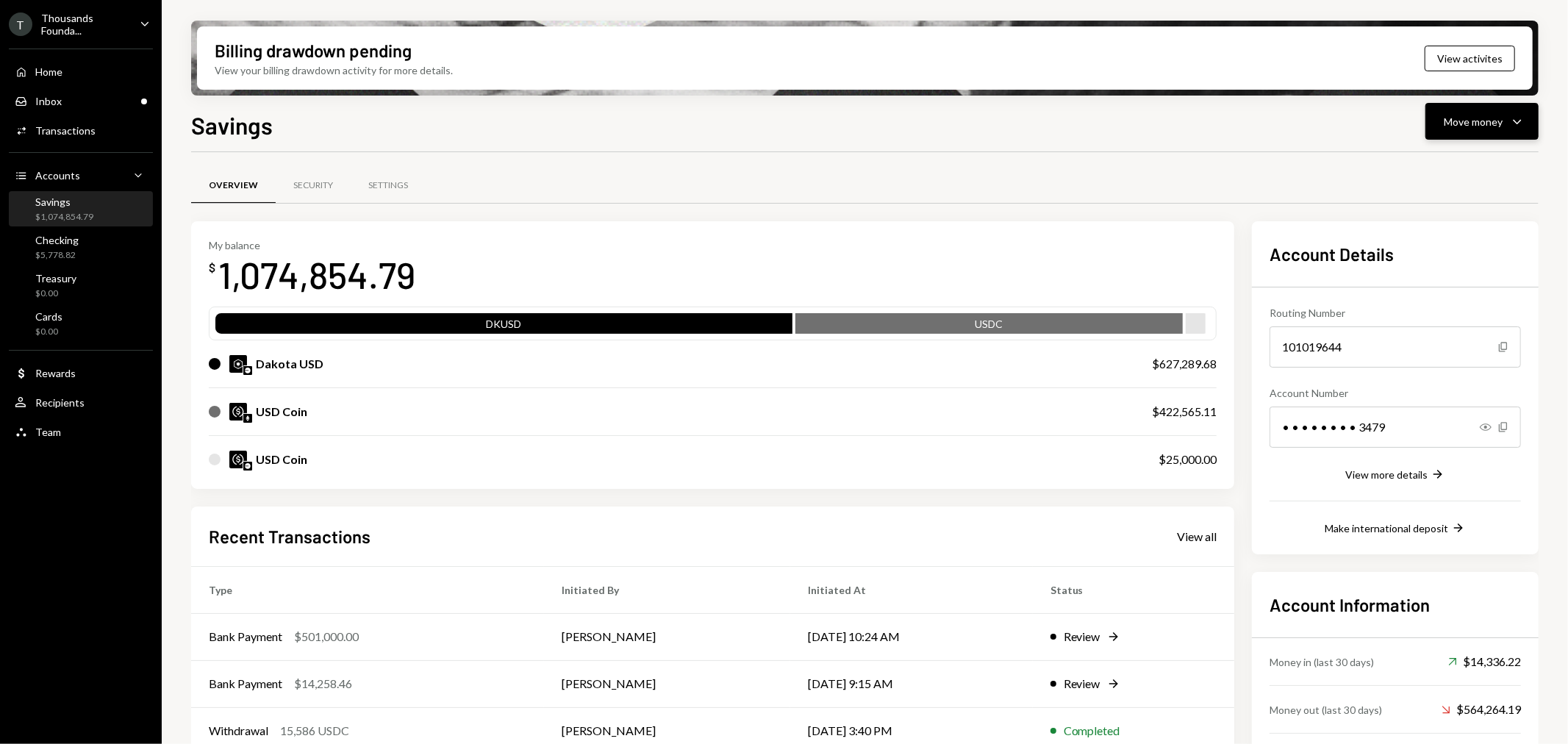
click at [1468, 126] on div "Move money" at bounding box center [1472, 122] width 59 height 16
click at [1460, 275] on div "Swap stablecoins" at bounding box center [1470, 276] width 107 height 16
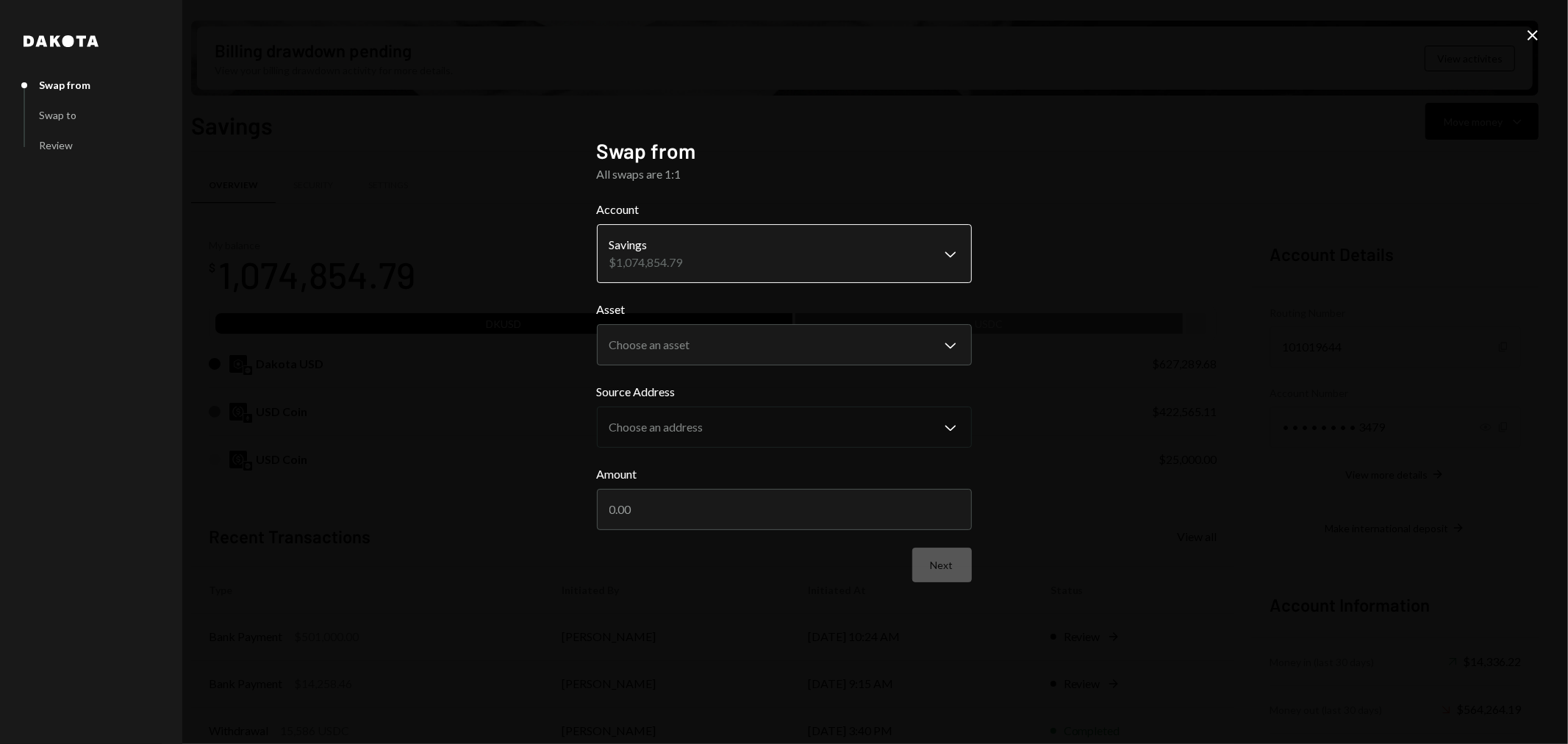
click at [731, 245] on body "T Thousands Founda... Caret Down Home Home Inbox Inbox Activities Transactions …" at bounding box center [784, 372] width 1568 height 744
click at [729, 332] on body "T Thousands Founda... Caret Down Home Home Inbox Inbox Activities Transactions …" at bounding box center [784, 372] width 1568 height 744
select select "****"
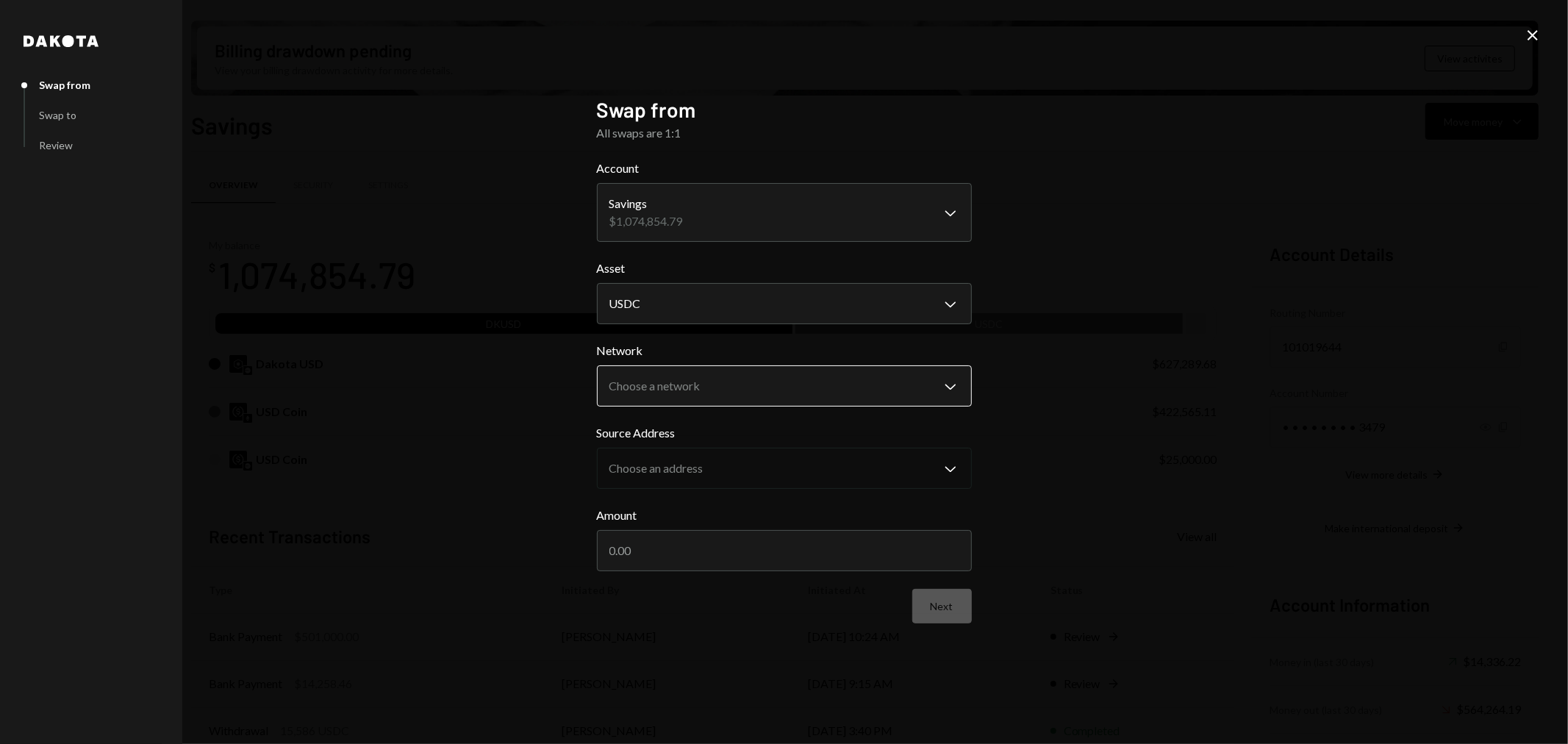
click at [732, 386] on body "T Thousands Founda... Caret Down Home Home Inbox Inbox Activities Transactions …" at bounding box center [784, 372] width 1568 height 744
select select "**********"
click at [677, 563] on input "Amount" at bounding box center [784, 551] width 375 height 41
click at [1531, 34] on icon "Close" at bounding box center [1532, 34] width 18 height 18
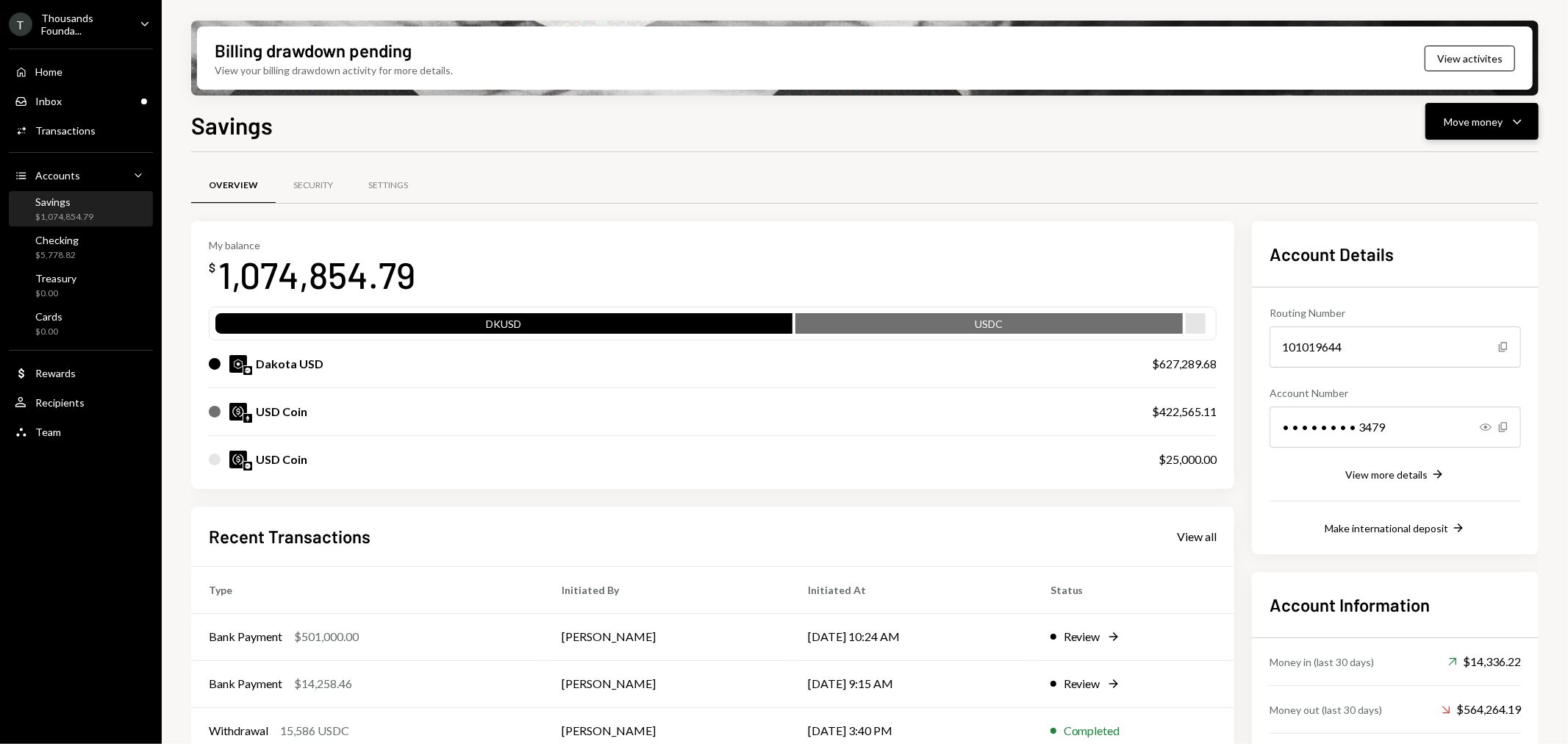
click at [1460, 121] on div "Move money" at bounding box center [1472, 122] width 59 height 16
click at [1450, 269] on div "Swap stablecoins" at bounding box center [1470, 276] width 107 height 16
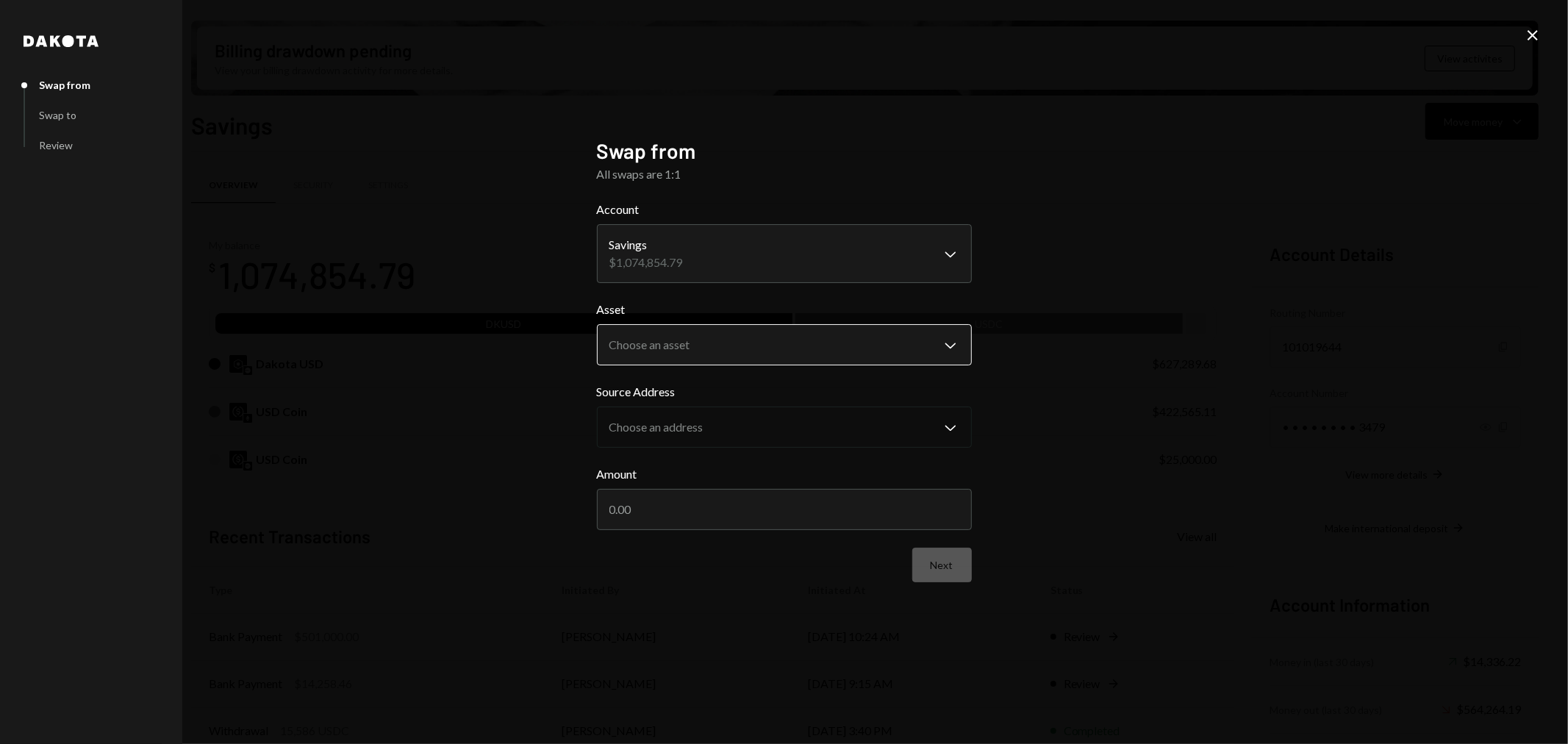
click at [665, 335] on body "T Thousands Founda... Caret Down Home Home Inbox Inbox Activities Transactions …" at bounding box center [784, 372] width 1568 height 744
select select "****"
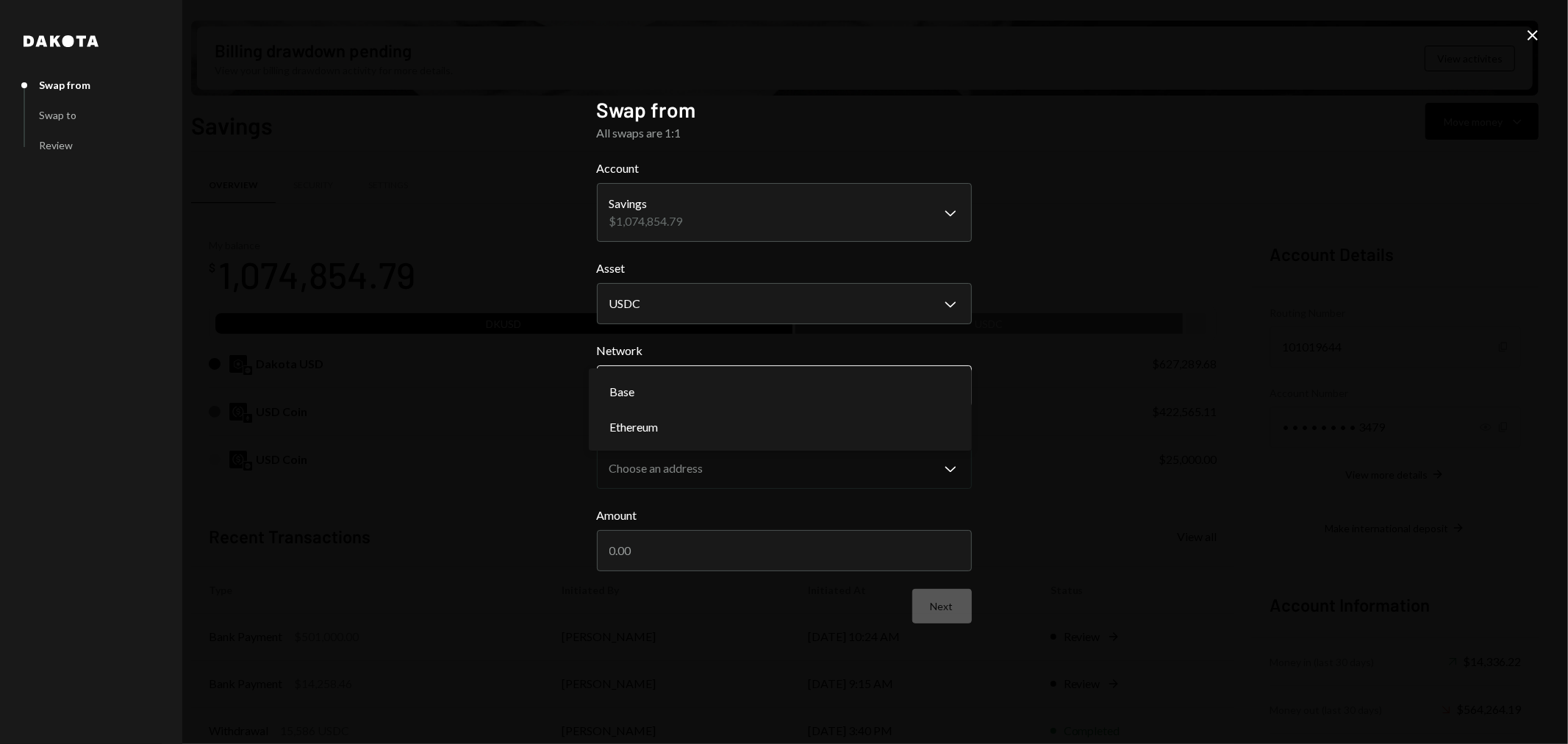
click at [648, 390] on body "T Thousands Founda... Caret Down Home Home Inbox Inbox Activities Transactions …" at bounding box center [784, 372] width 1568 height 744
select select "**********"
click at [659, 537] on input "Amount" at bounding box center [784, 551] width 375 height 41
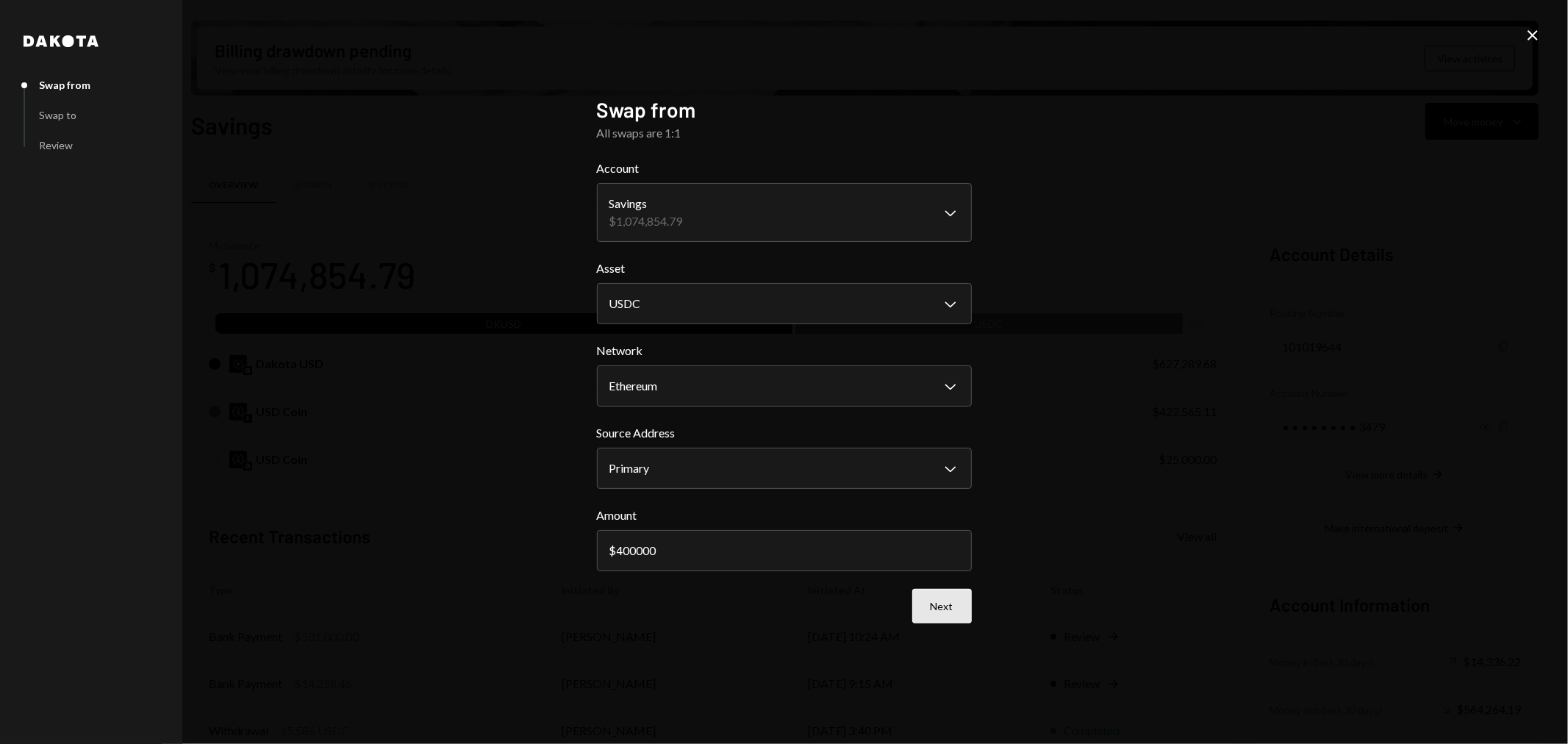
type input "400000"
click at [944, 604] on button "Next" at bounding box center [942, 605] width 60 height 34
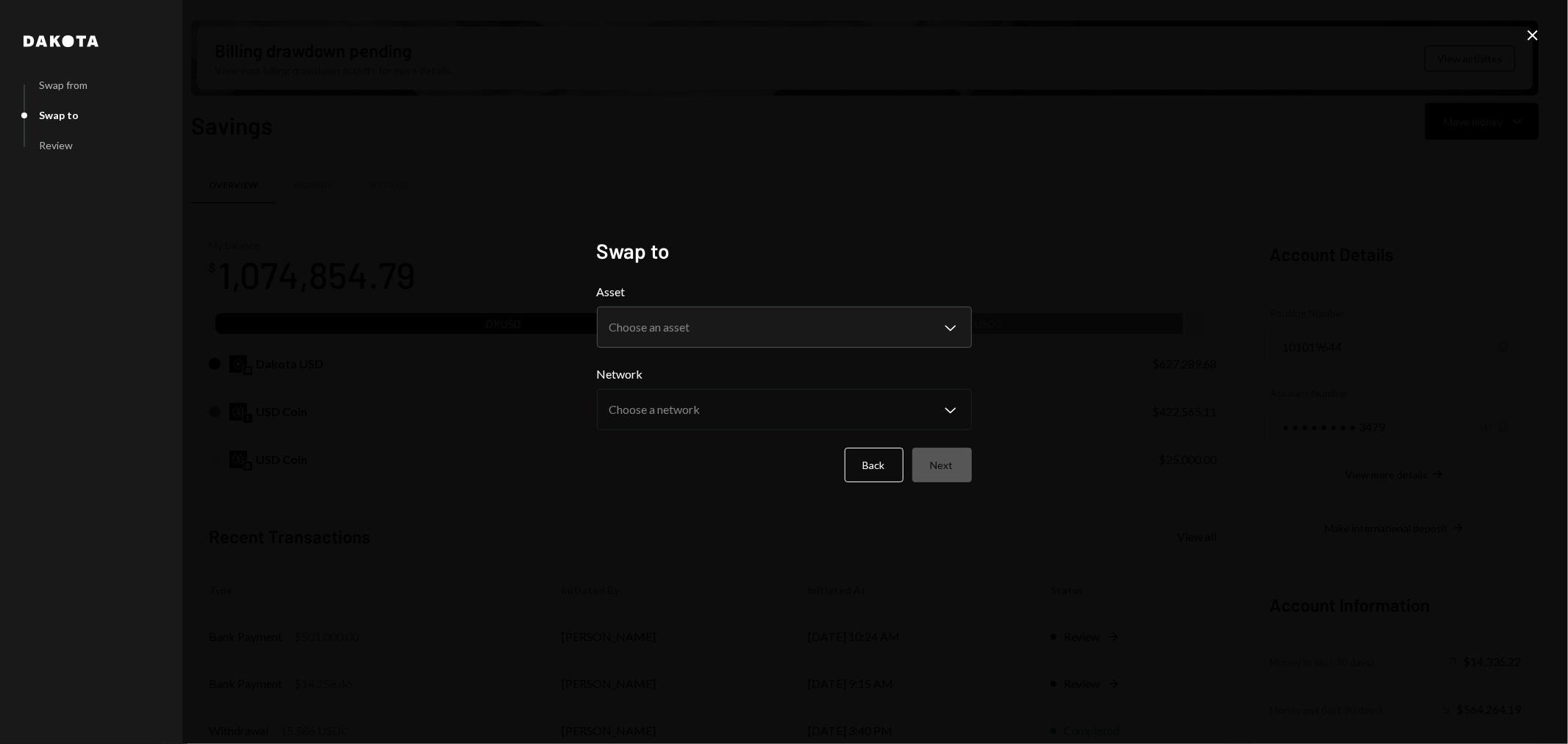
click at [688, 351] on form "**********" at bounding box center [784, 382] width 375 height 199
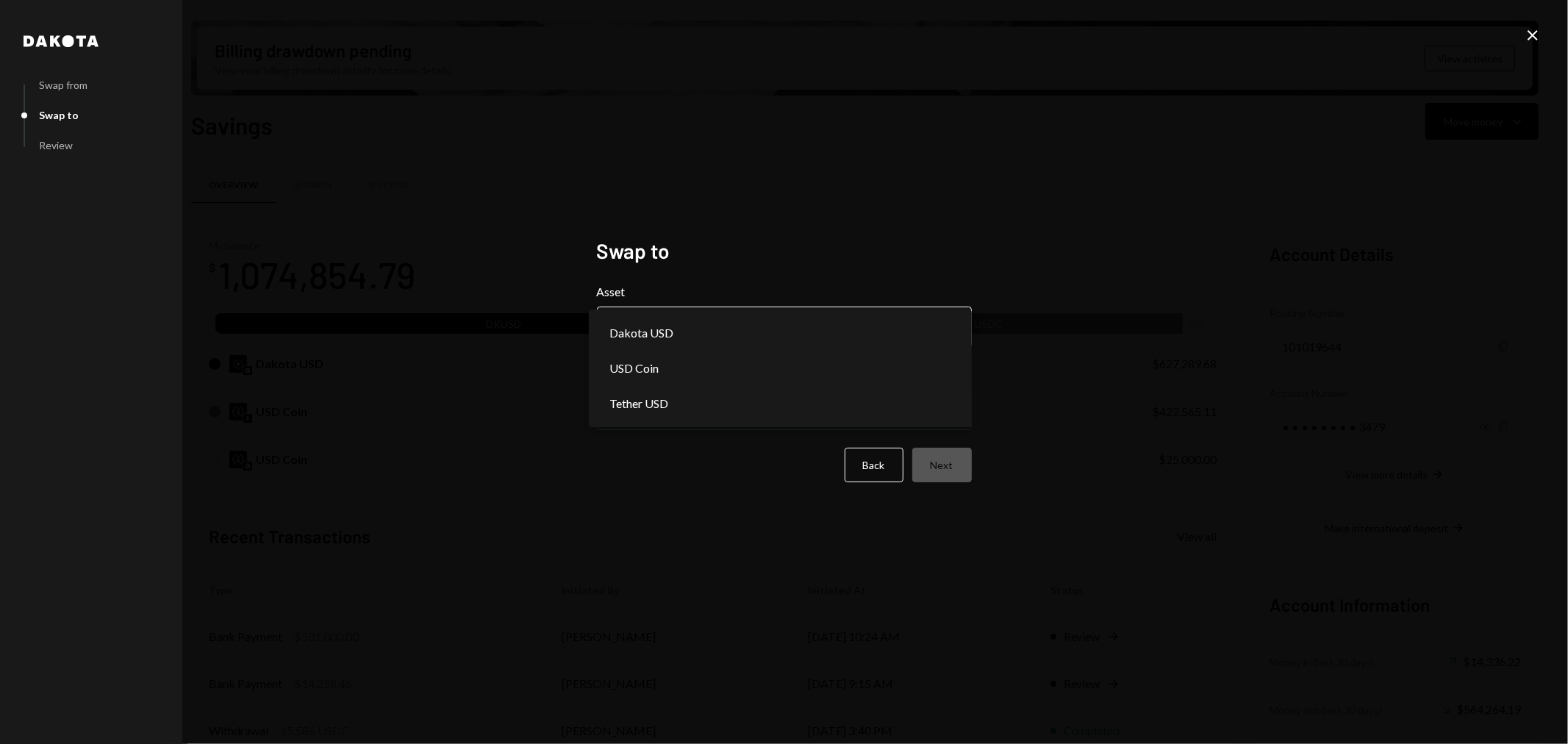
click at [685, 343] on body "T Thousands Founda... Caret Down Home Home Inbox Inbox Activities Transactions …" at bounding box center [784, 372] width 1568 height 744
select select "*****"
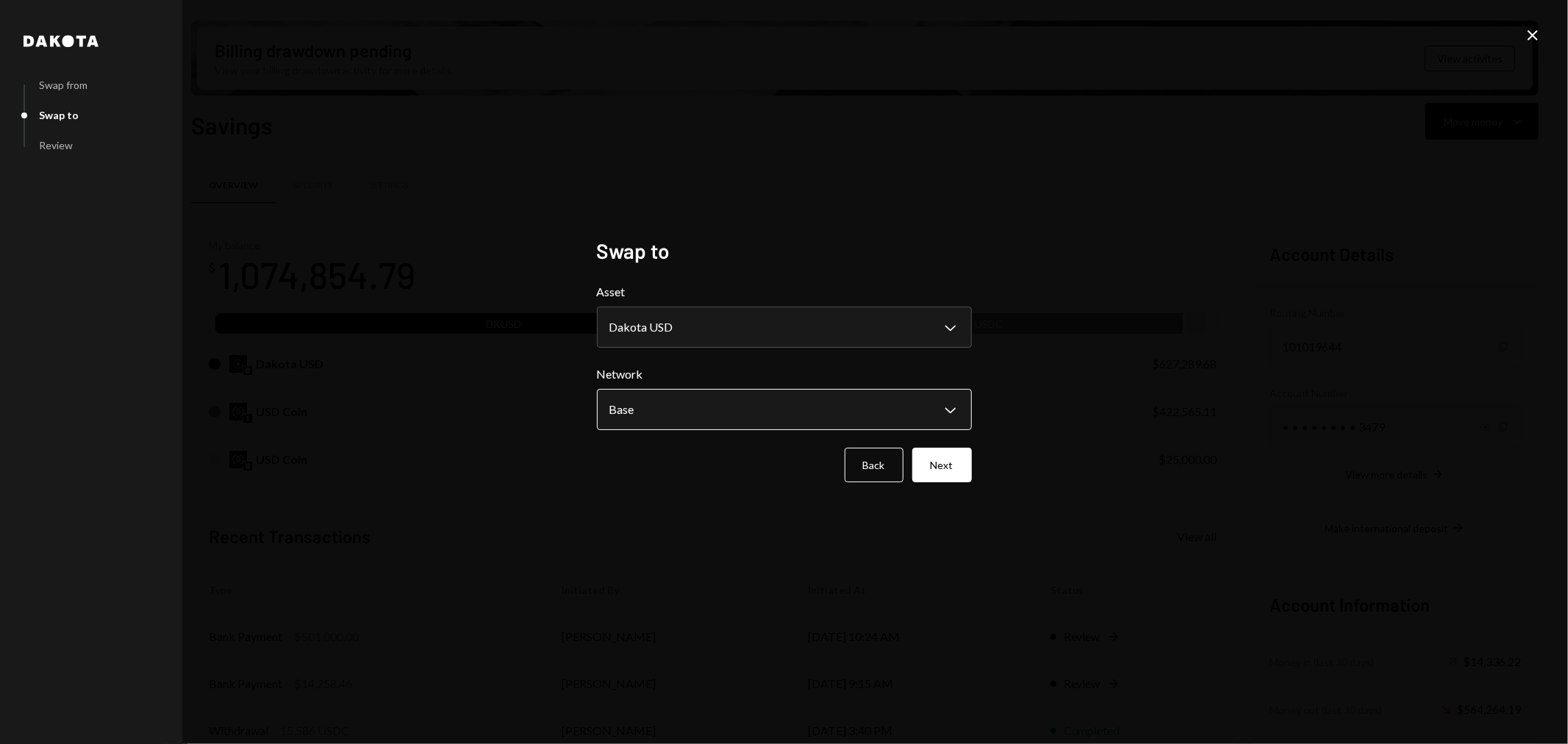
click at [664, 407] on body "T Thousands Founda... Caret Down Home Home Inbox Inbox Activities Transactions …" at bounding box center [784, 372] width 1568 height 744
click at [954, 450] on button "Next" at bounding box center [942, 464] width 60 height 34
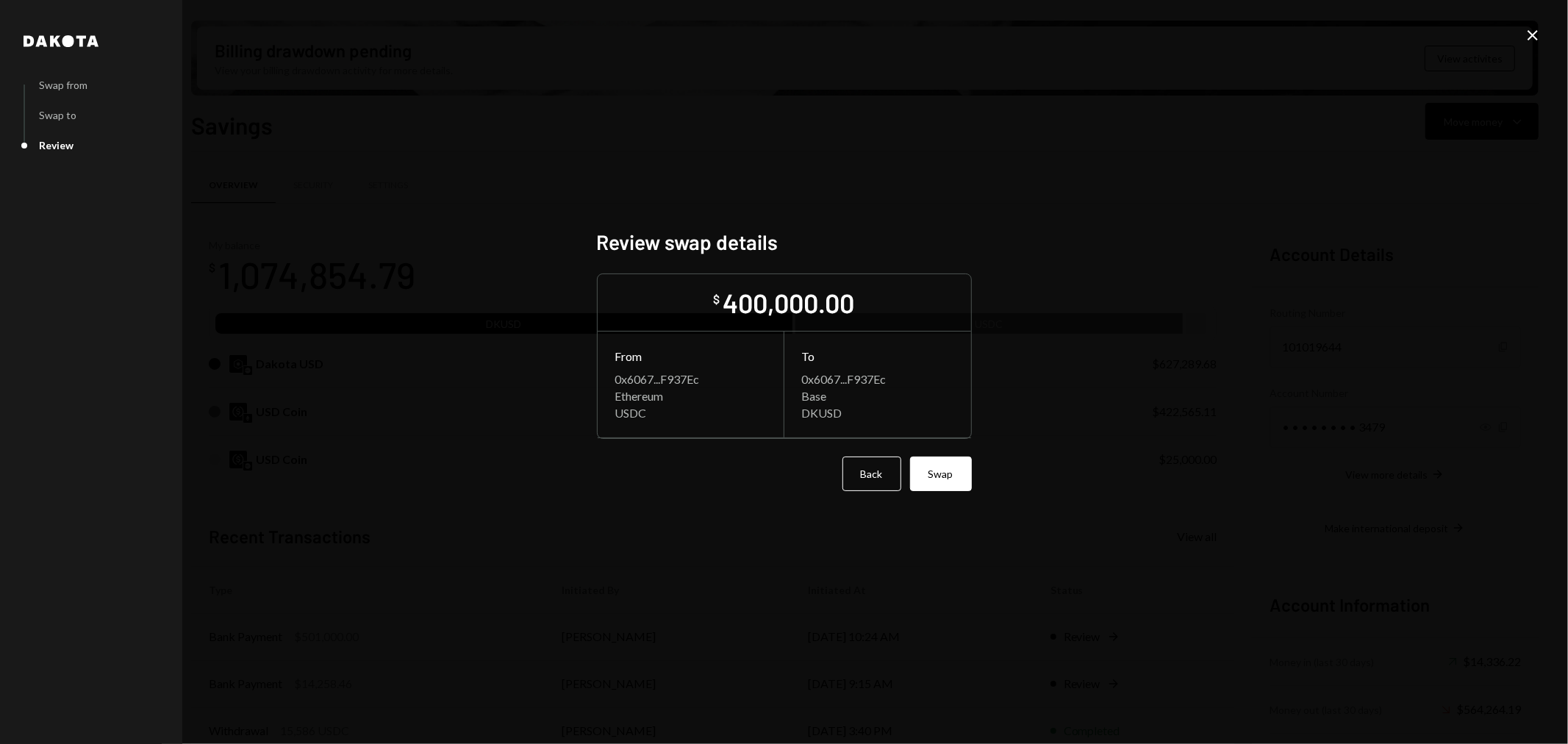
click at [955, 454] on form "$ 400,000.00 From 0x6067...F937Ec Ethereum USDC To 0x6067...F937Ec Base DKUSD B…" at bounding box center [784, 382] width 375 height 218
click at [943, 482] on button "Swap" at bounding box center [940, 473] width 61 height 34
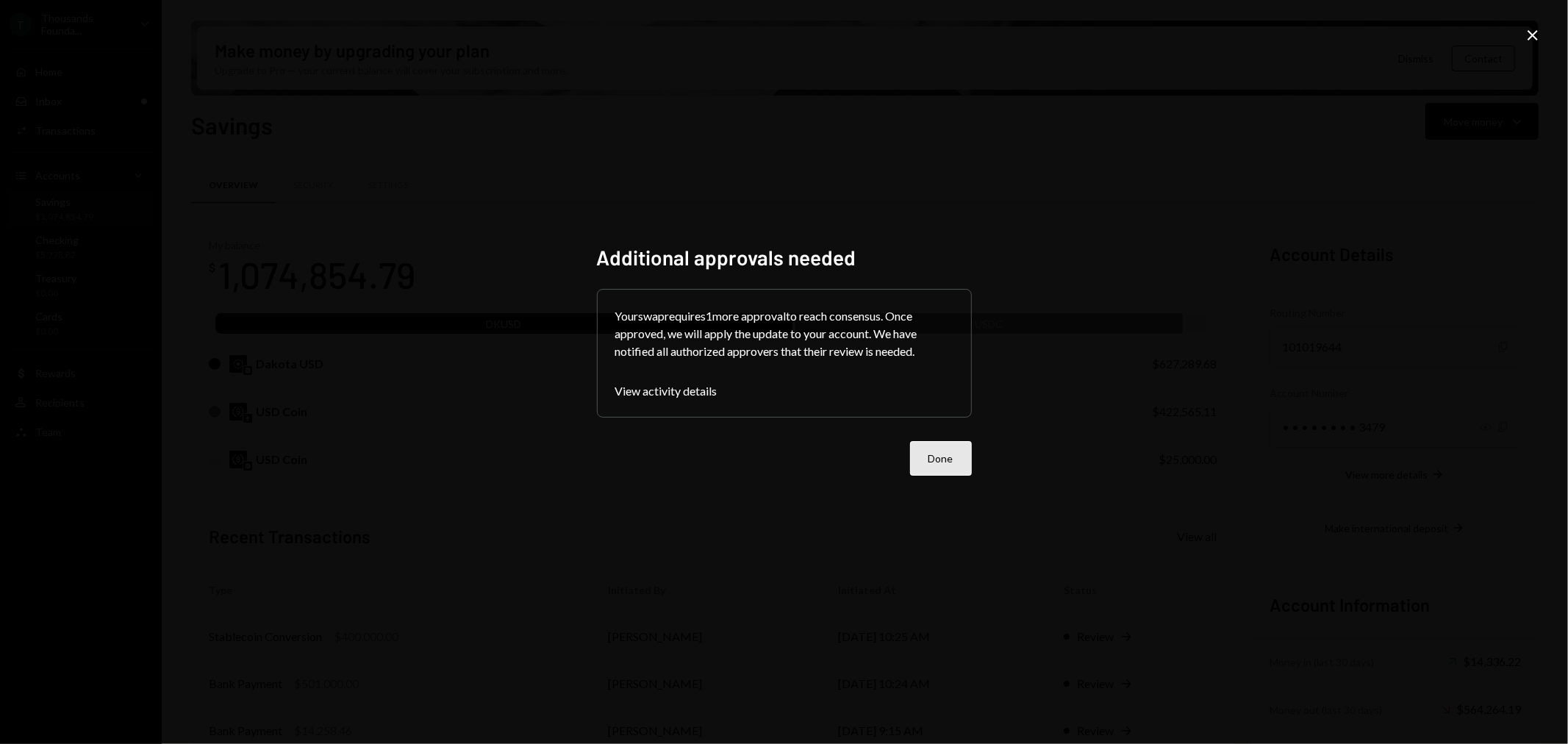
click at [949, 444] on button "Done" at bounding box center [940, 458] width 61 height 34
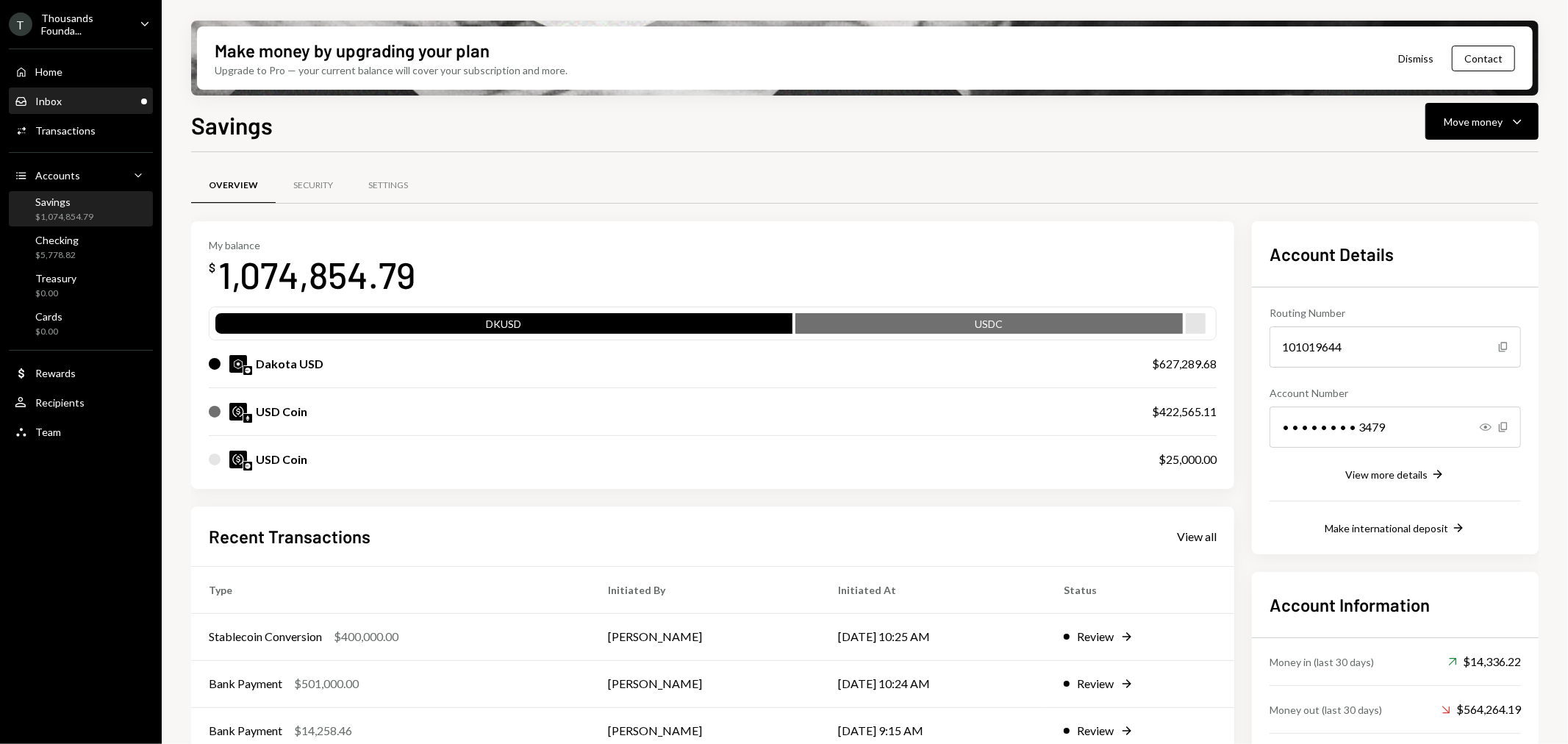
click at [101, 96] on div "Inbox Inbox" at bounding box center [81, 101] width 132 height 13
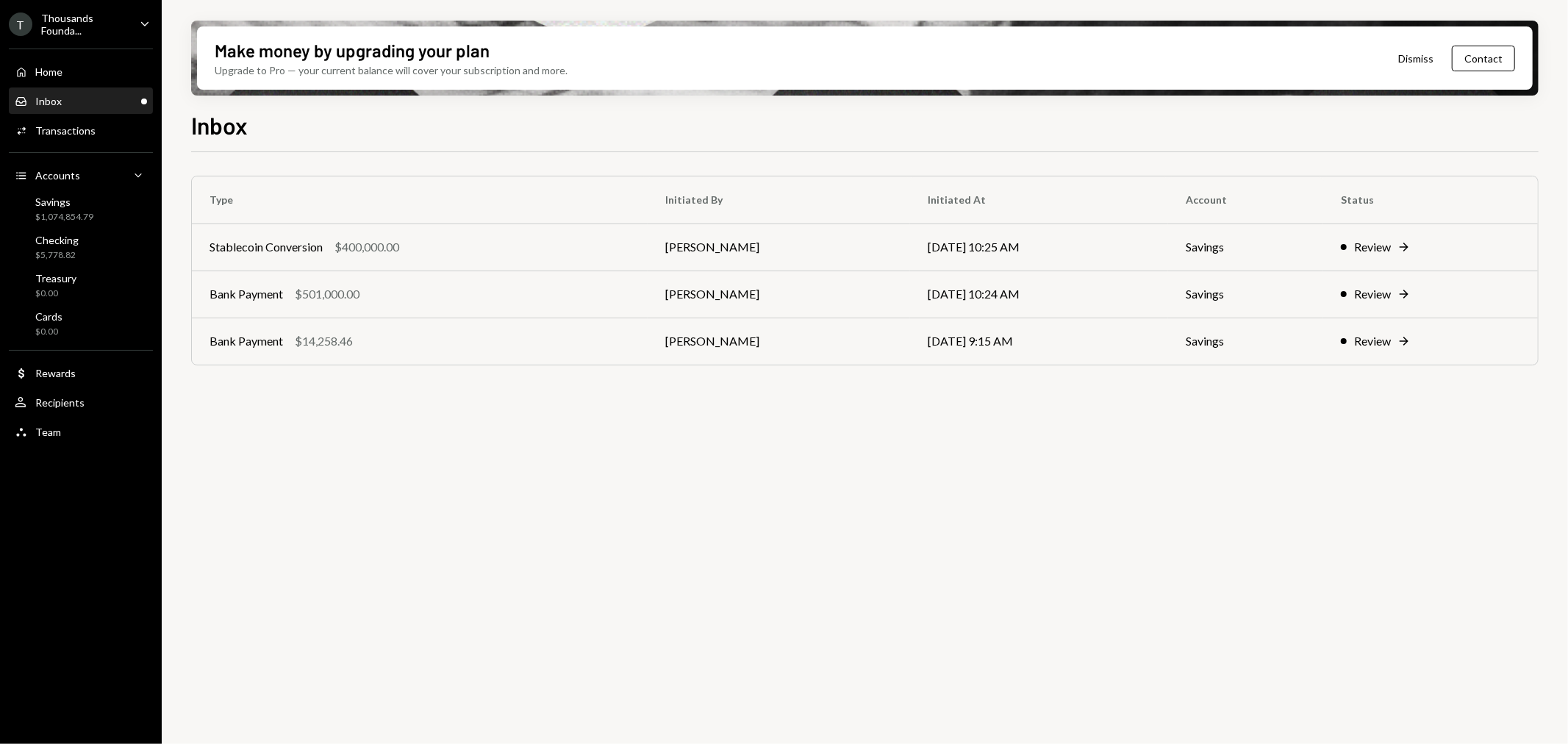
click at [79, 23] on div "Thousands Founda..." at bounding box center [84, 24] width 86 height 25
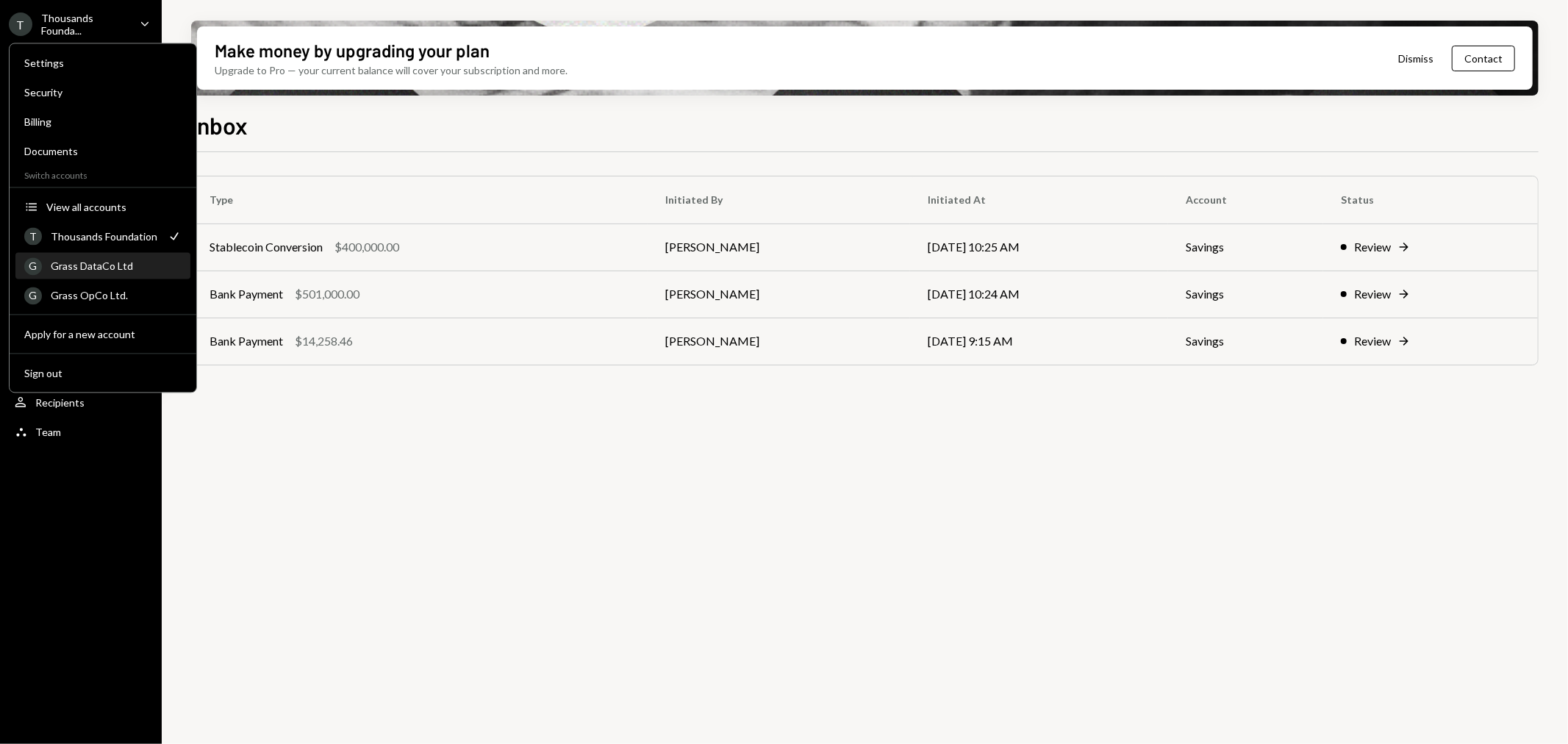
click at [104, 265] on div "Grass DataCo Ltd" at bounding box center [116, 265] width 131 height 12
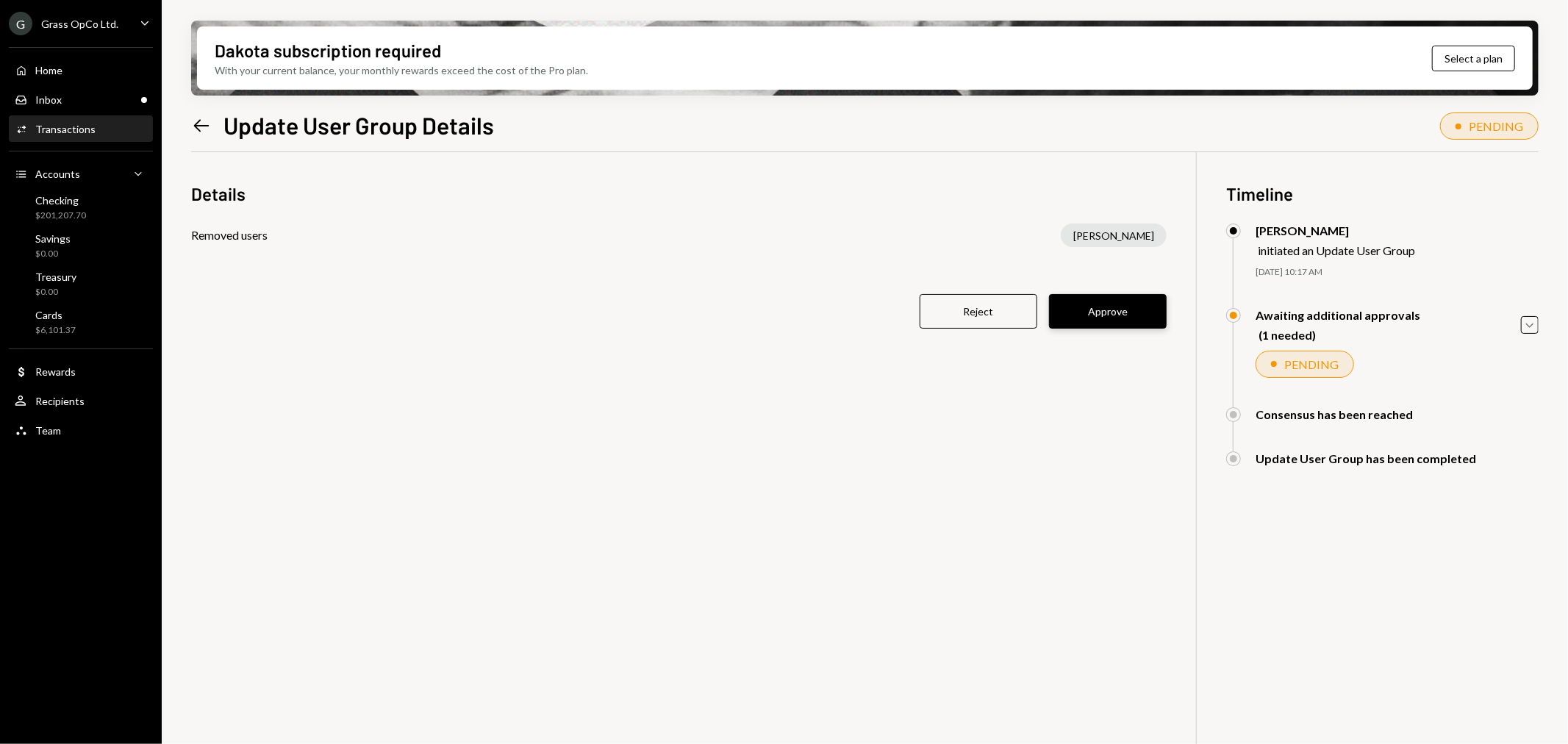
click at [1103, 309] on button "Approve" at bounding box center [1108, 311] width 117 height 34
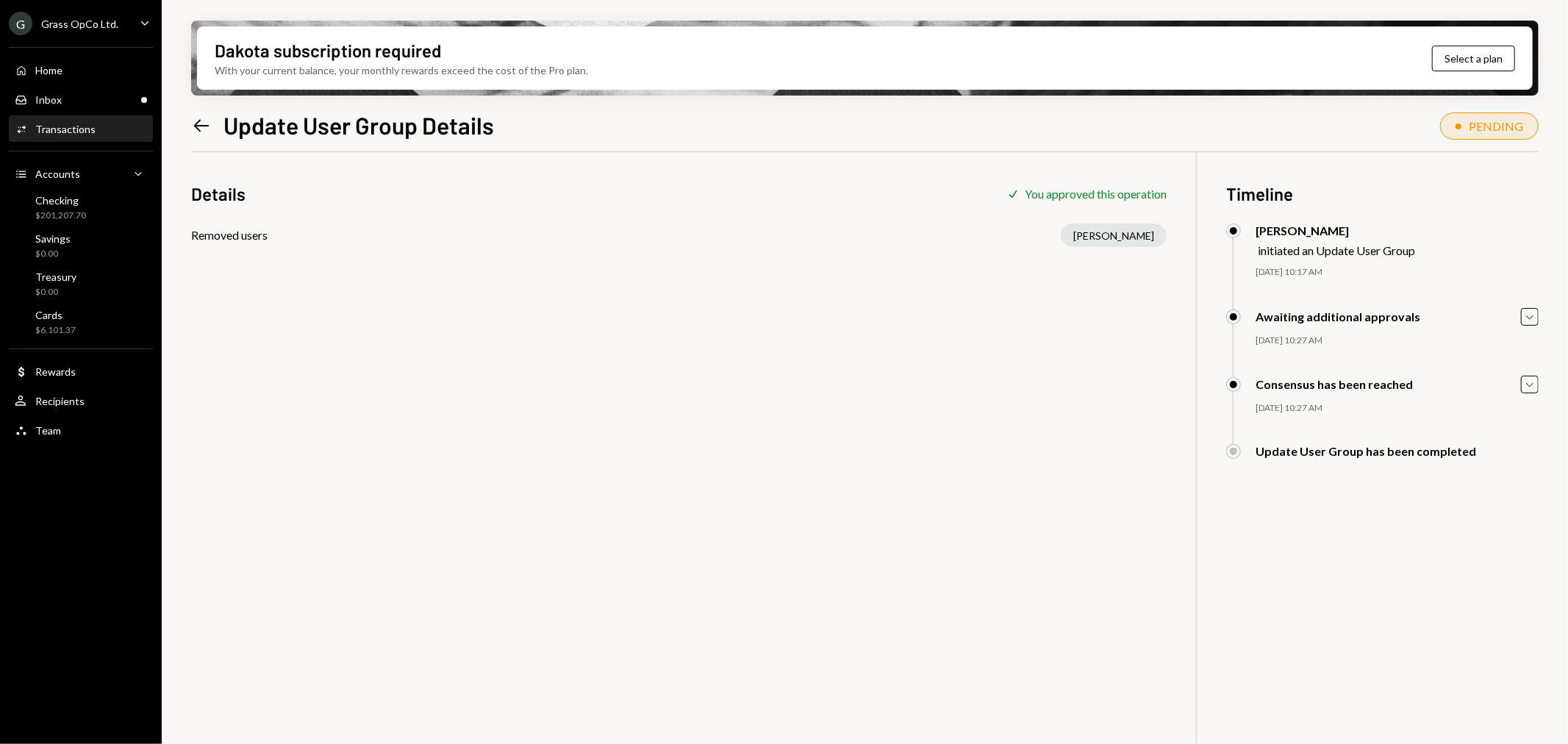
click at [109, 125] on div "Activities Transactions" at bounding box center [81, 129] width 132 height 13
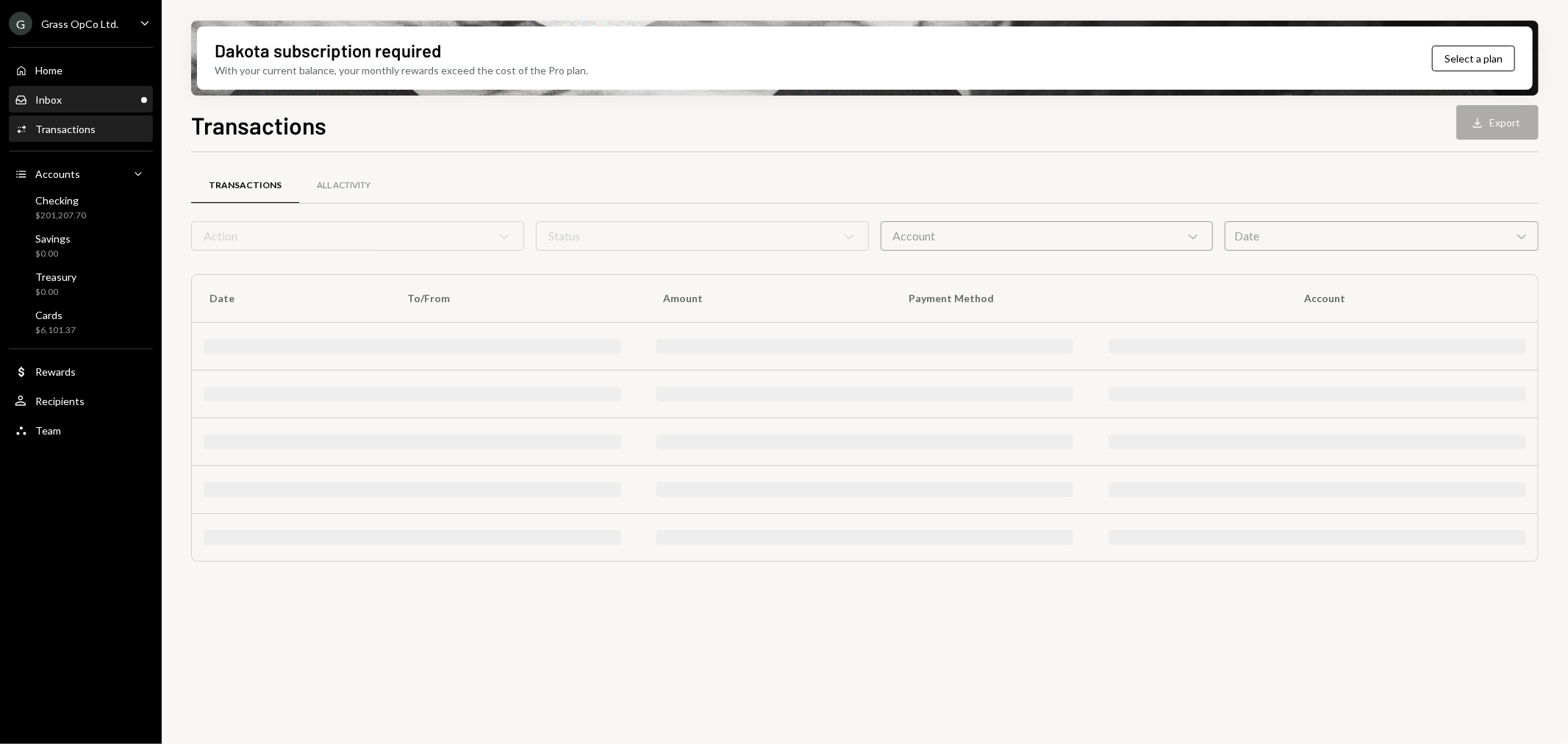
click at [82, 93] on div "Inbox Inbox" at bounding box center [81, 100] width 132 height 13
